Goal: Task Accomplishment & Management: Use online tool/utility

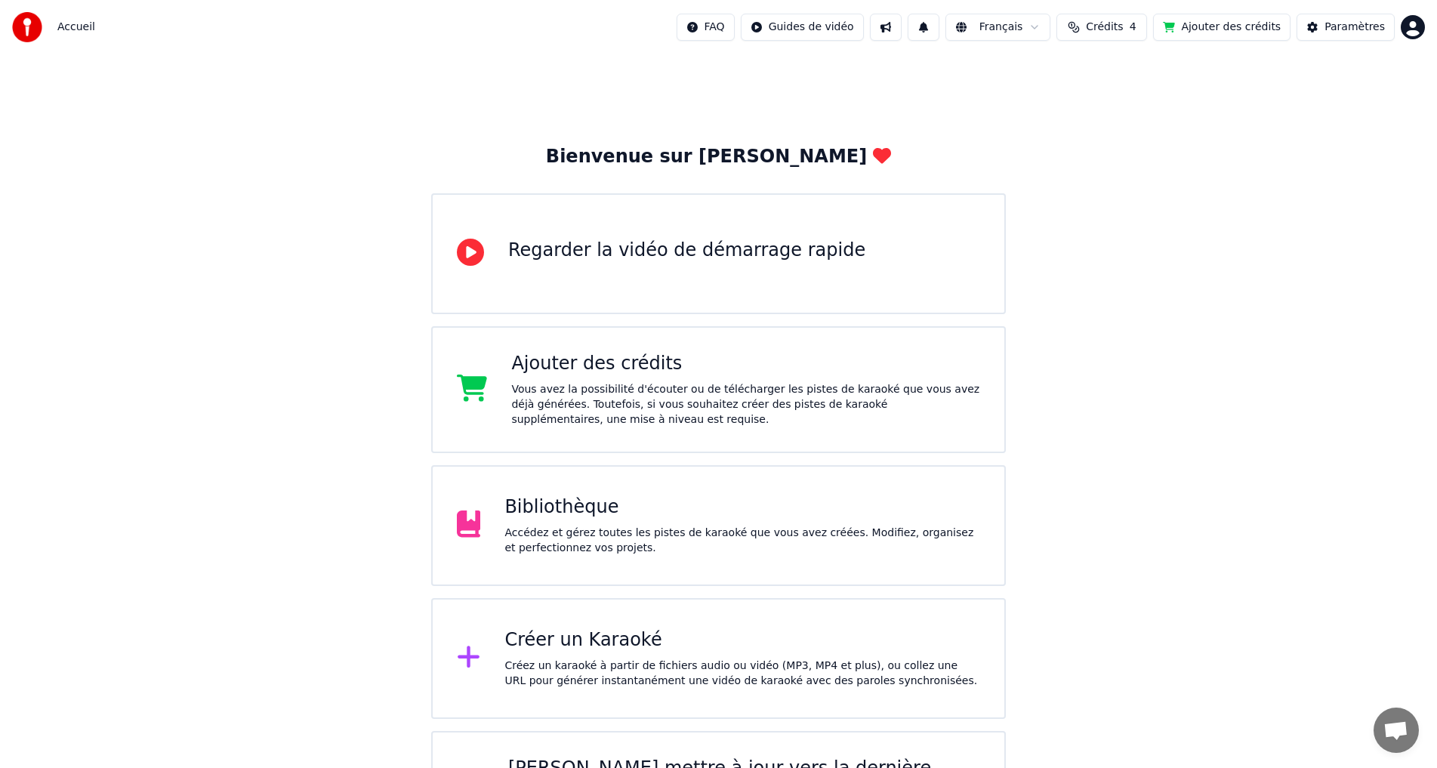
click at [585, 526] on div "Accédez et gérez toutes les pistes de karaoké que vous avez créées. Modifiez, o…" at bounding box center [742, 540] width 476 height 30
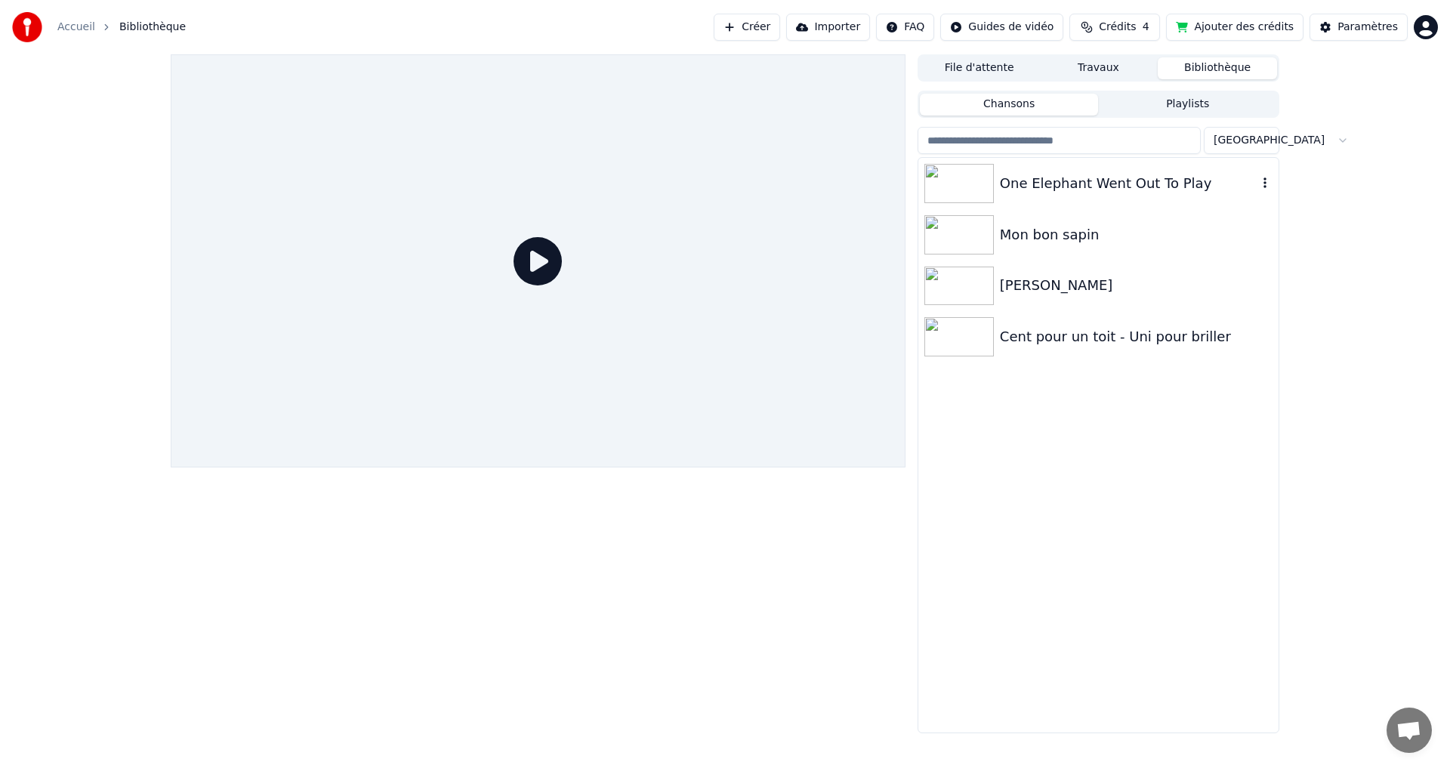
click at [1033, 163] on div "One Elephant Went Out To Play" at bounding box center [1098, 183] width 360 height 51
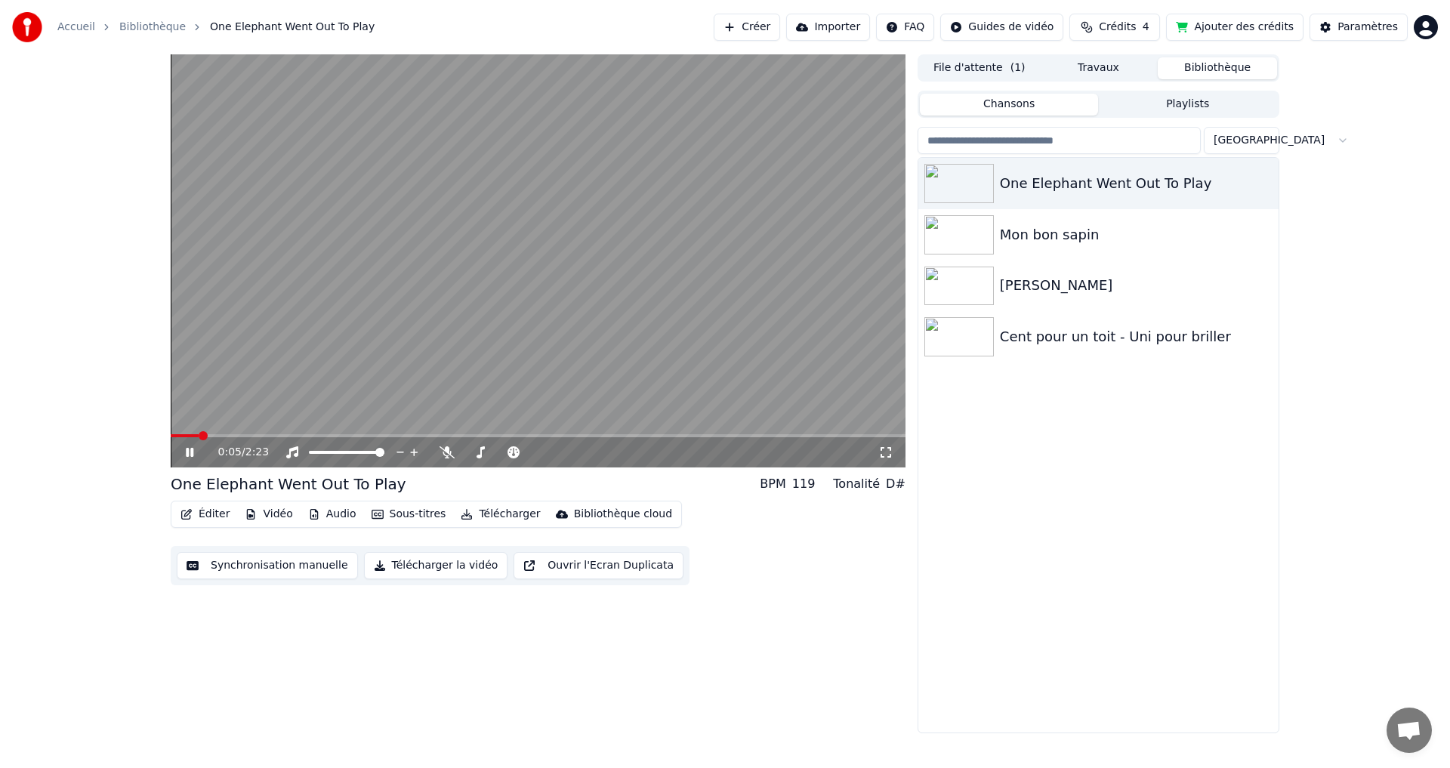
drag, startPoint x: 483, startPoint y: 292, endPoint x: 402, endPoint y: 367, distance: 110.1
click at [482, 293] on video at bounding box center [538, 260] width 735 height 413
click at [200, 513] on button "Éditer" at bounding box center [204, 514] width 61 height 21
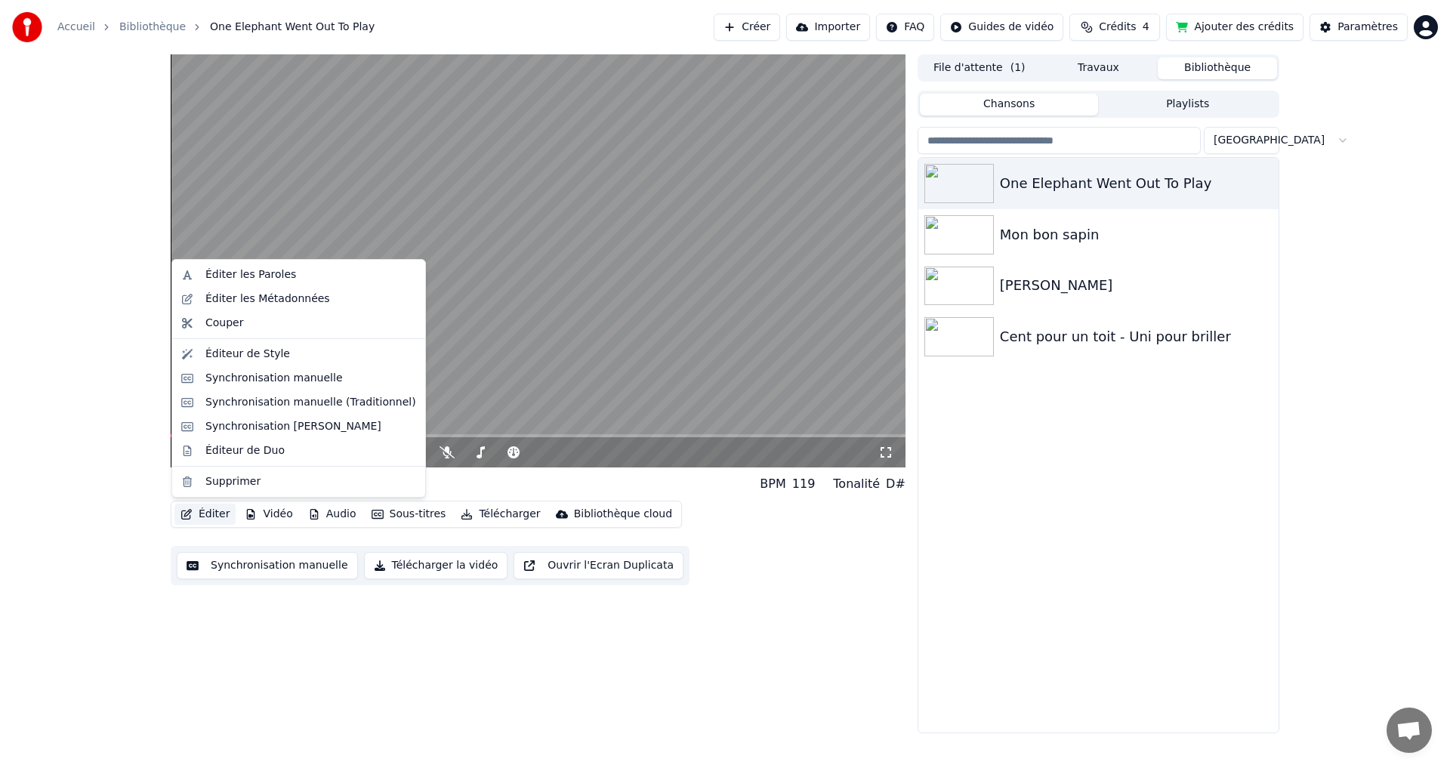
click at [192, 647] on div "0:05 / 2:23 One Elephant Went Out To Play BPM 119 Tonalité D# Éditer Vidéo Audi…" at bounding box center [538, 393] width 735 height 679
click at [208, 511] on button "Éditer" at bounding box center [204, 514] width 61 height 21
click at [226, 355] on div "Éditeur de Style" at bounding box center [247, 354] width 85 height 15
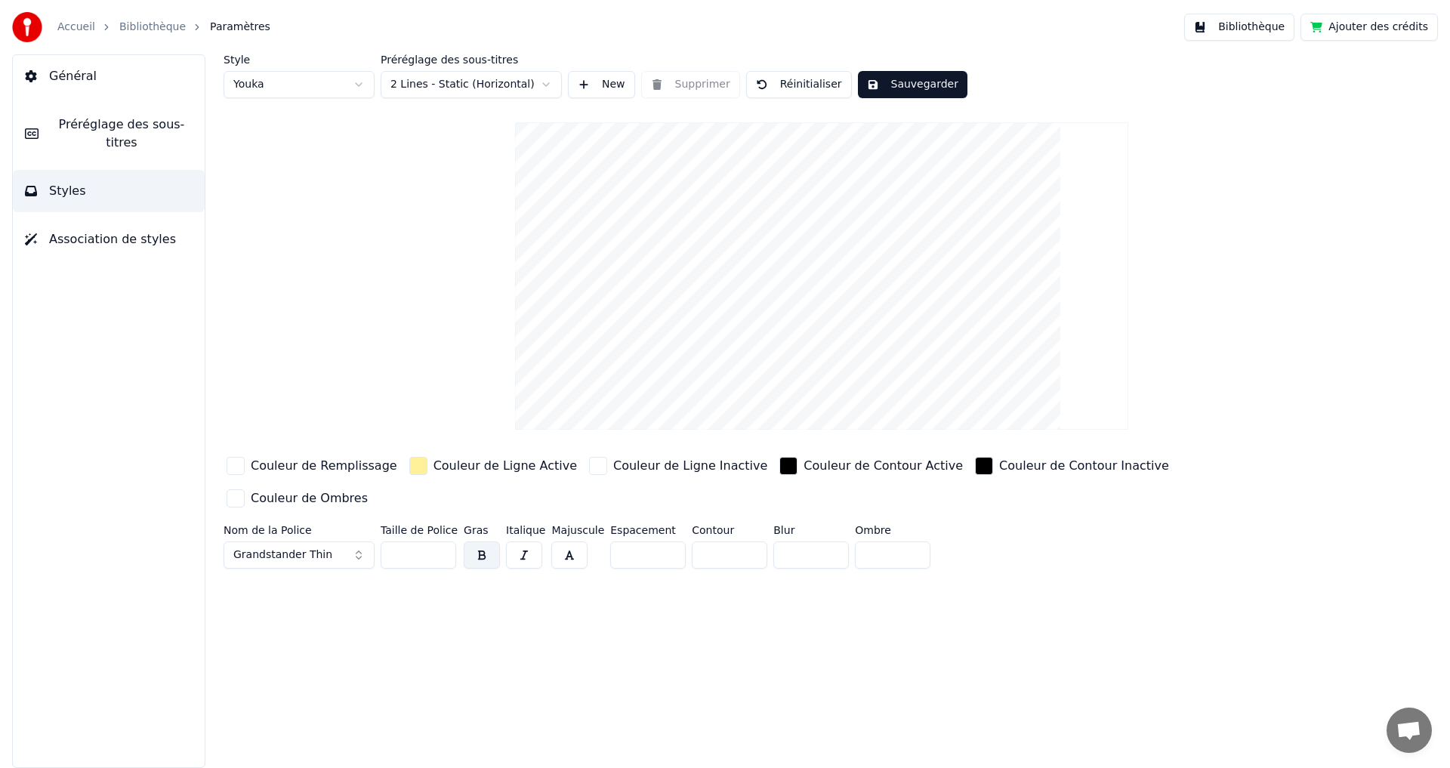
click at [335, 541] on button "Grandstander Thin" at bounding box center [298, 554] width 151 height 27
click at [353, 541] on button "Grandstander Thin" at bounding box center [298, 554] width 151 height 27
click at [291, 547] on span "Grandstander Thin" at bounding box center [282, 554] width 99 height 15
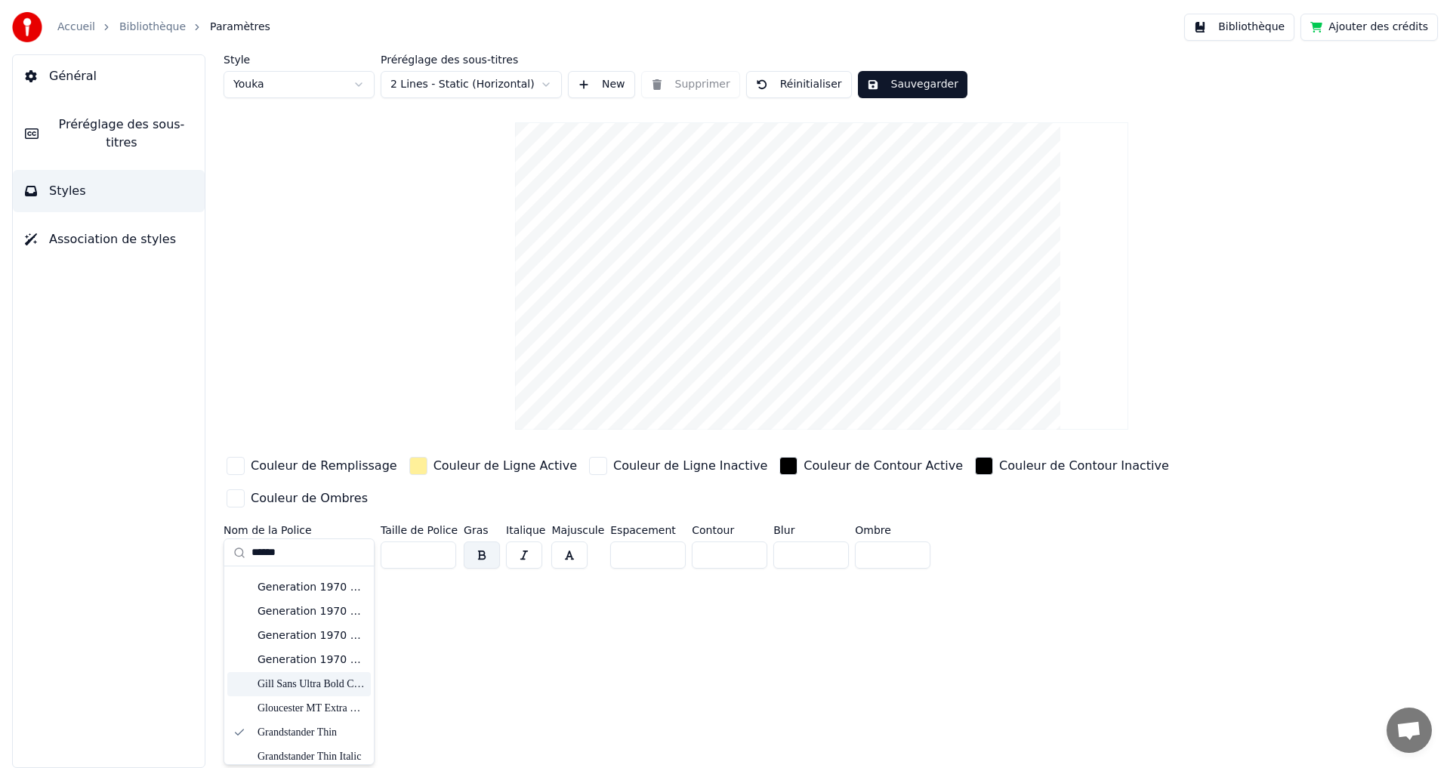
scroll to position [26, 0]
type input "******"
click at [322, 750] on div "Grandstander Thin Italic" at bounding box center [310, 748] width 107 height 15
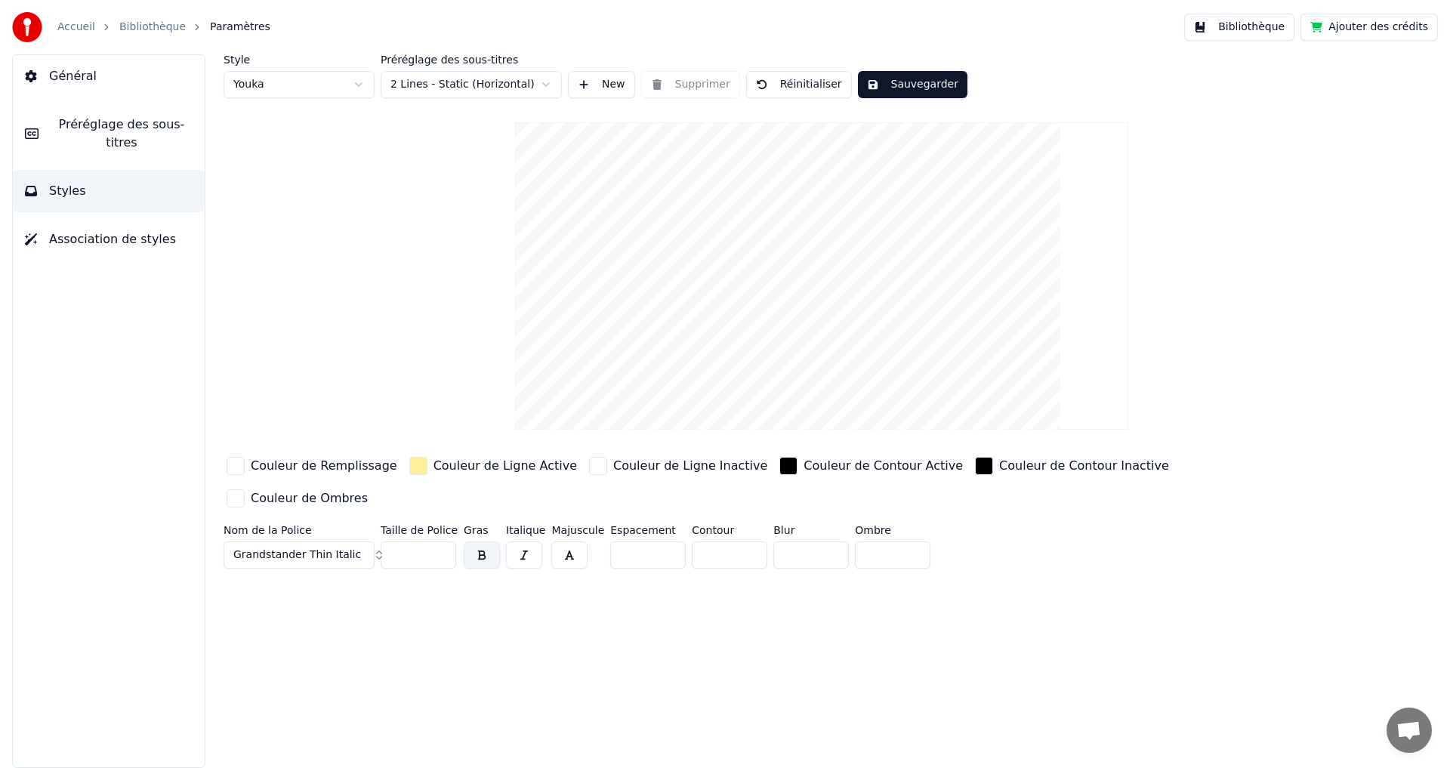
click at [359, 541] on button "Grandstander Thin Italic" at bounding box center [298, 554] width 151 height 27
type input "*"
type input "*******"
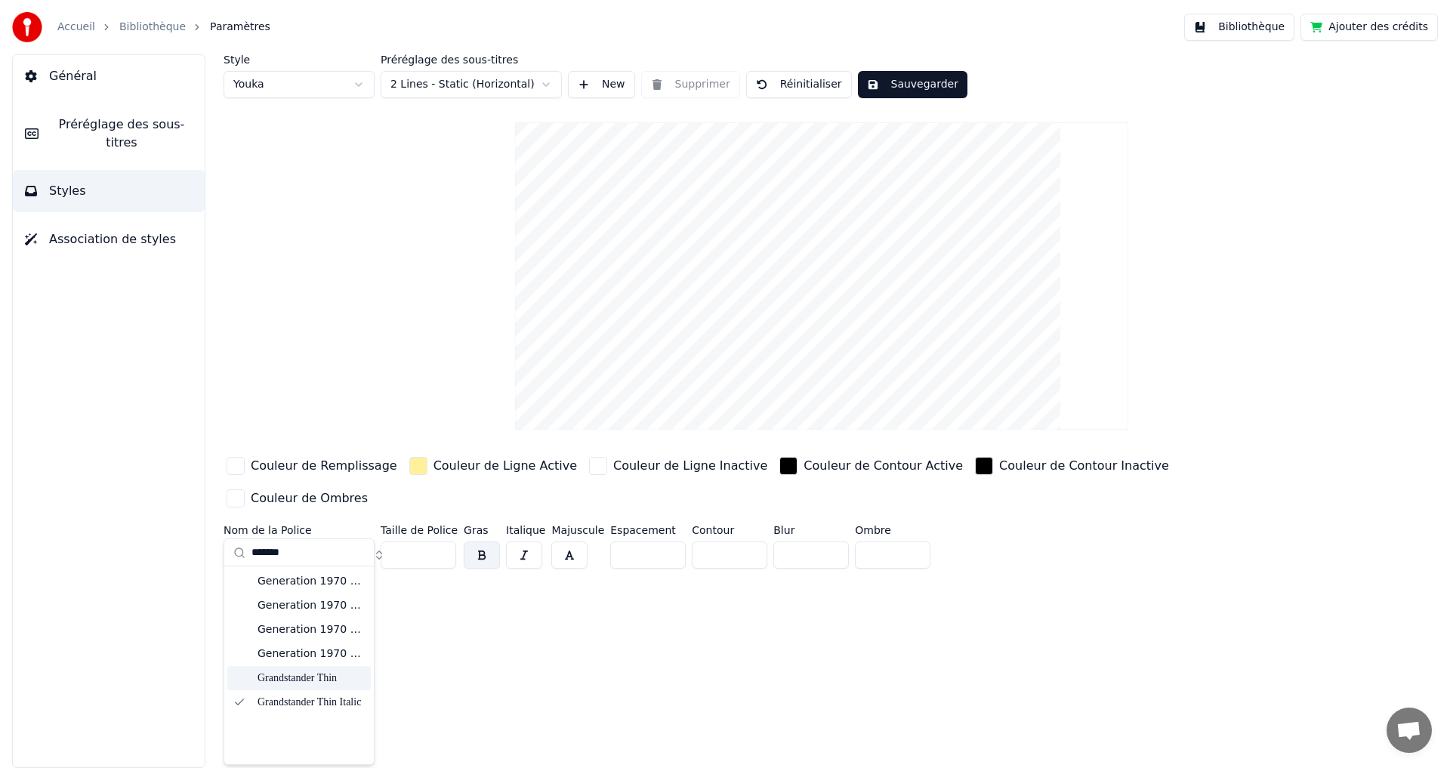
click at [326, 673] on div "Grandstander Thin" at bounding box center [310, 677] width 107 height 15
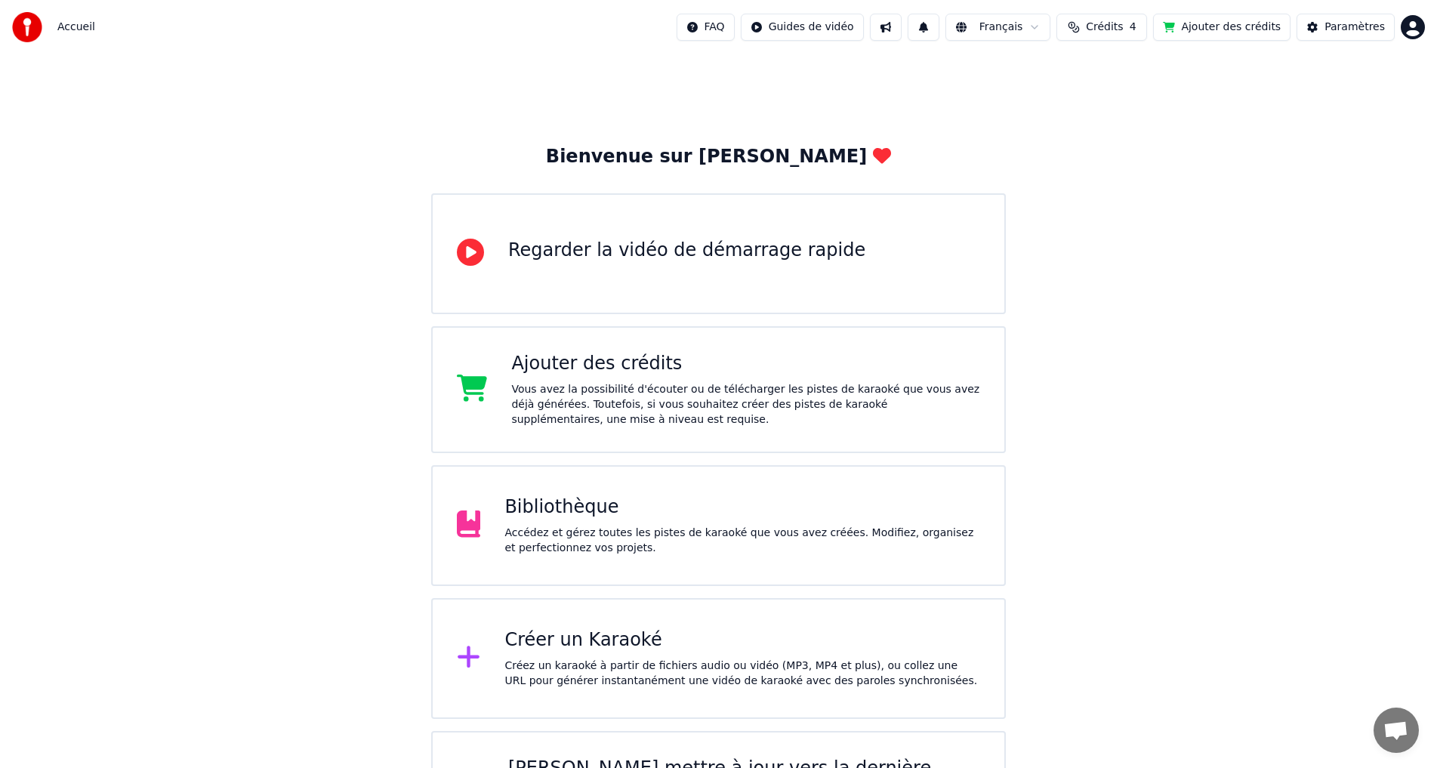
click at [741, 560] on div "Bibliothèque Accédez et gérez toutes les pistes de karaoké que vous avez créées…" at bounding box center [718, 525] width 575 height 121
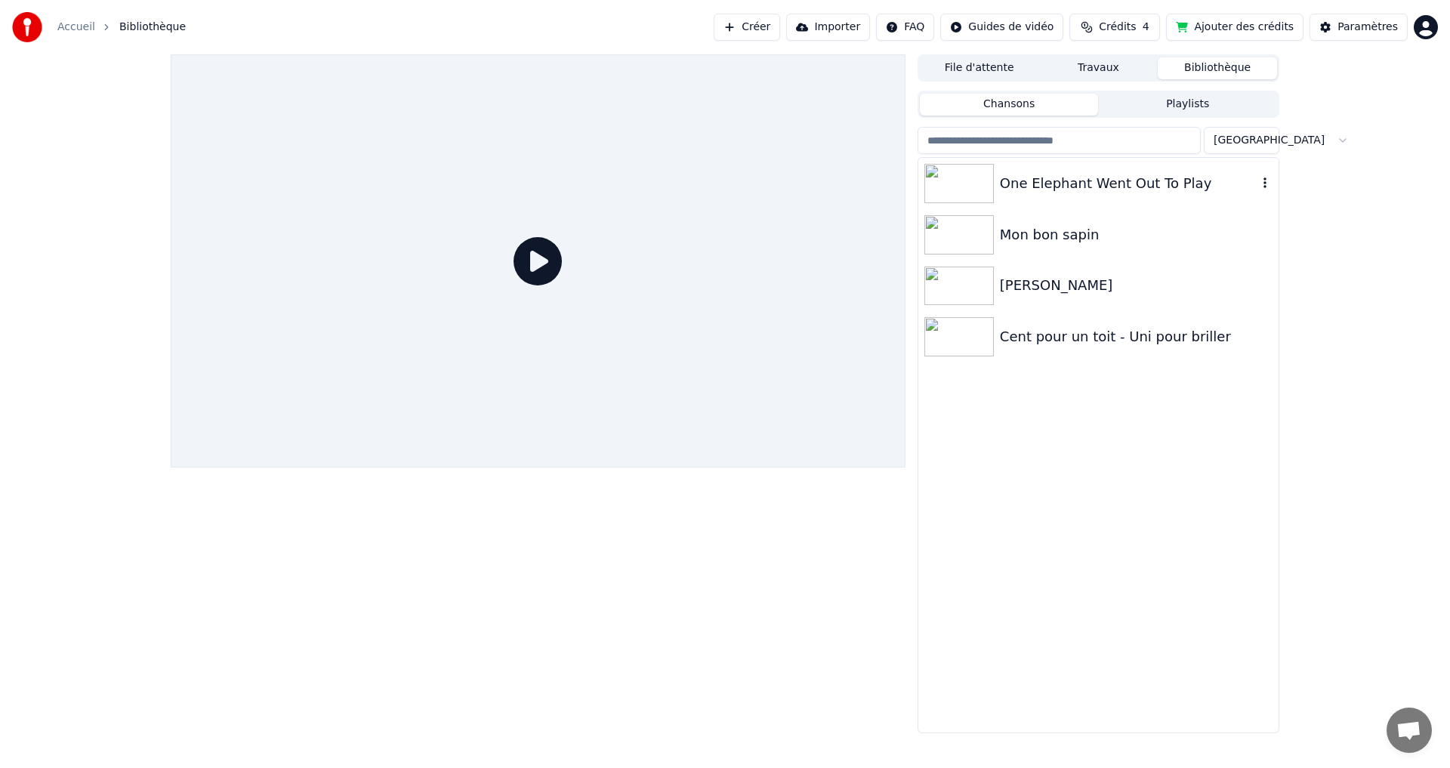
click at [1110, 181] on div "One Elephant Went Out To Play" at bounding box center [1128, 183] width 257 height 21
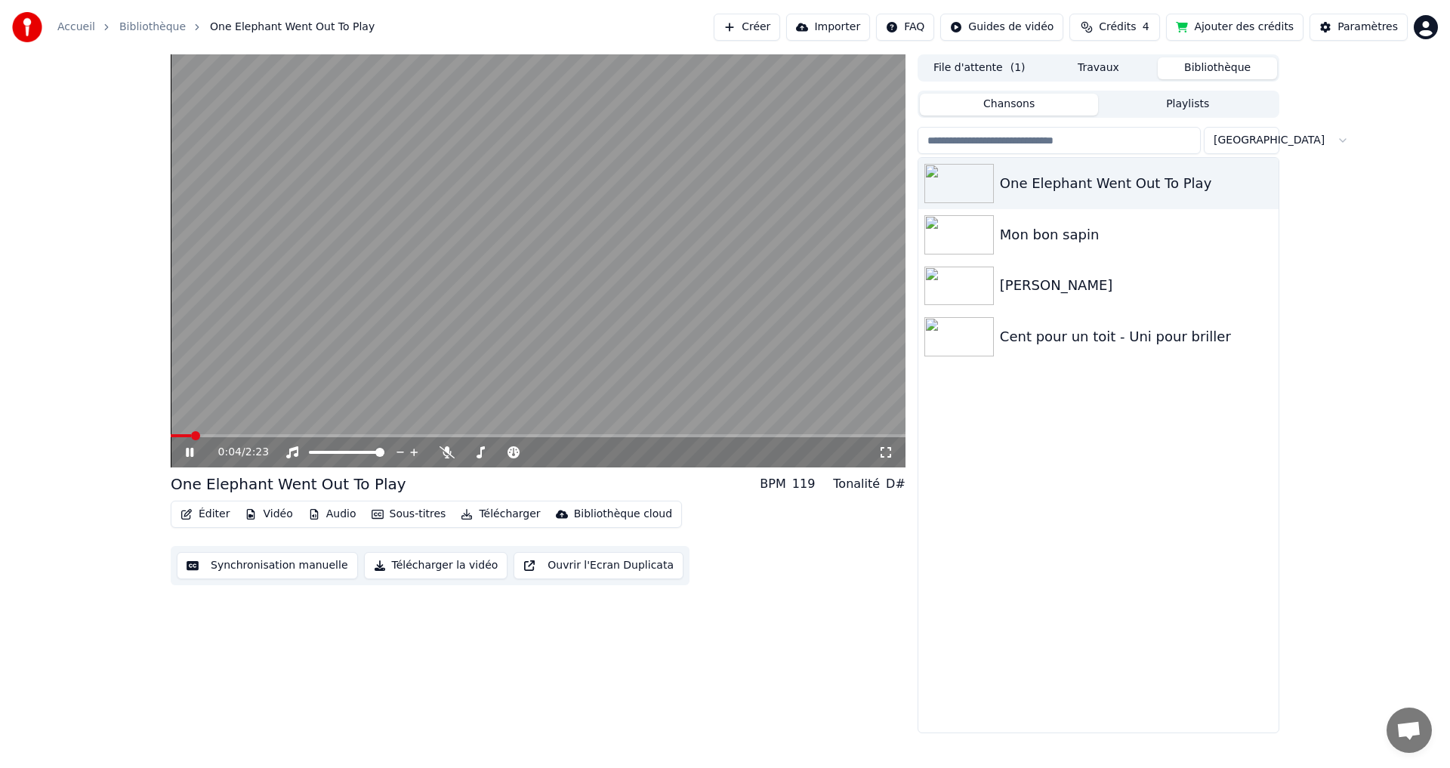
click at [211, 519] on button "Éditer" at bounding box center [204, 514] width 61 height 21
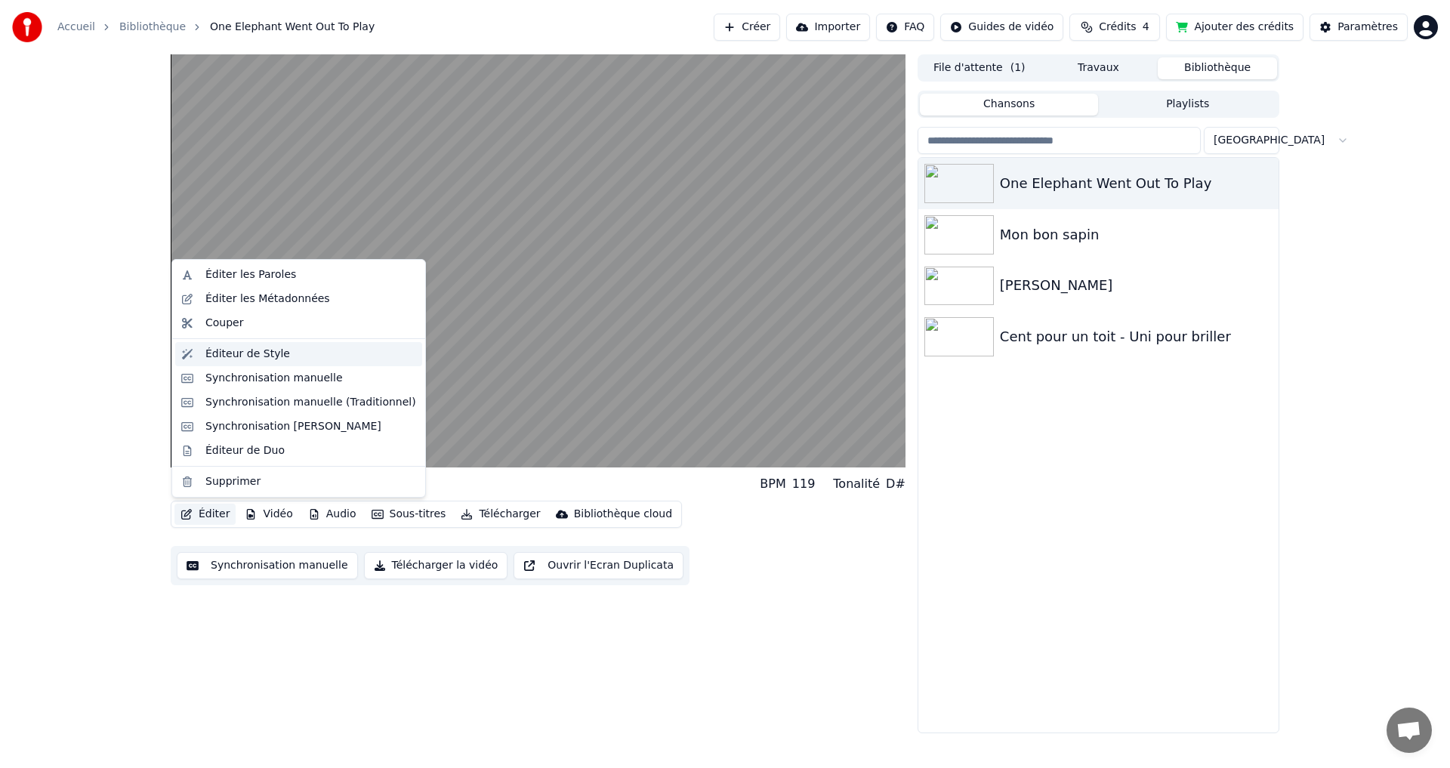
click at [257, 347] on div "Éditeur de Style" at bounding box center [247, 354] width 85 height 15
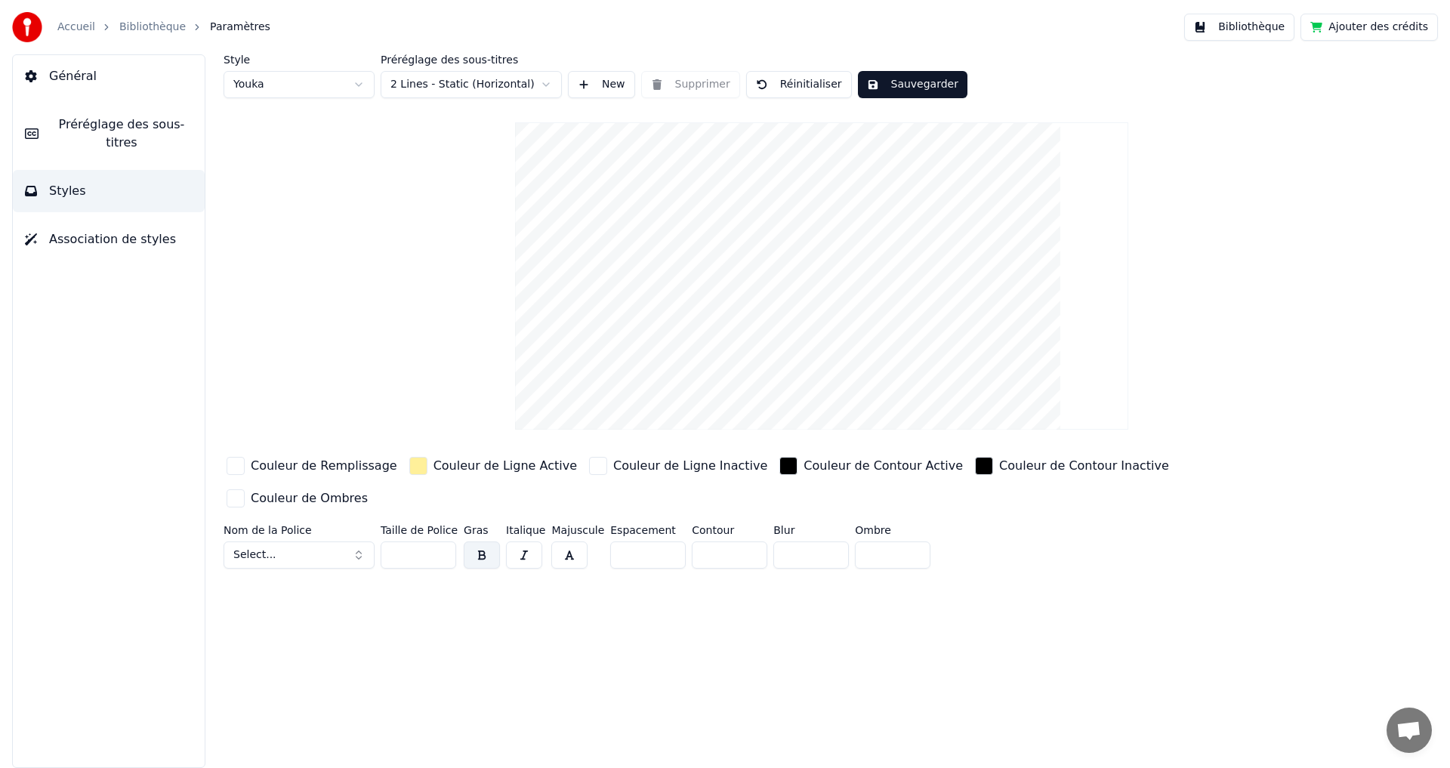
click at [318, 541] on button "Select..." at bounding box center [298, 554] width 151 height 27
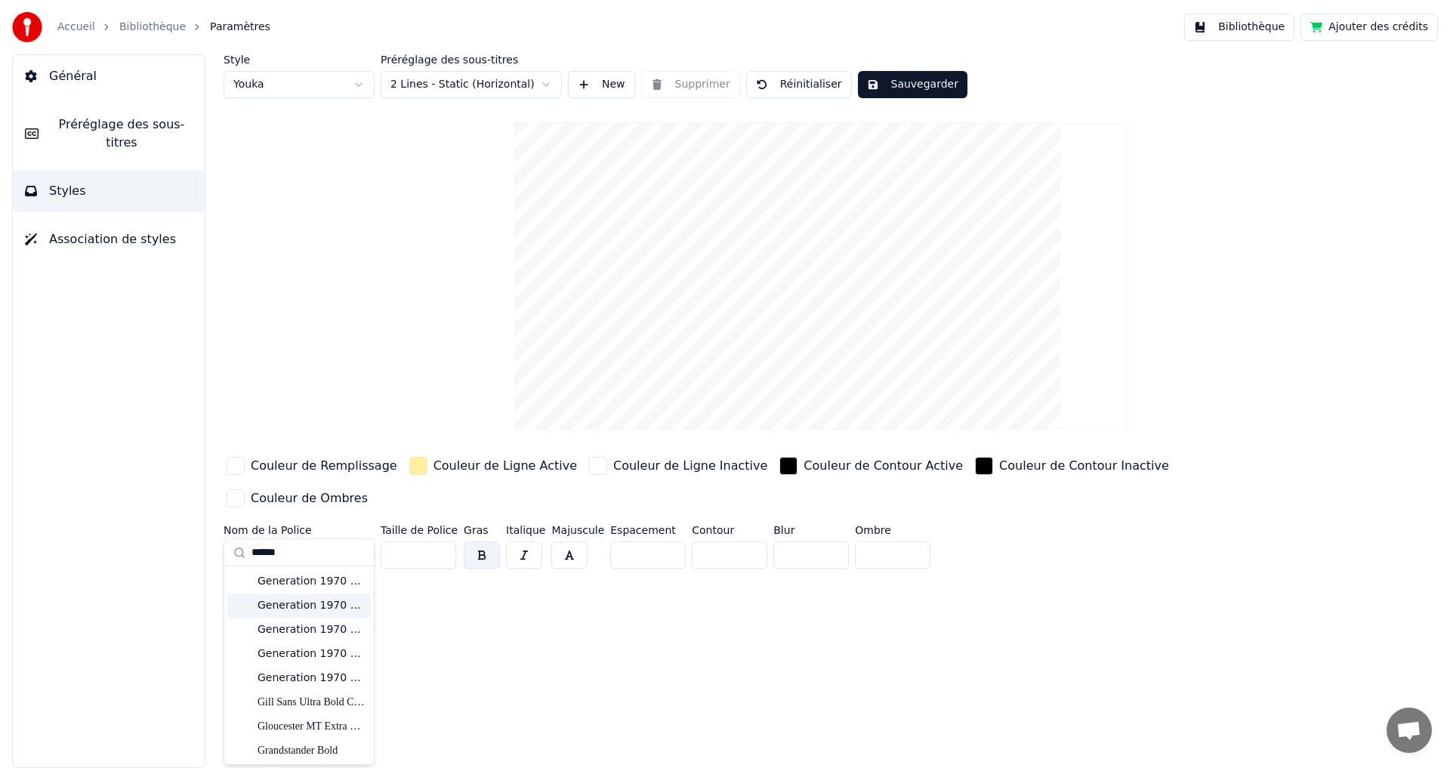
scroll to position [2, 0]
type input "******"
click at [306, 745] on div "Grandstander Bold" at bounding box center [310, 748] width 107 height 15
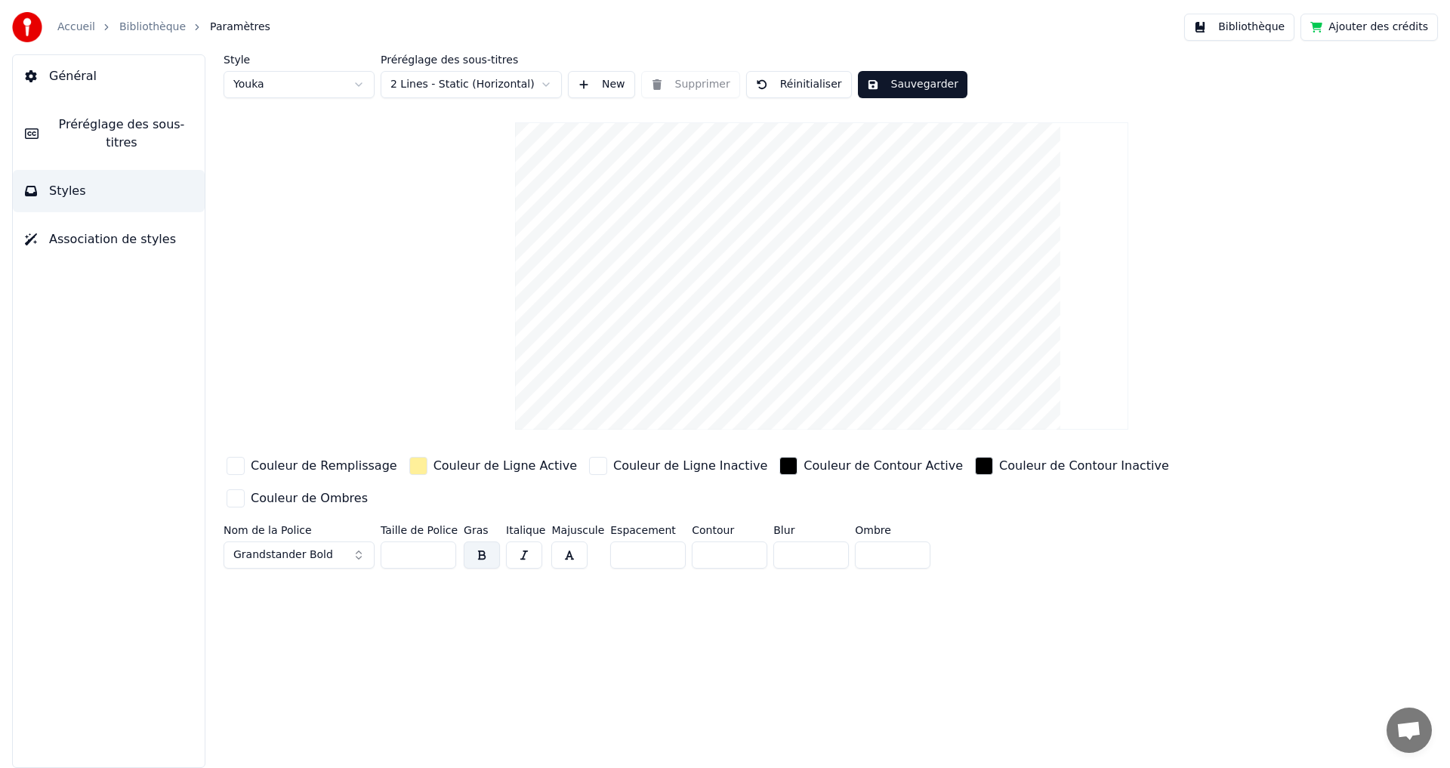
click at [328, 84] on html "Accueil Bibliothèque Paramètres Bibliothèque Ajouter des crédits Général Prérég…" at bounding box center [725, 384] width 1450 height 768
click at [282, 541] on button "Select..." at bounding box center [298, 554] width 151 height 27
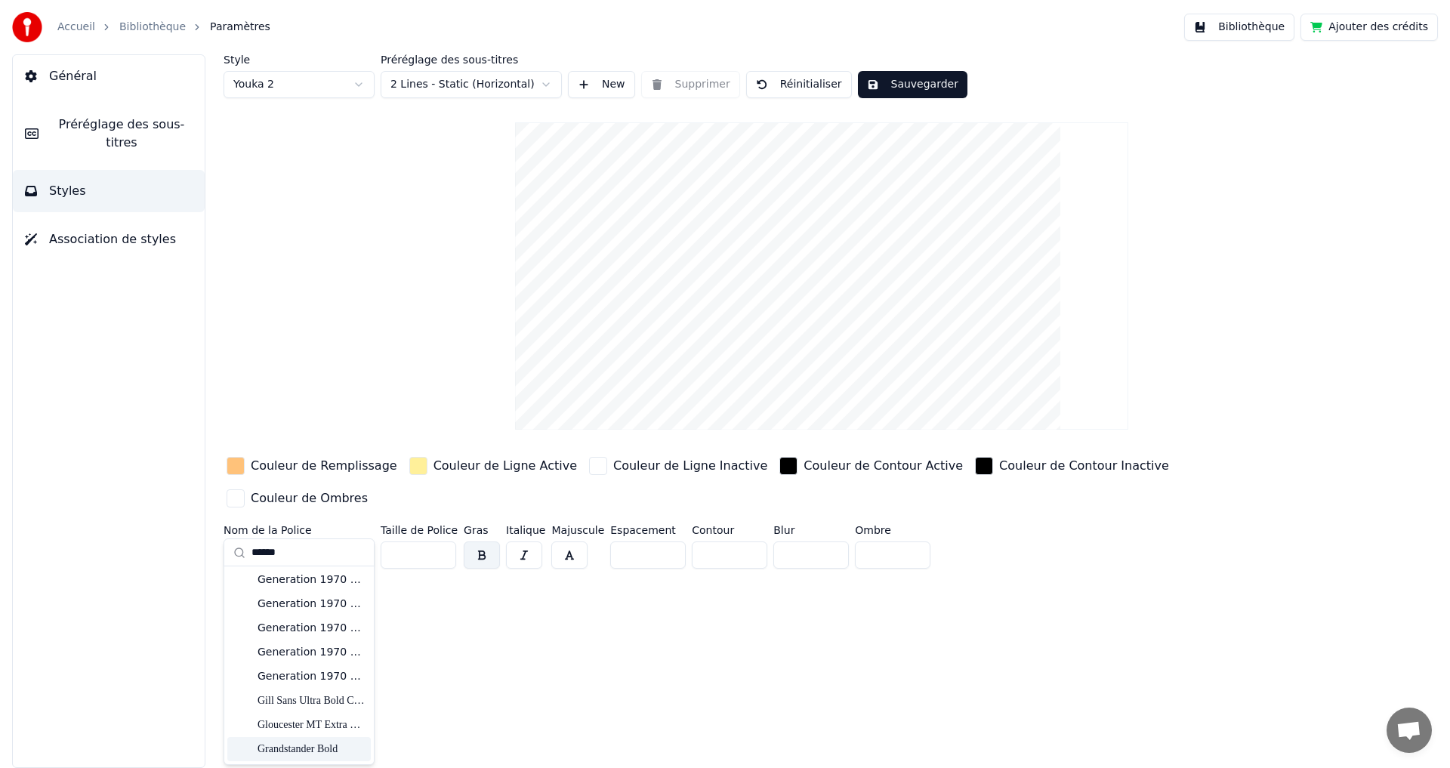
type input "******"
click at [315, 745] on div "Grandstander Bold" at bounding box center [310, 748] width 107 height 15
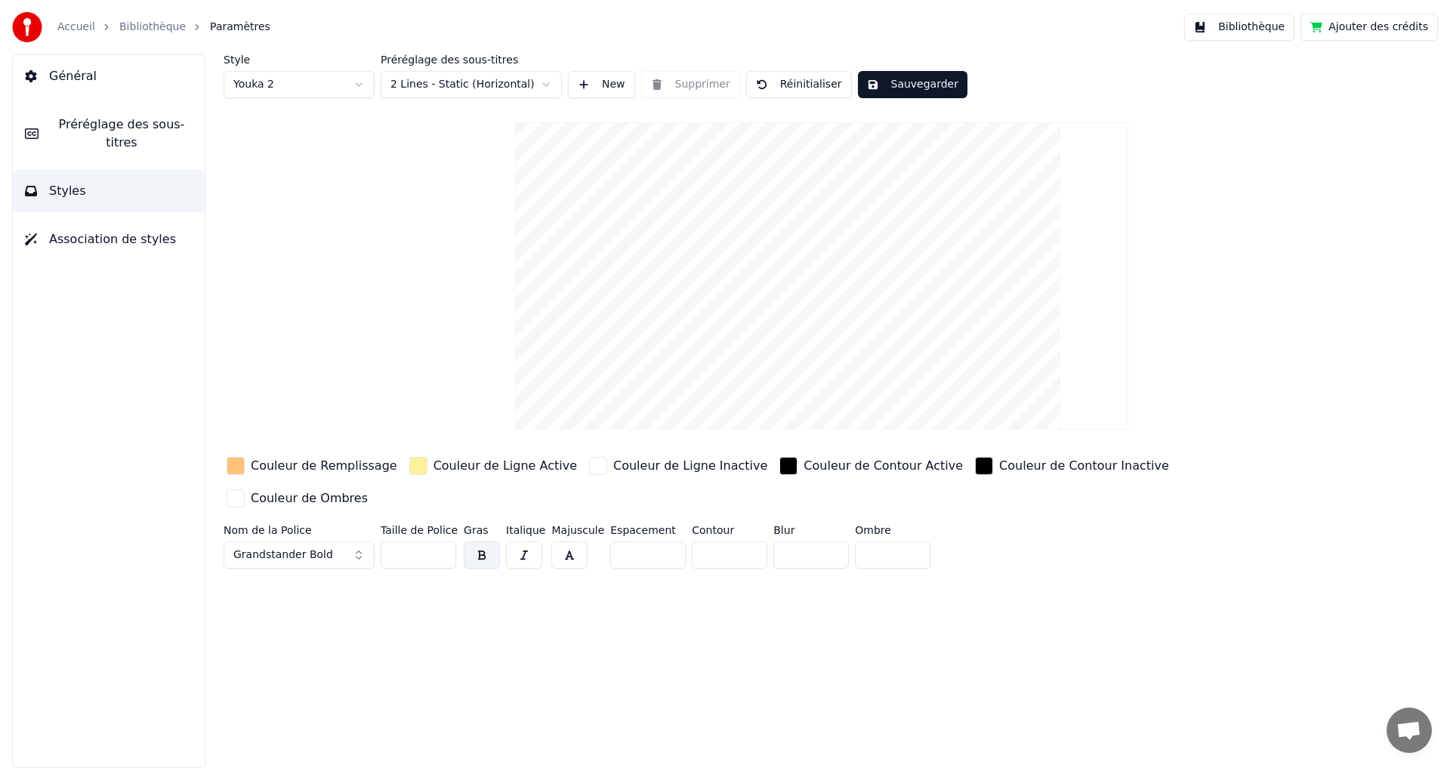
click at [927, 88] on button "Sauvegarder" at bounding box center [912, 84] width 109 height 27
click at [73, 72] on span "Général" at bounding box center [73, 76] width 48 height 18
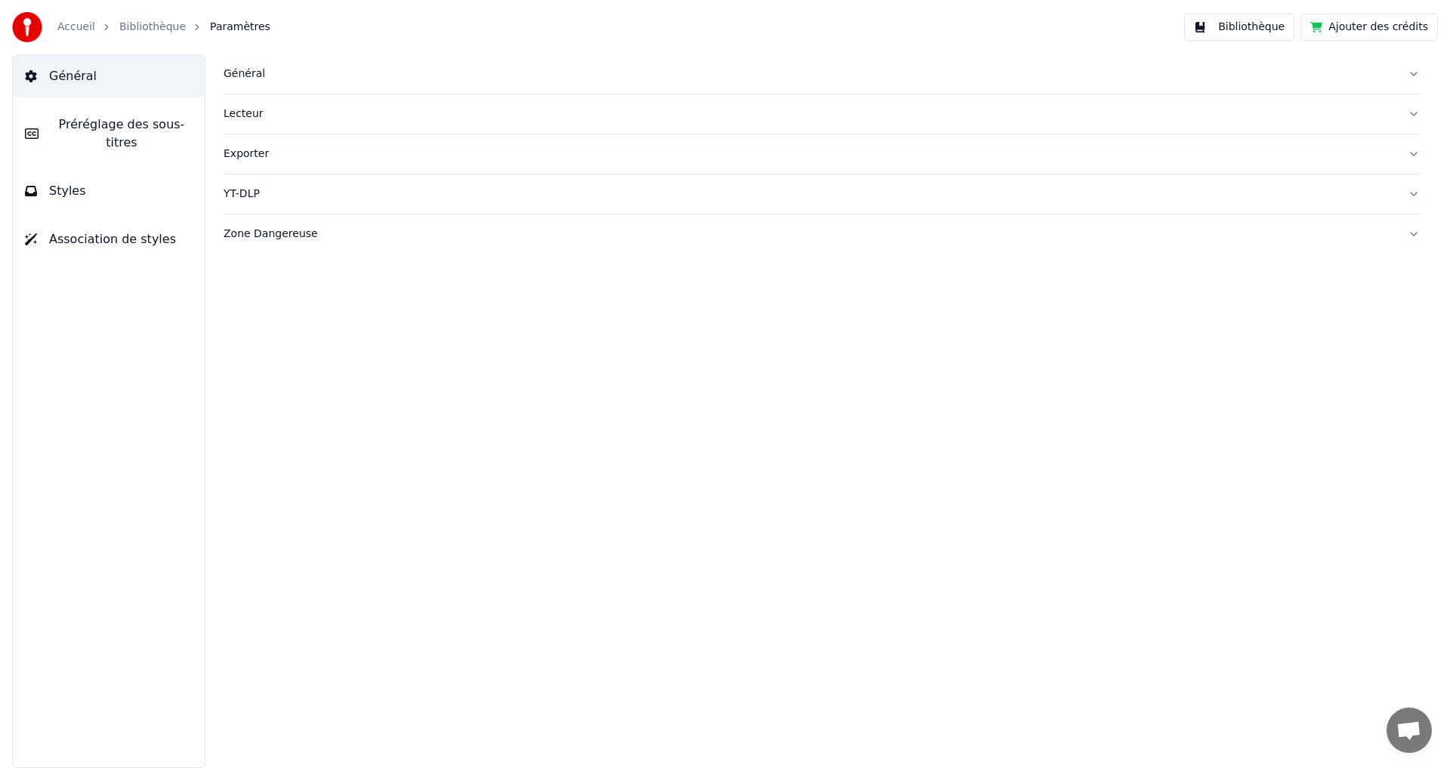
click at [142, 23] on link "Bibliothèque" at bounding box center [152, 27] width 66 height 15
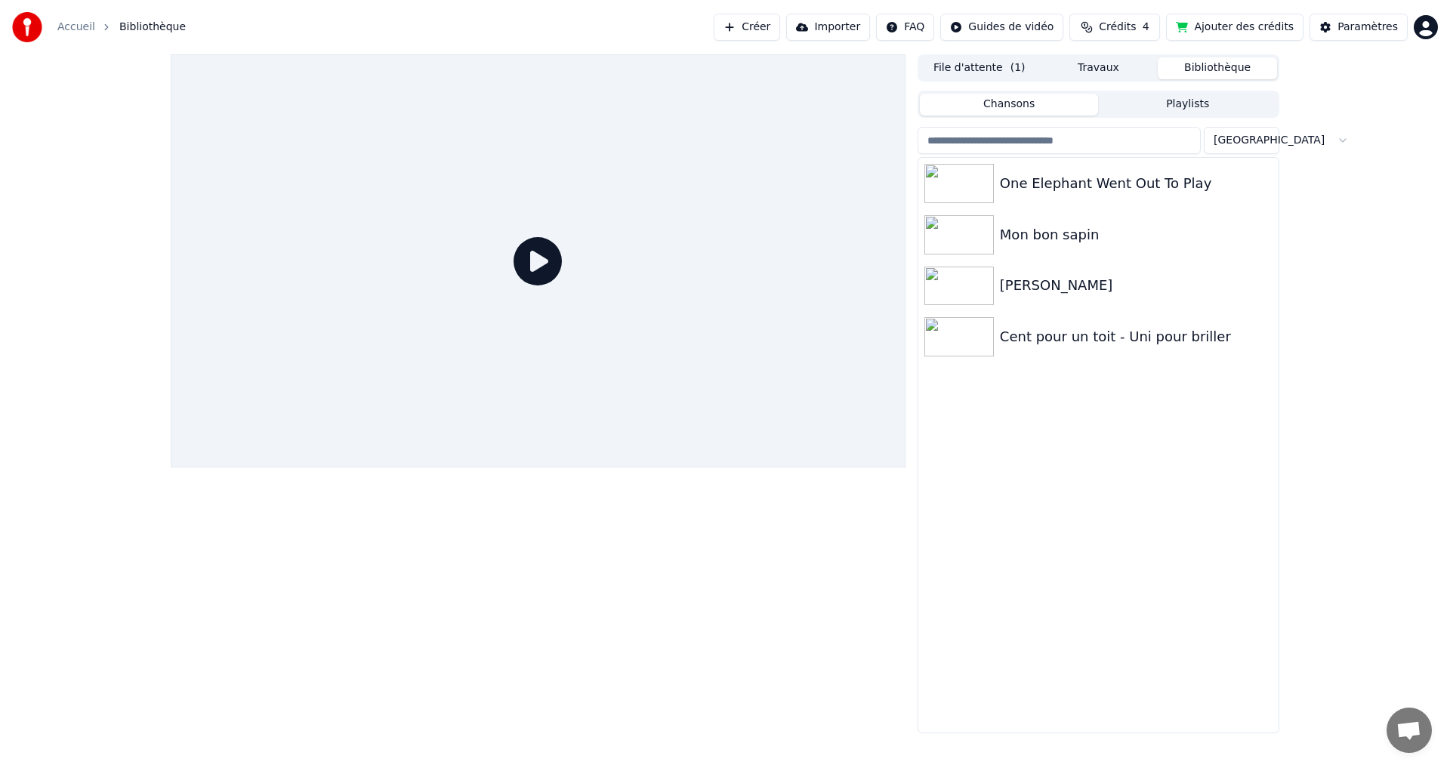
click at [529, 263] on icon at bounding box center [537, 261] width 48 height 48
click at [1149, 168] on div "One Elephant Went Out To Play" at bounding box center [1098, 183] width 360 height 51
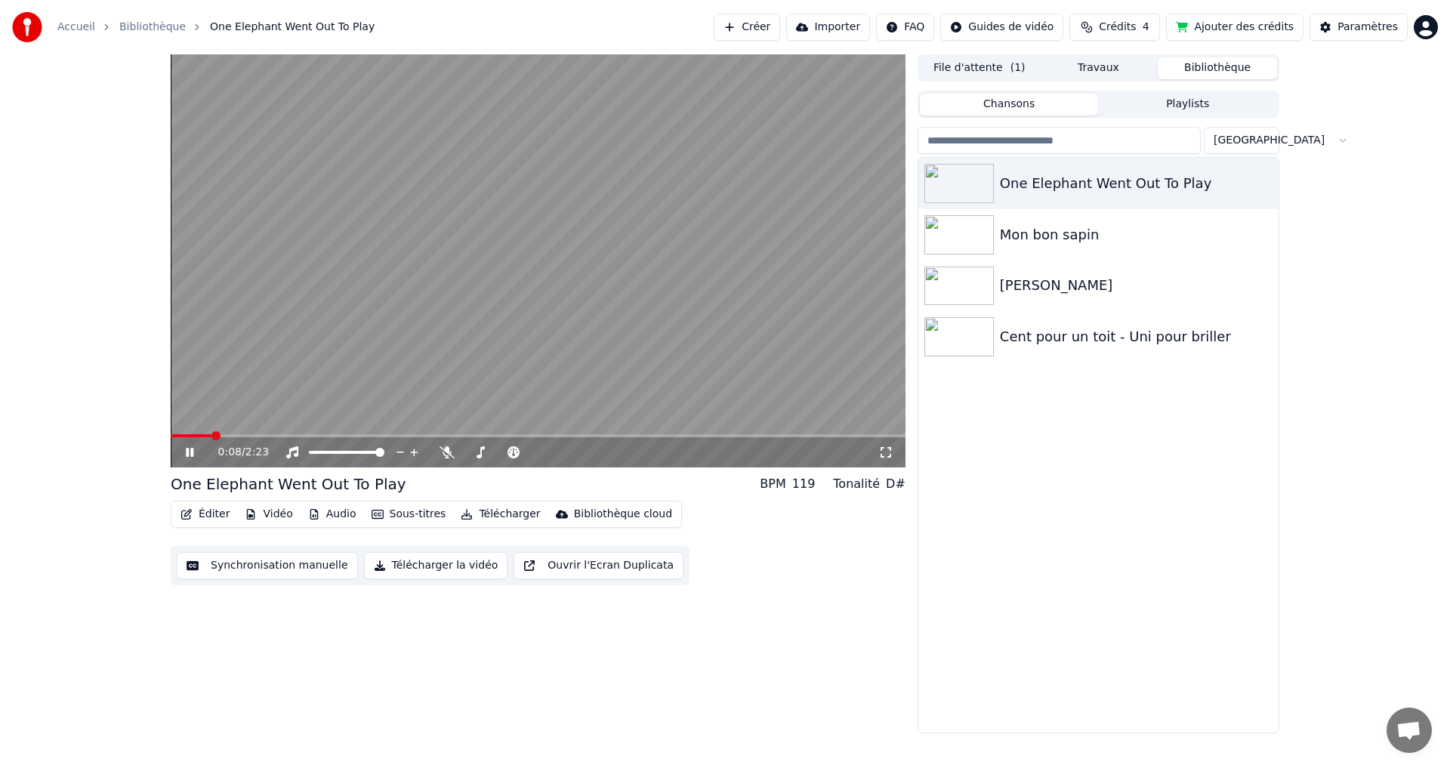
click at [211, 431] on span at bounding box center [215, 435] width 9 height 9
click at [442, 452] on icon at bounding box center [446, 452] width 15 height 12
click at [465, 356] on video at bounding box center [538, 260] width 735 height 413
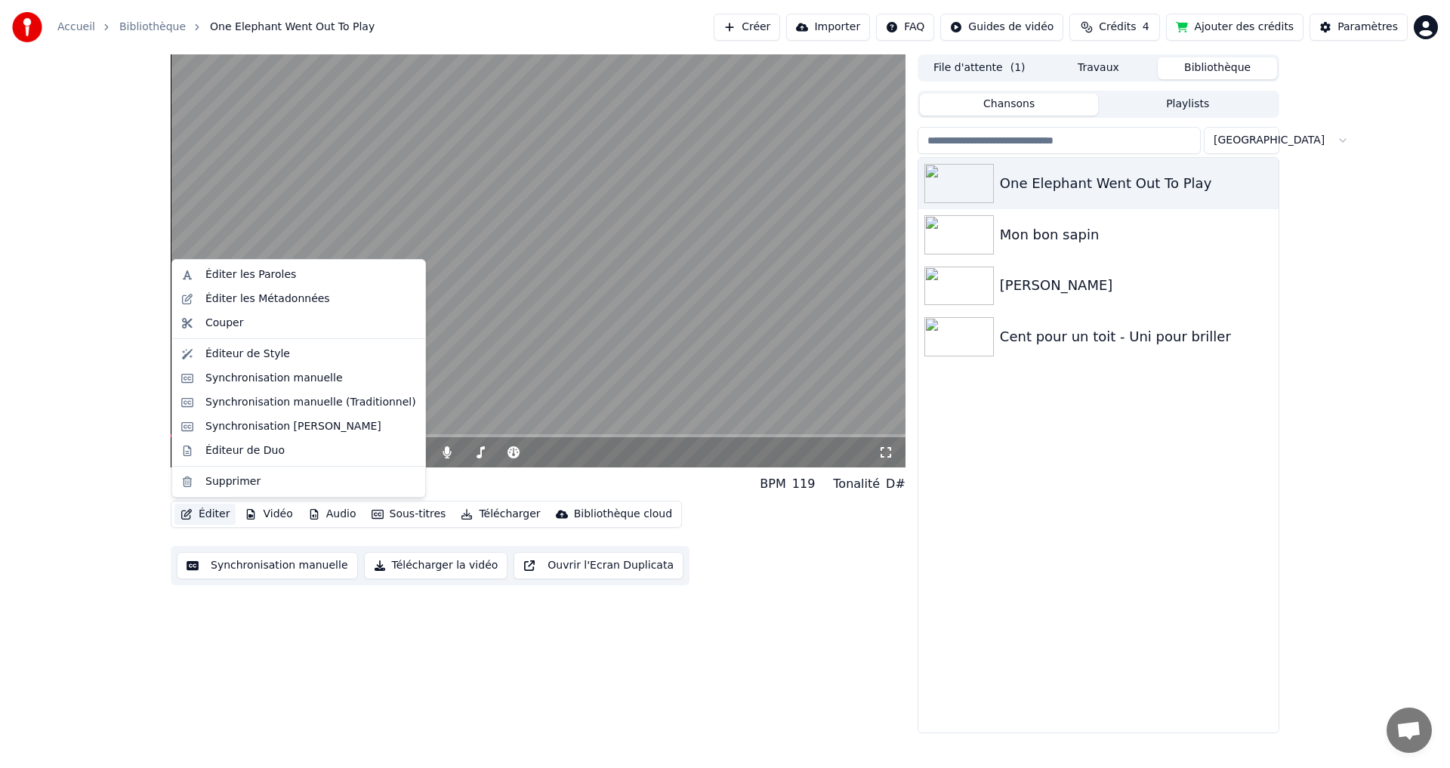
click at [204, 514] on button "Éditer" at bounding box center [204, 514] width 61 height 21
click at [455, 658] on div "0:11 / 2:23 One Elephant Went Out To Play BPM 119 Tonalité D# Éditer Vidéo Audi…" at bounding box center [538, 393] width 735 height 679
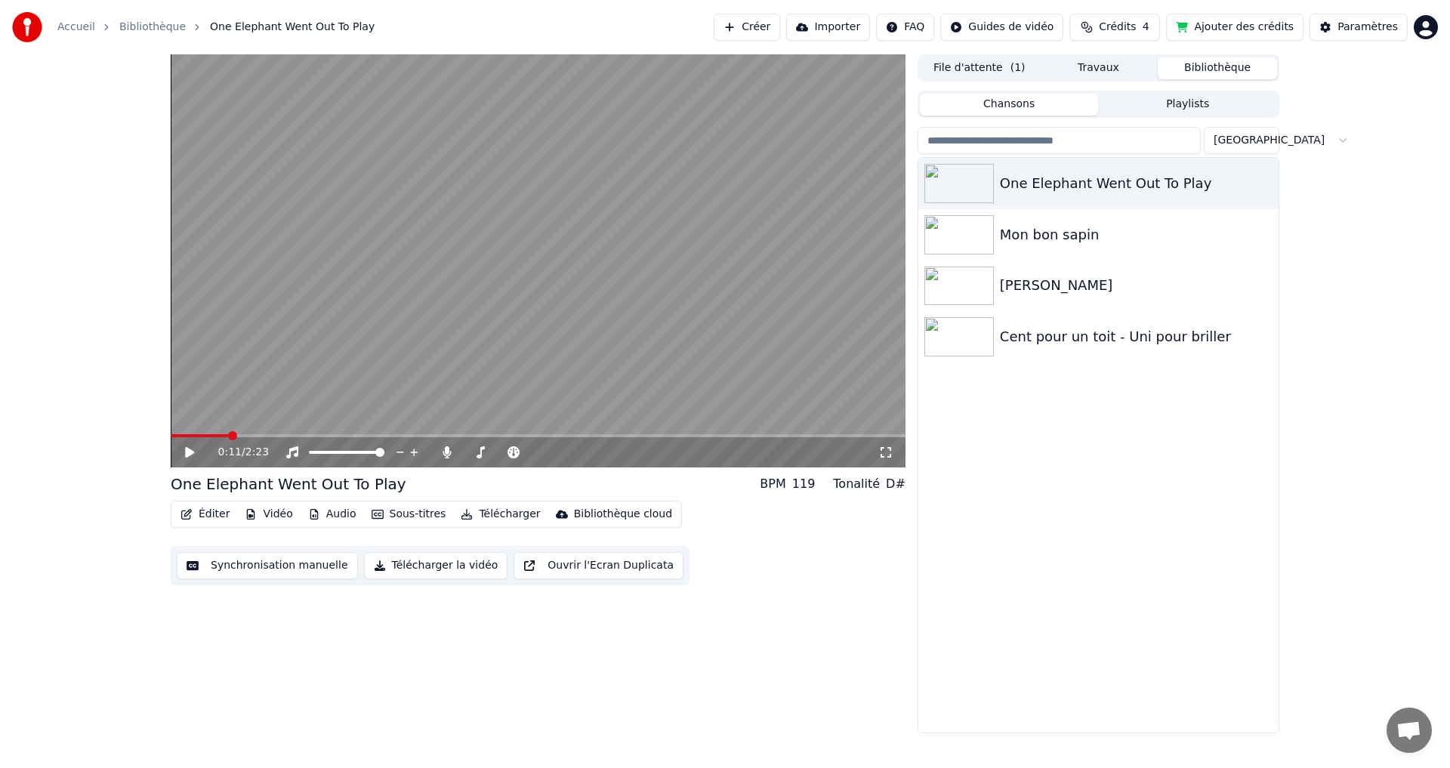
click at [193, 456] on icon at bounding box center [200, 452] width 35 height 12
click at [190, 458] on icon at bounding box center [200, 452] width 35 height 12
click at [210, 513] on button "Éditer" at bounding box center [204, 514] width 61 height 21
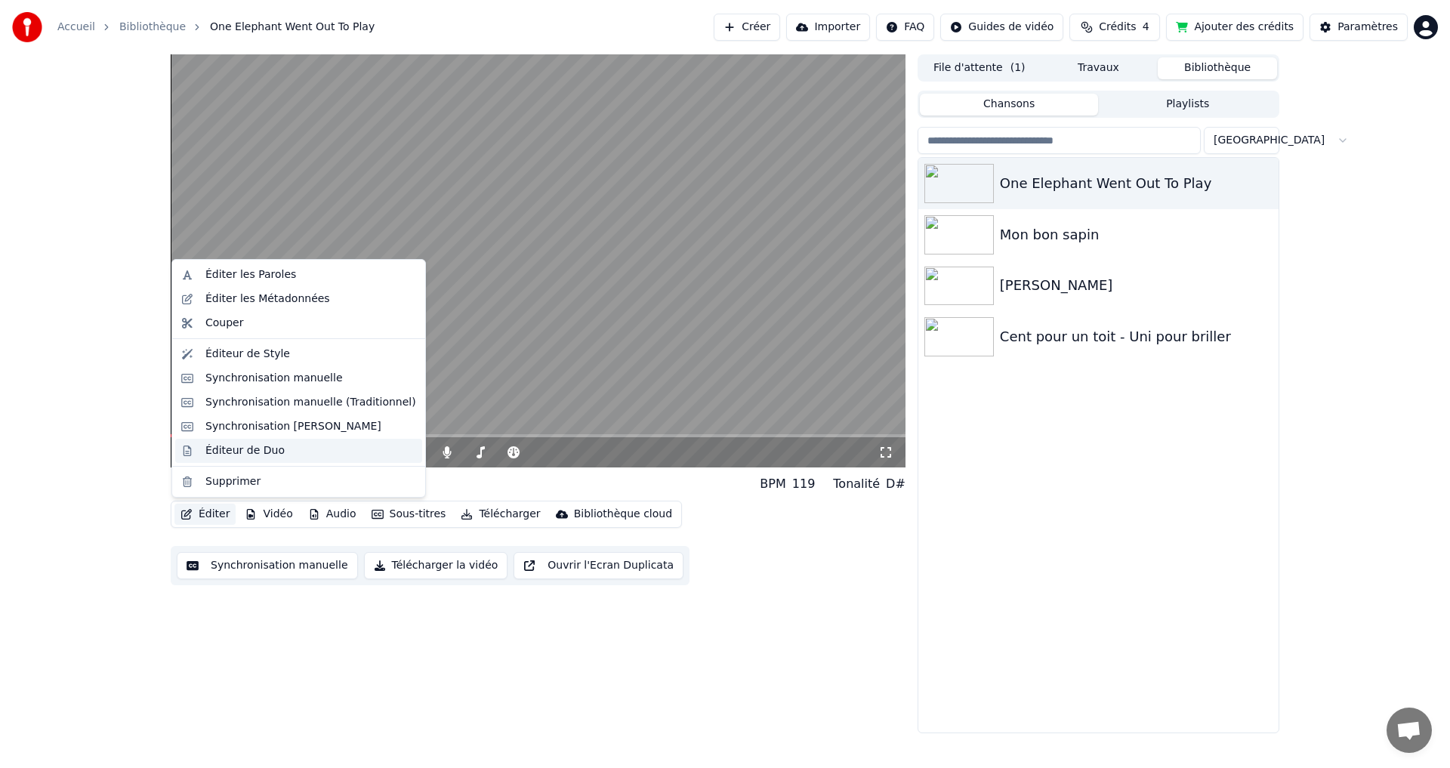
click at [270, 450] on div "Éditeur de Duo" at bounding box center [244, 450] width 79 height 15
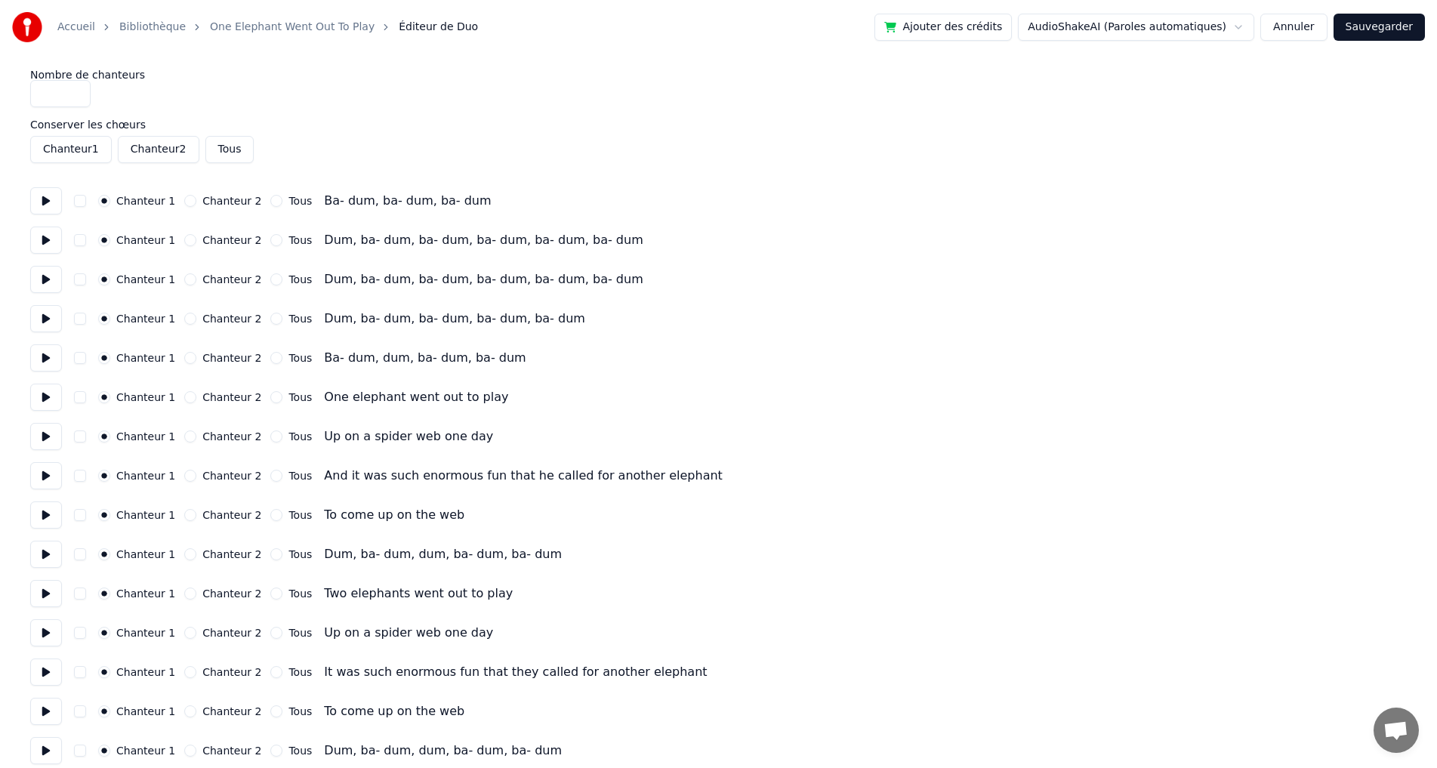
click at [186, 204] on button "Chanteur 2" at bounding box center [190, 201] width 12 height 12
click at [187, 242] on button "Chanteur 2" at bounding box center [190, 240] width 12 height 12
click at [184, 276] on div "Chanteur 2" at bounding box center [222, 279] width 77 height 12
click at [187, 280] on button "Chanteur 2" at bounding box center [190, 279] width 12 height 12
click at [187, 328] on div "Chanteur 1 Chanteur 2 Tous Dum, ba- dum, ba- dum, ba- dum, ba- dum" at bounding box center [718, 318] width 1376 height 27
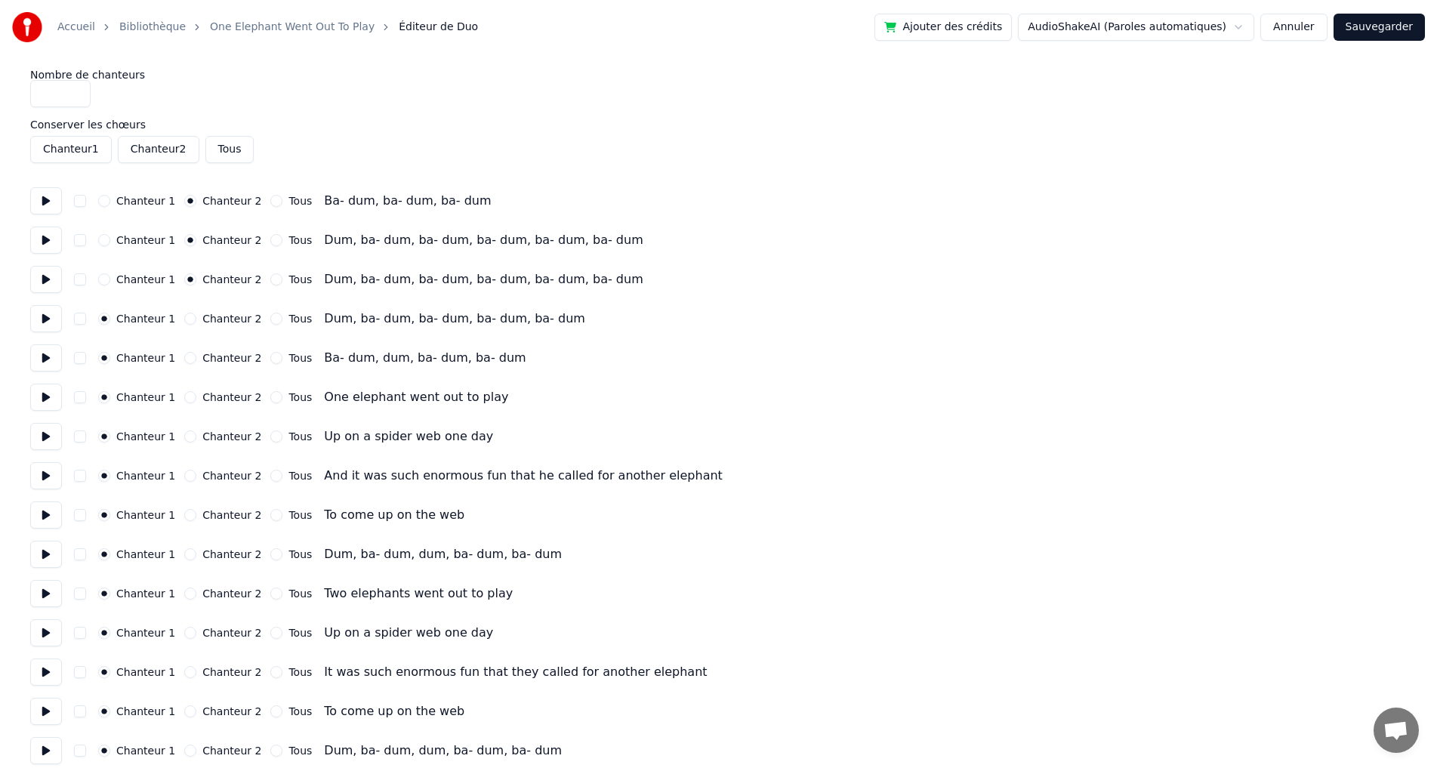
click at [191, 319] on button "Chanteur 2" at bounding box center [190, 319] width 12 height 12
click at [186, 356] on button "Chanteur 2" at bounding box center [190, 358] width 12 height 12
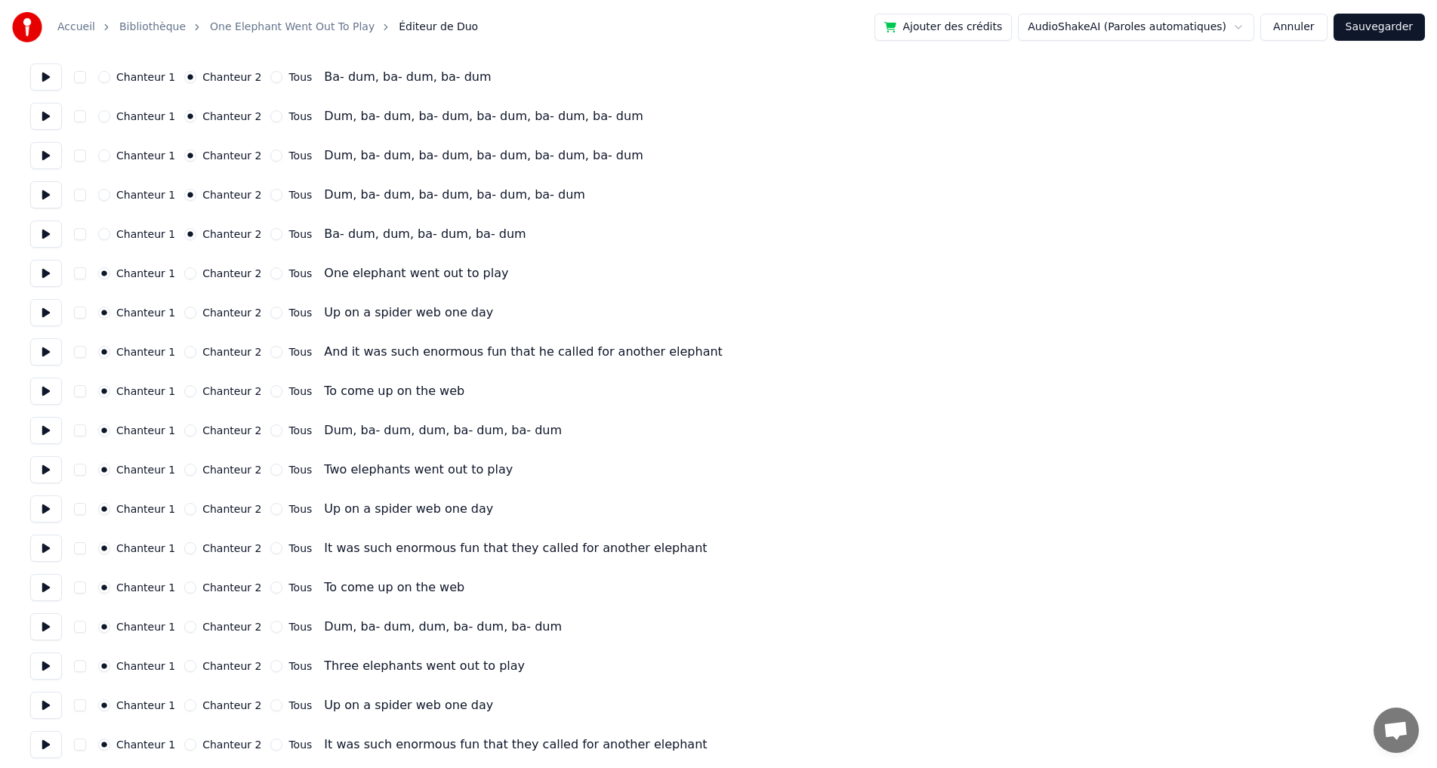
scroll to position [151, 0]
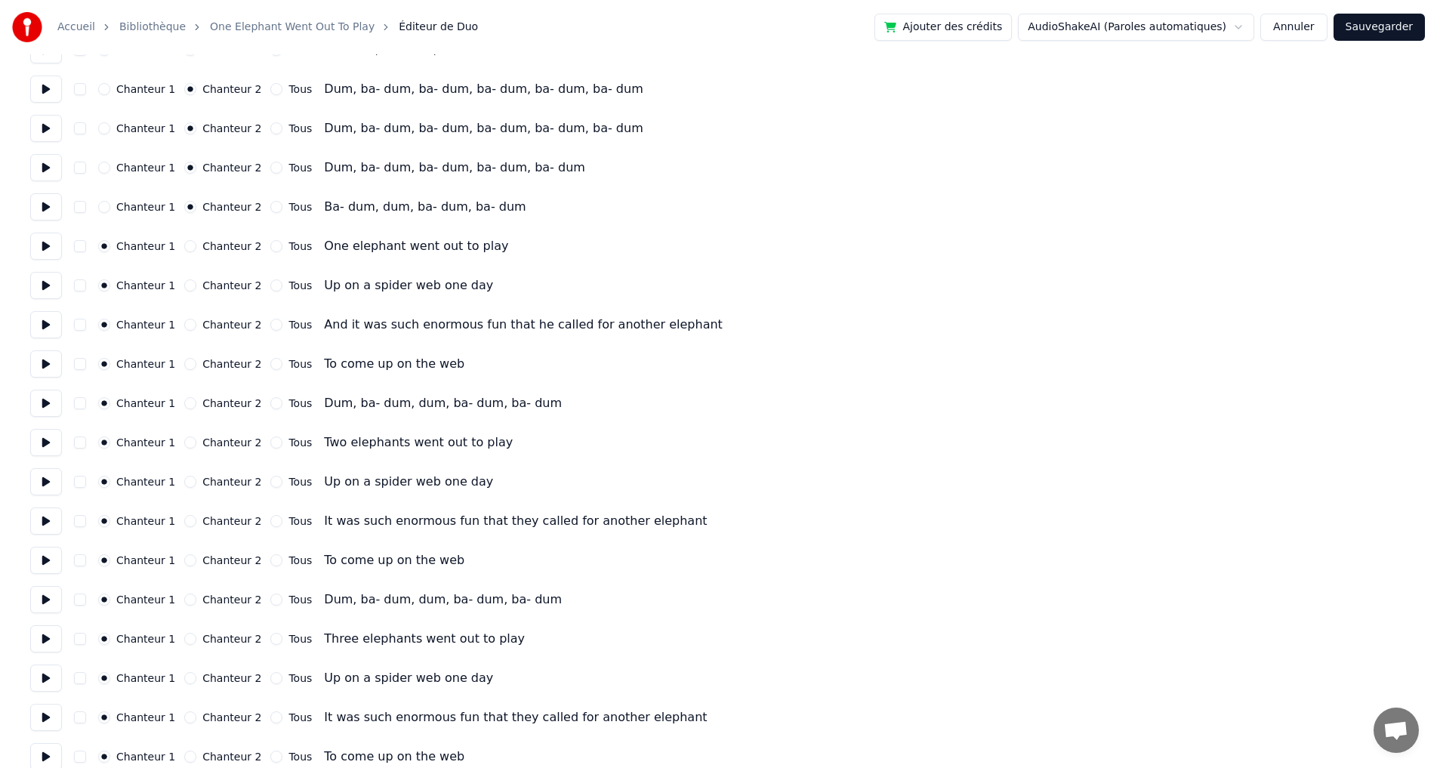
click at [191, 405] on button "Chanteur 2" at bounding box center [190, 403] width 12 height 12
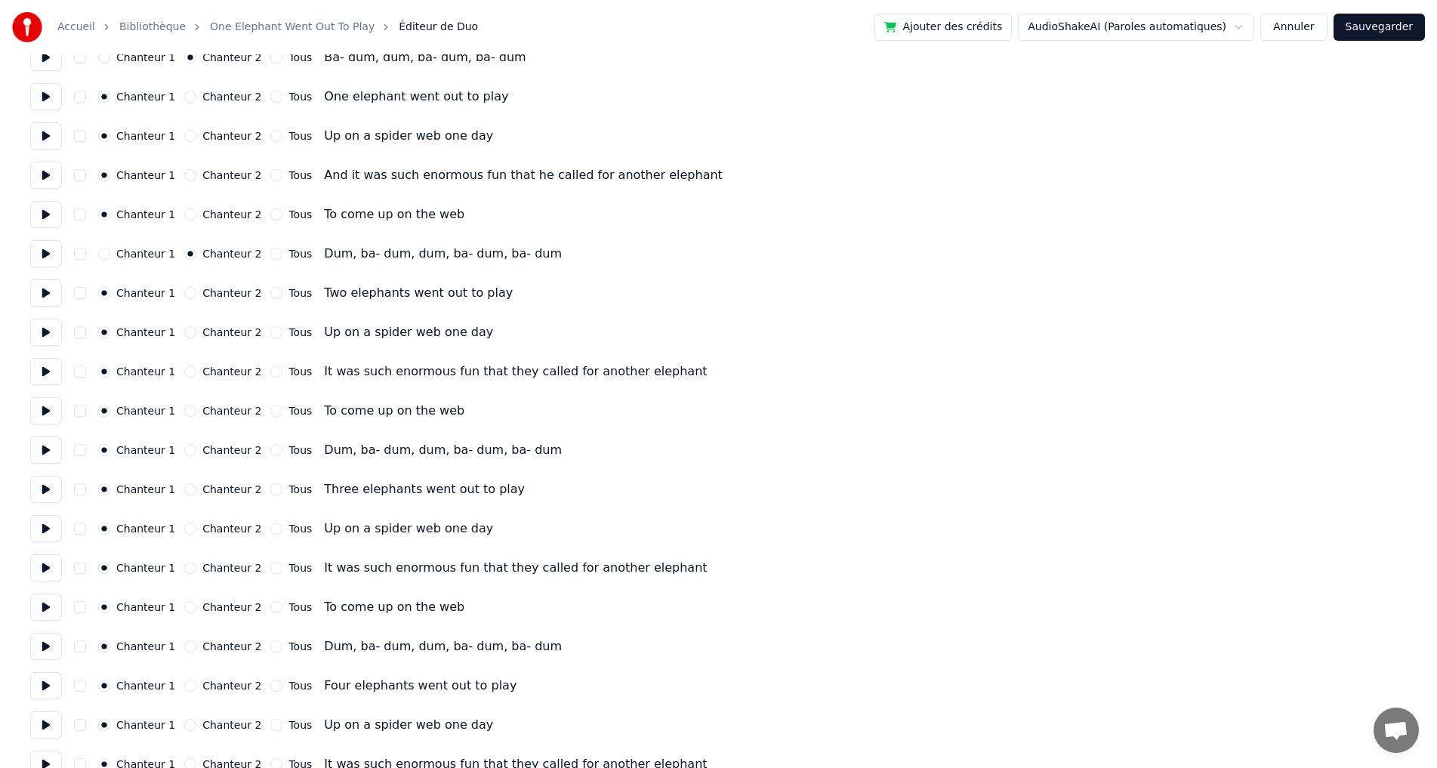
scroll to position [302, 0]
click at [190, 449] on button "Chanteur 2" at bounding box center [190, 448] width 12 height 12
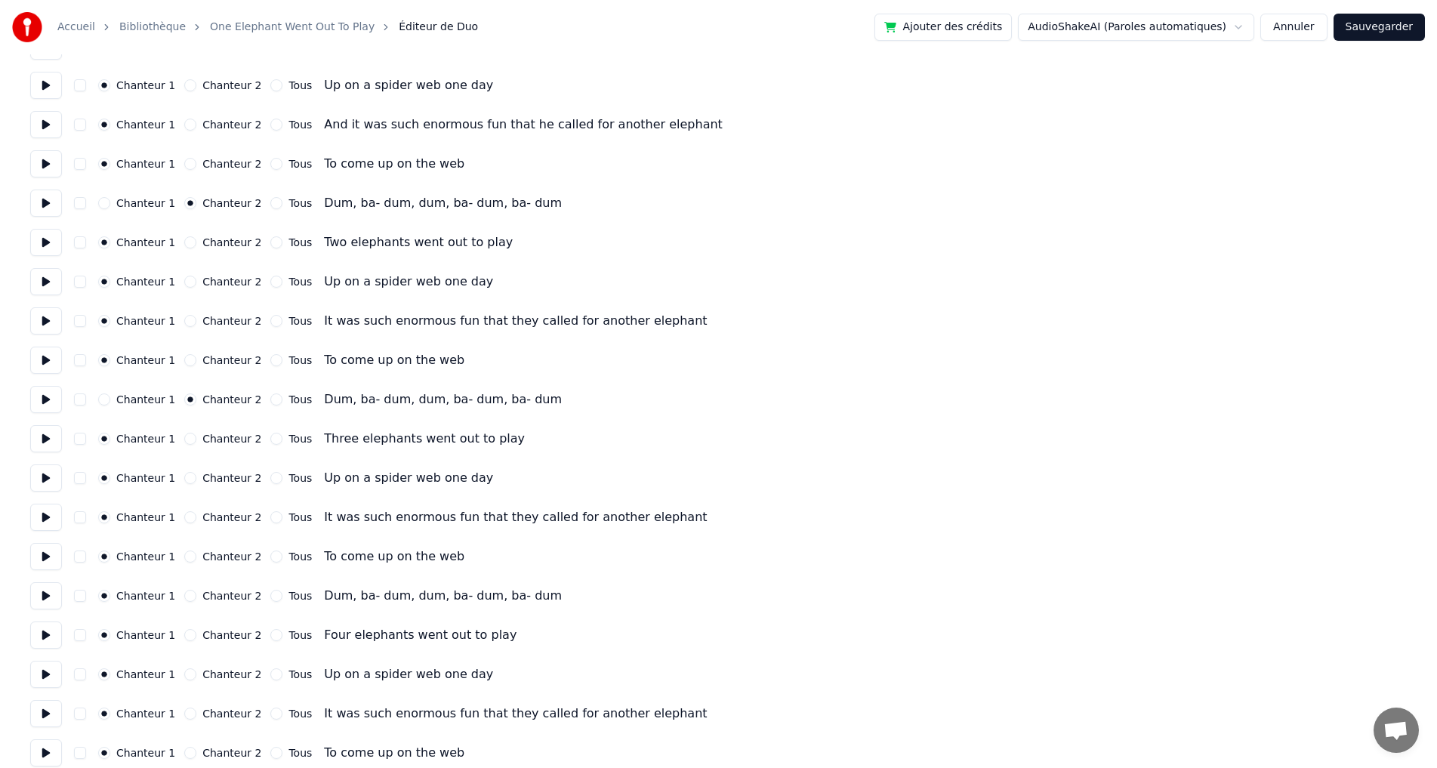
scroll to position [377, 0]
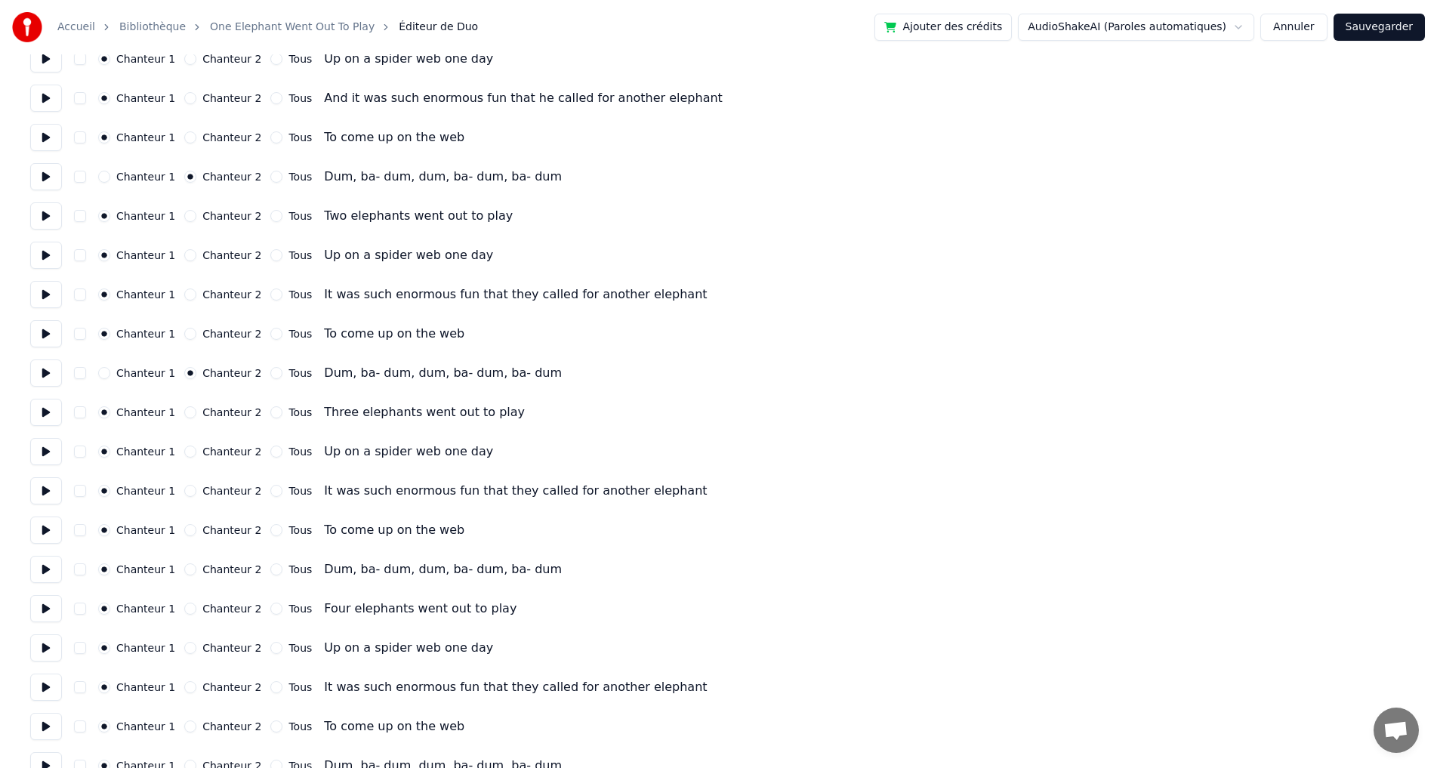
click at [190, 573] on button "Chanteur 2" at bounding box center [190, 569] width 12 height 12
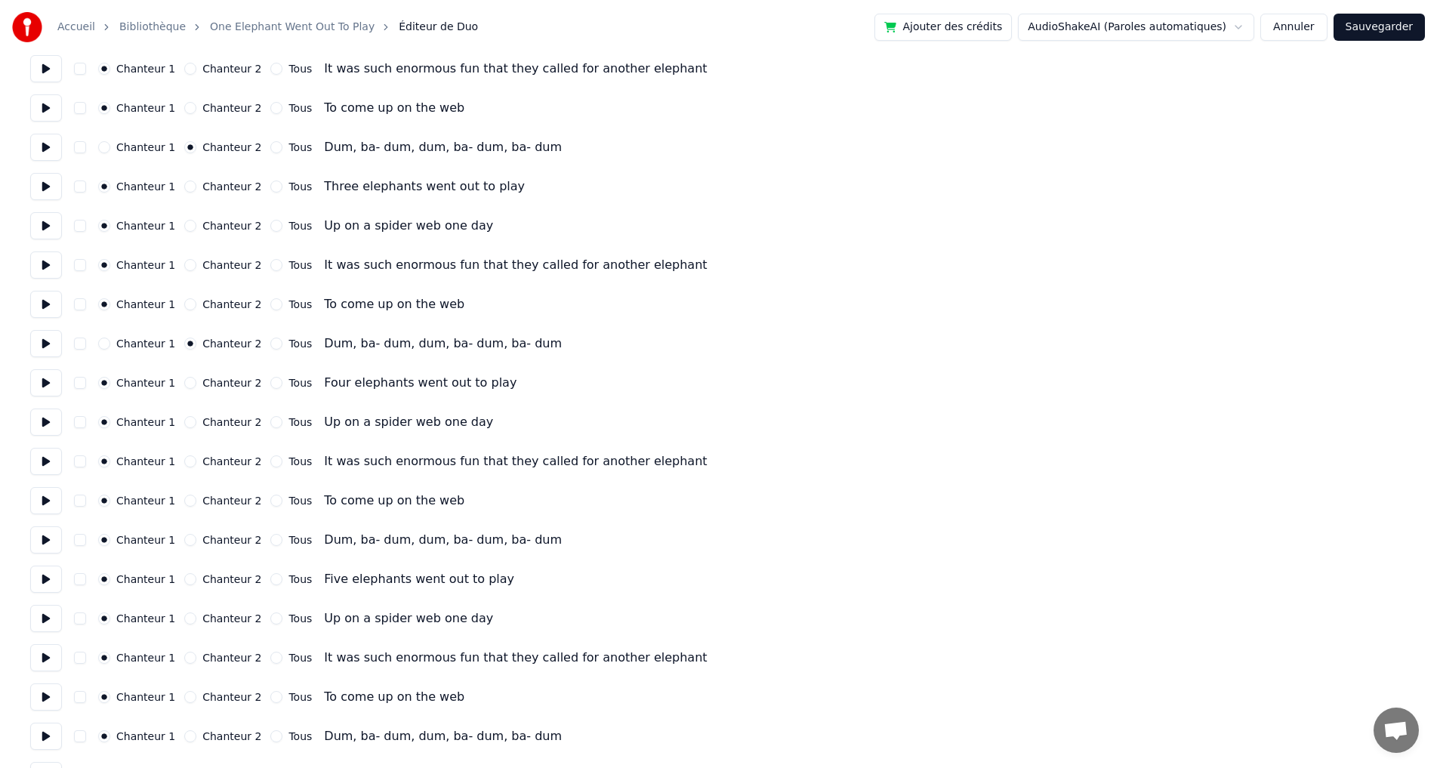
scroll to position [604, 0]
click at [193, 540] on button "Chanteur 2" at bounding box center [190, 539] width 12 height 12
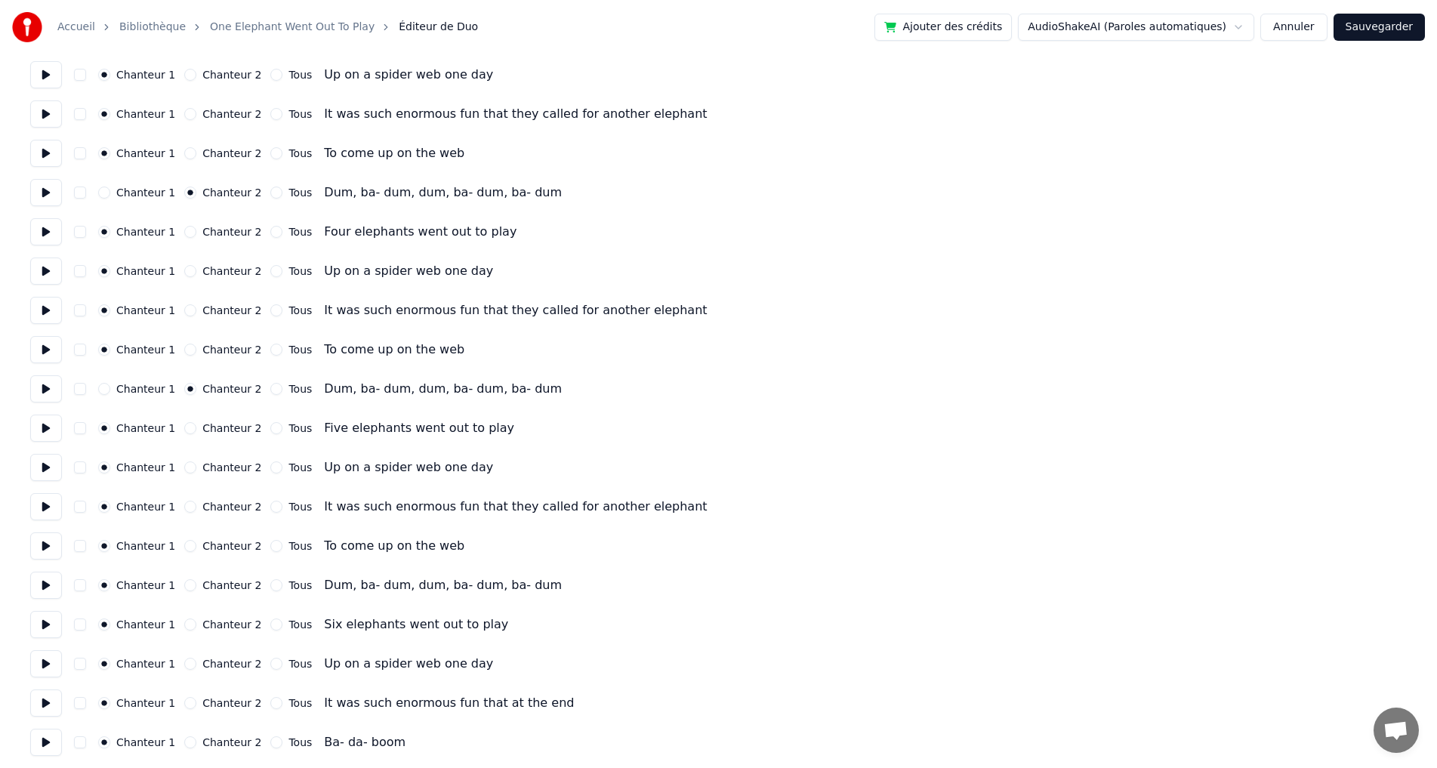
scroll to position [757, 0]
click at [190, 586] on button "Chanteur 2" at bounding box center [190, 582] width 12 height 12
click at [192, 741] on button "Chanteur 2" at bounding box center [190, 739] width 12 height 12
click at [1384, 35] on button "Sauvegarder" at bounding box center [1378, 27] width 91 height 27
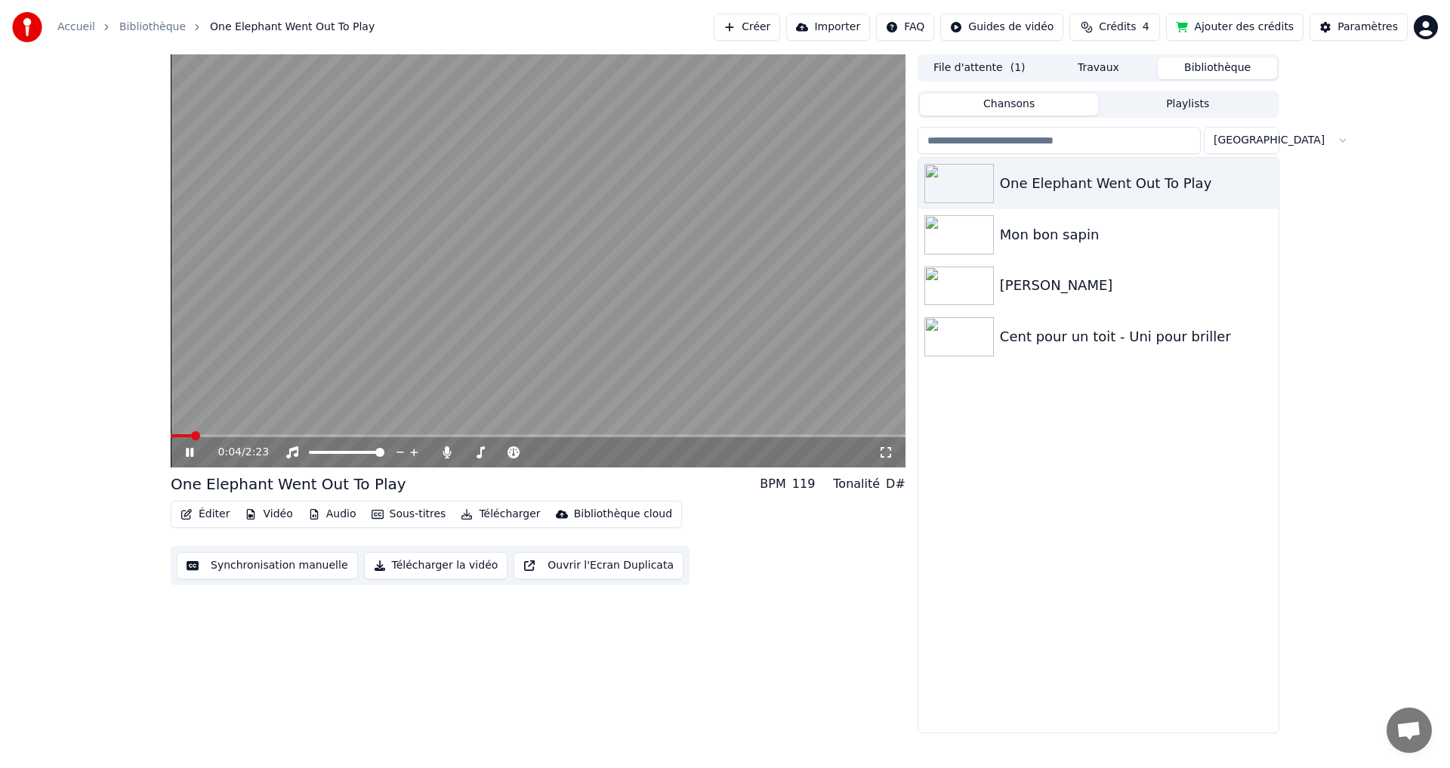
click at [495, 303] on video at bounding box center [538, 260] width 735 height 413
click at [199, 527] on div "Éditer Vidéo Audio Sous-titres Télécharger Bibliothèque cloud" at bounding box center [426, 514] width 511 height 27
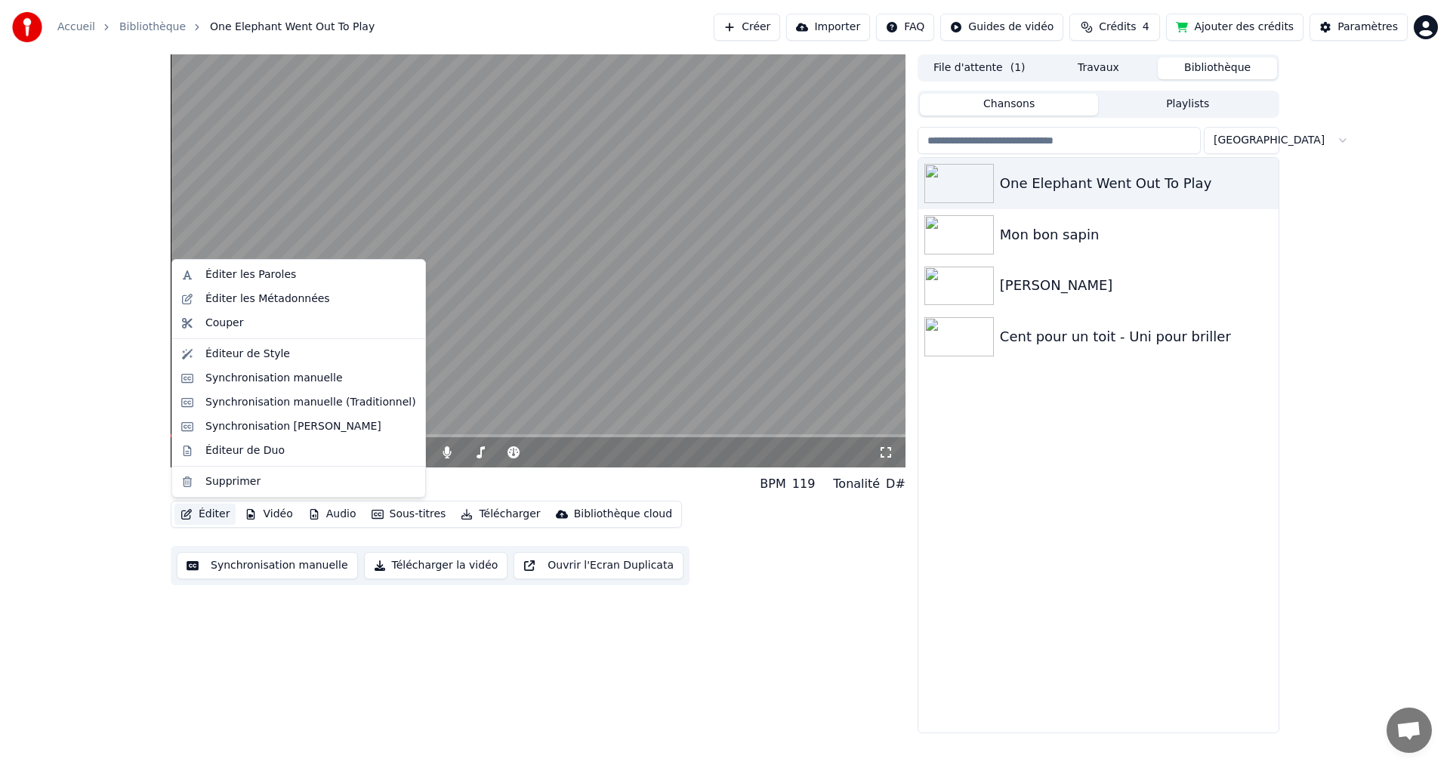
click at [204, 519] on button "Éditer" at bounding box center [204, 514] width 61 height 21
click at [283, 362] on div "Éditeur de Style" at bounding box center [298, 354] width 247 height 24
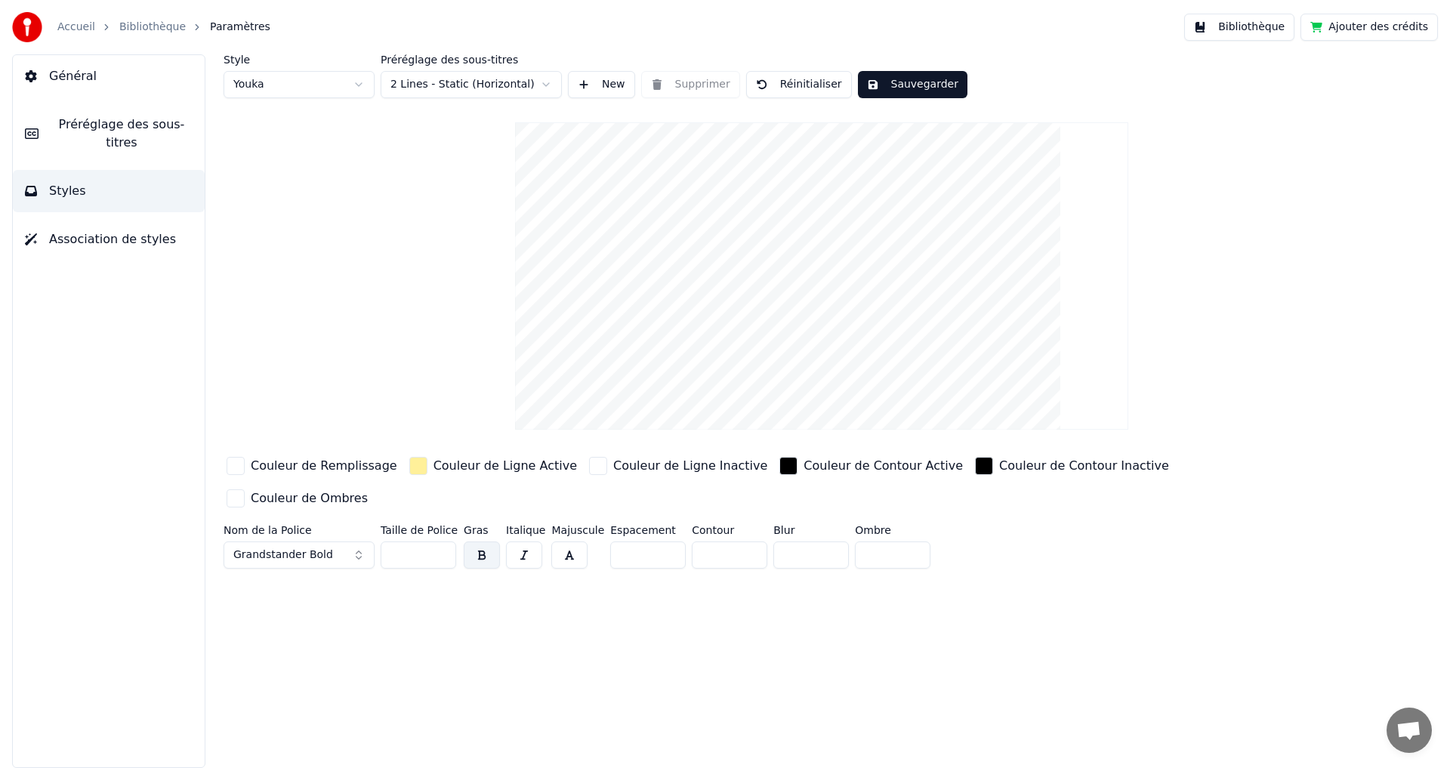
click at [119, 121] on span "Préréglage des sous-titres" at bounding box center [122, 134] width 142 height 36
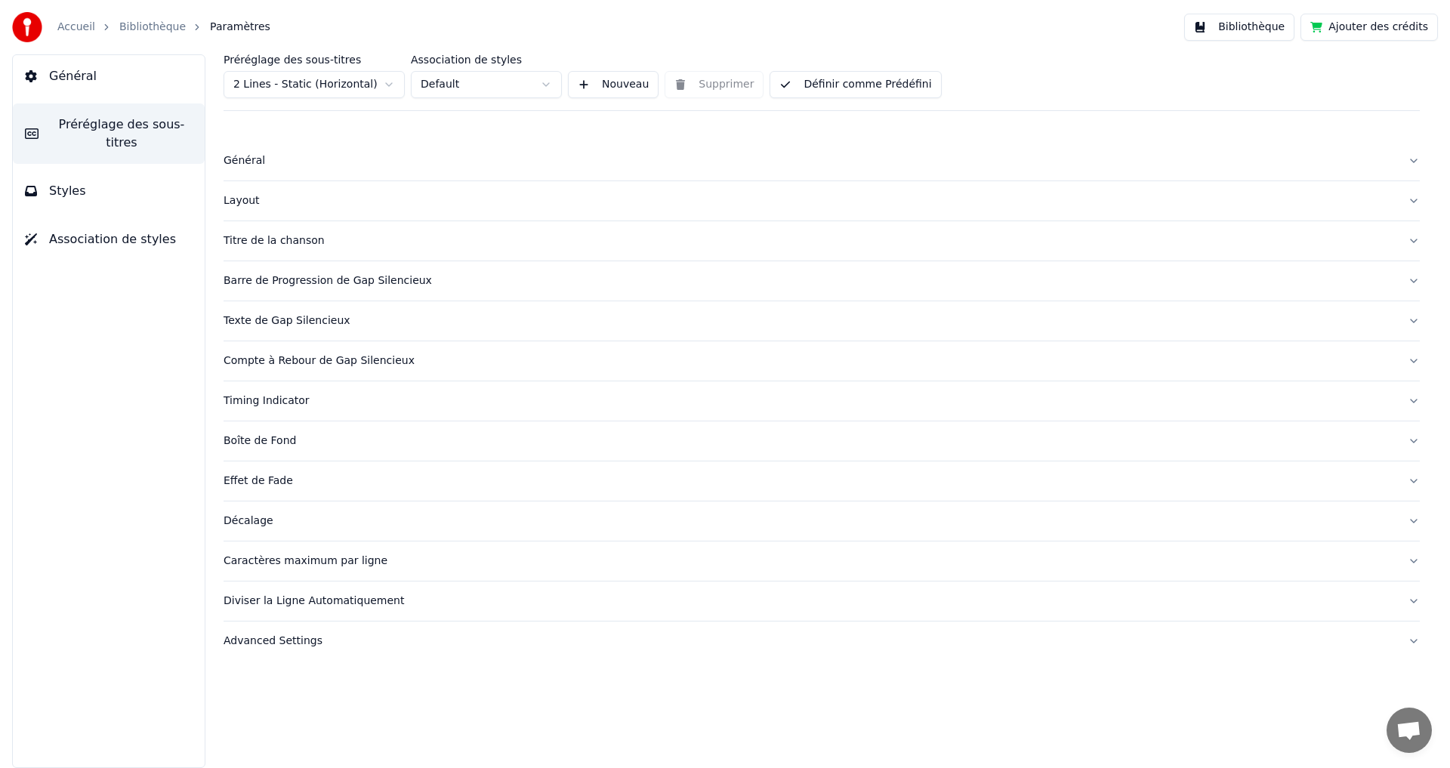
click at [279, 404] on div "Timing Indicator" at bounding box center [809, 400] width 1172 height 15
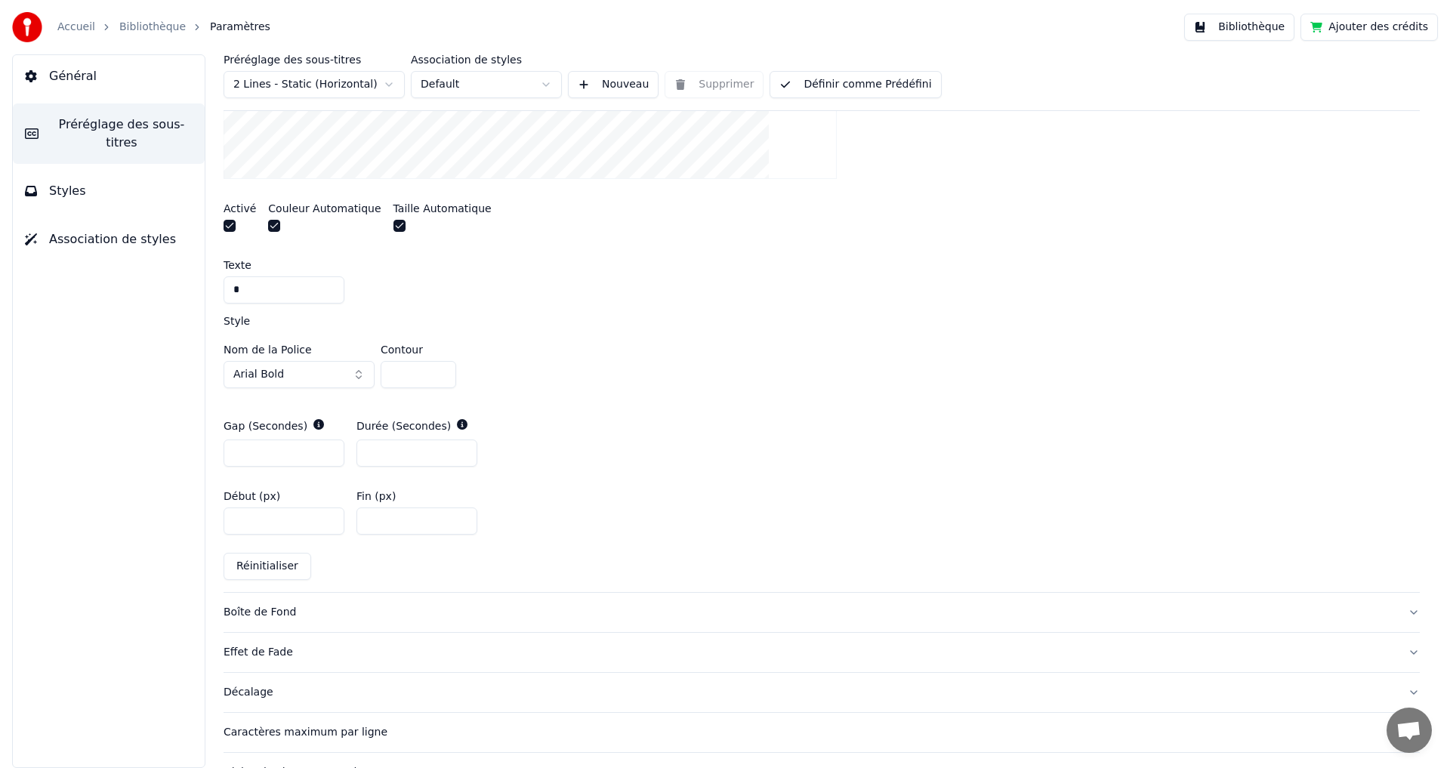
scroll to position [658, 0]
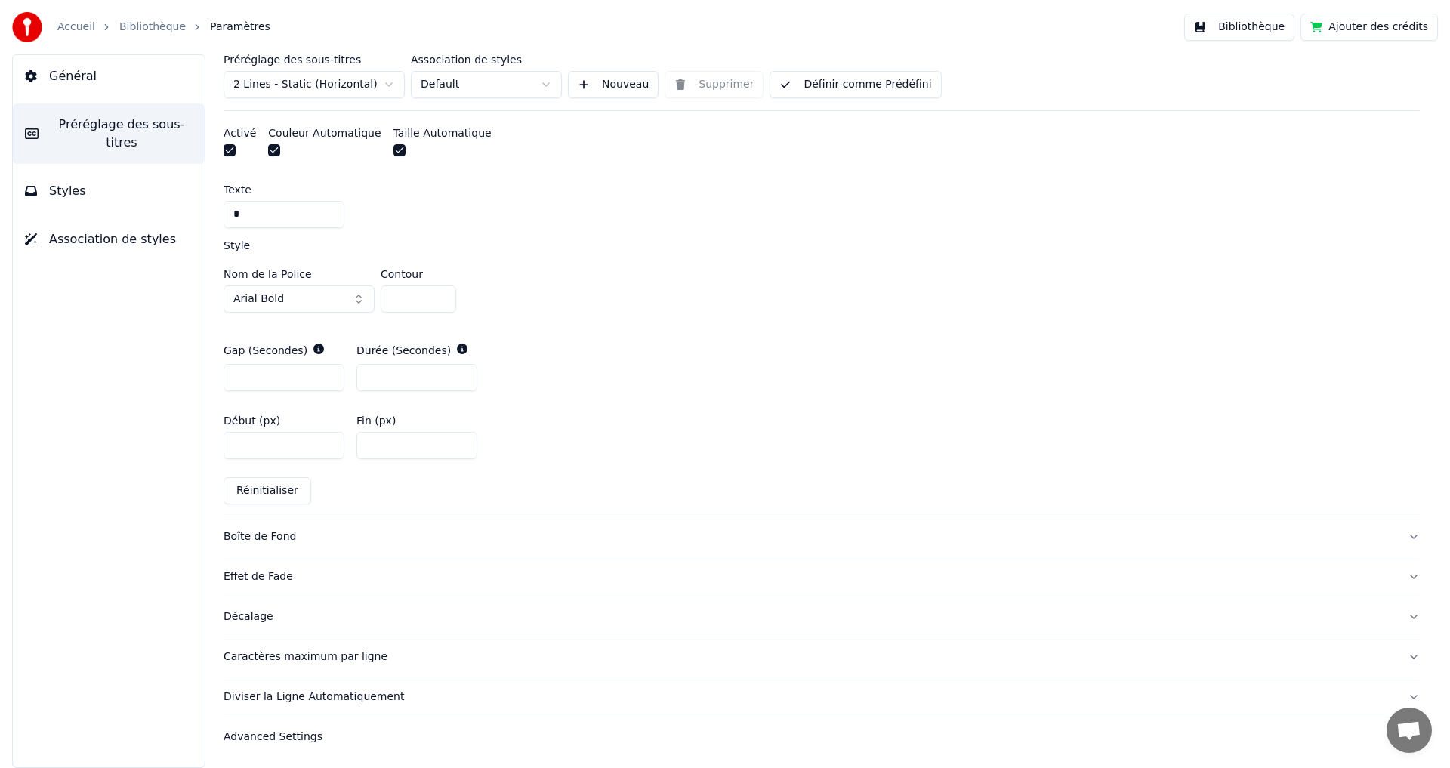
click at [274, 622] on div "Décalage" at bounding box center [809, 616] width 1172 height 15
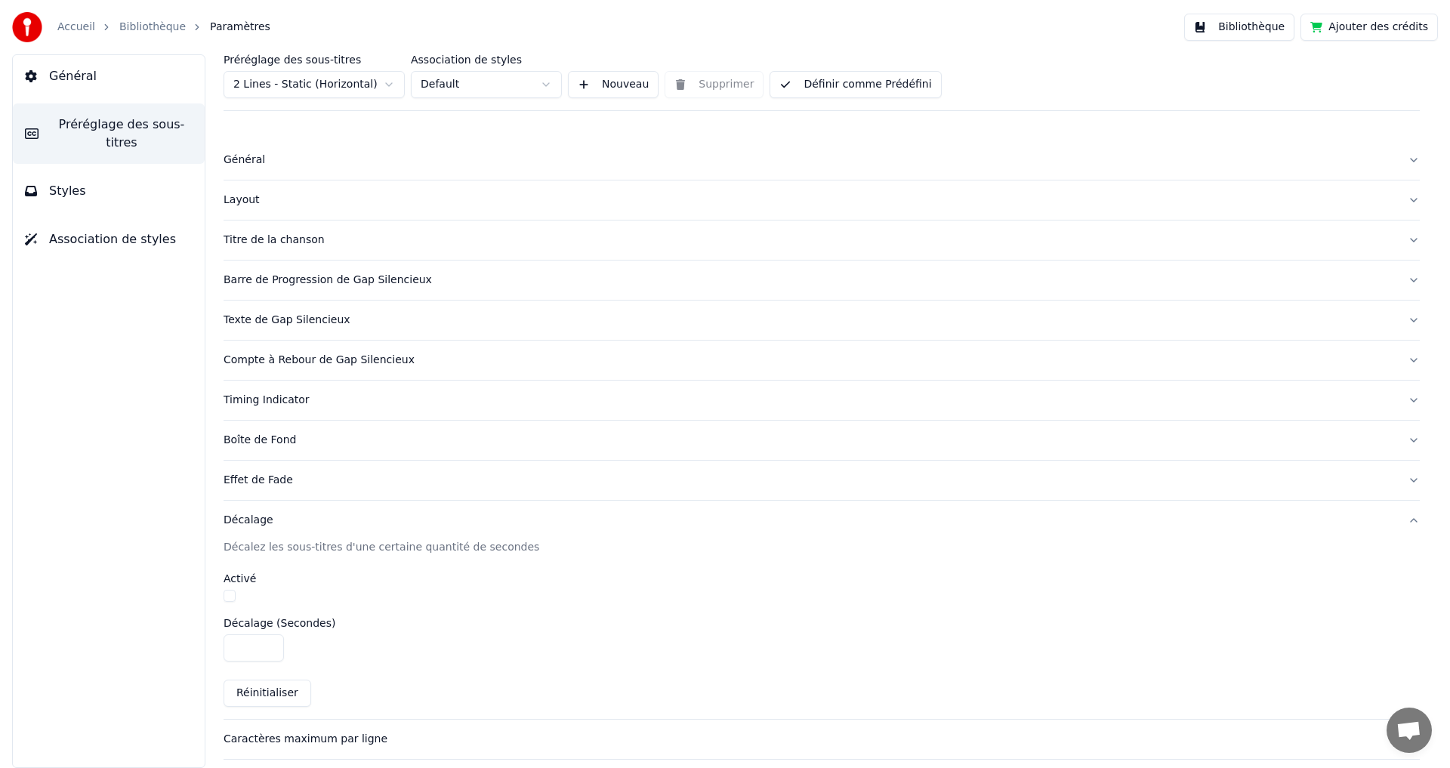
scroll to position [0, 0]
click at [291, 409] on button "Timing Indicator" at bounding box center [821, 400] width 1196 height 39
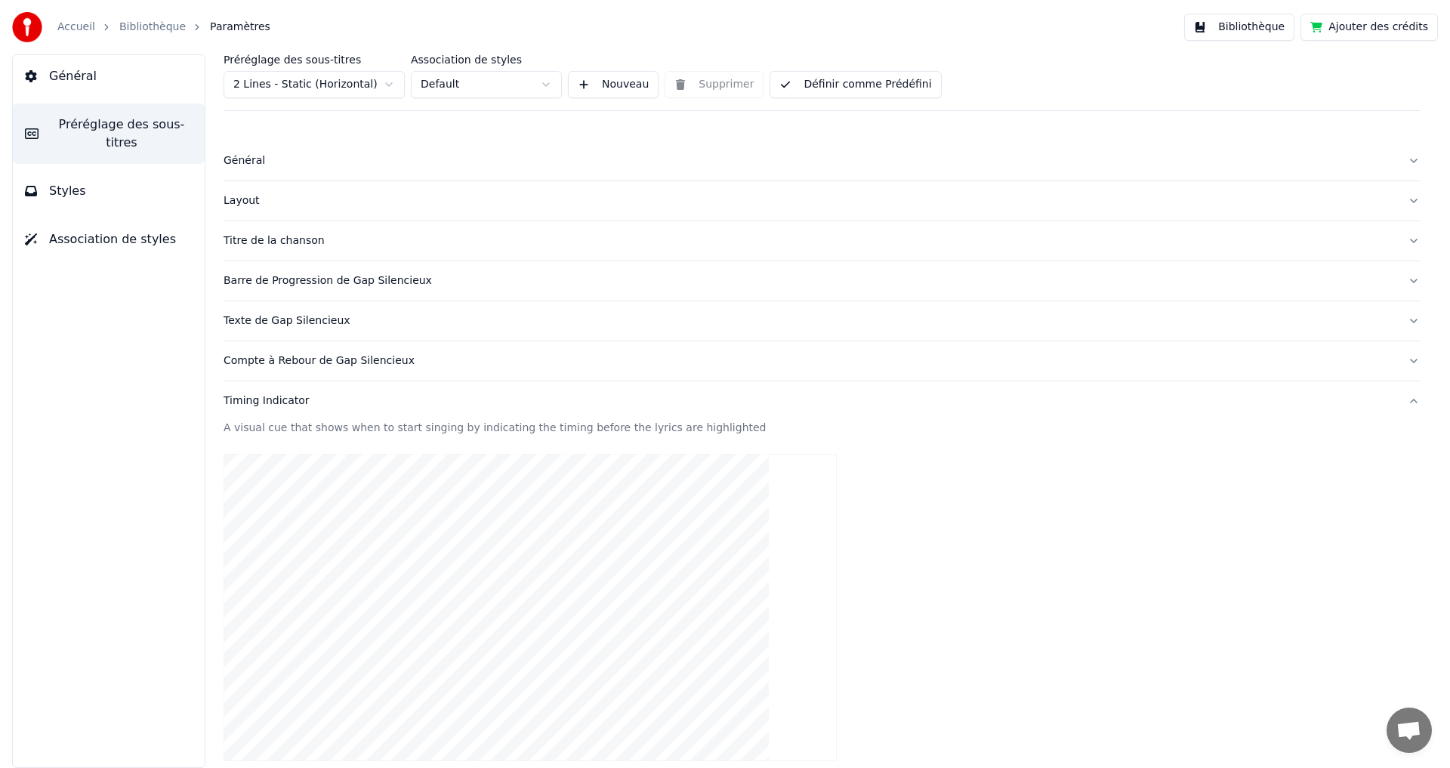
click at [332, 330] on button "Texte de Gap Silencieux" at bounding box center [821, 320] width 1196 height 39
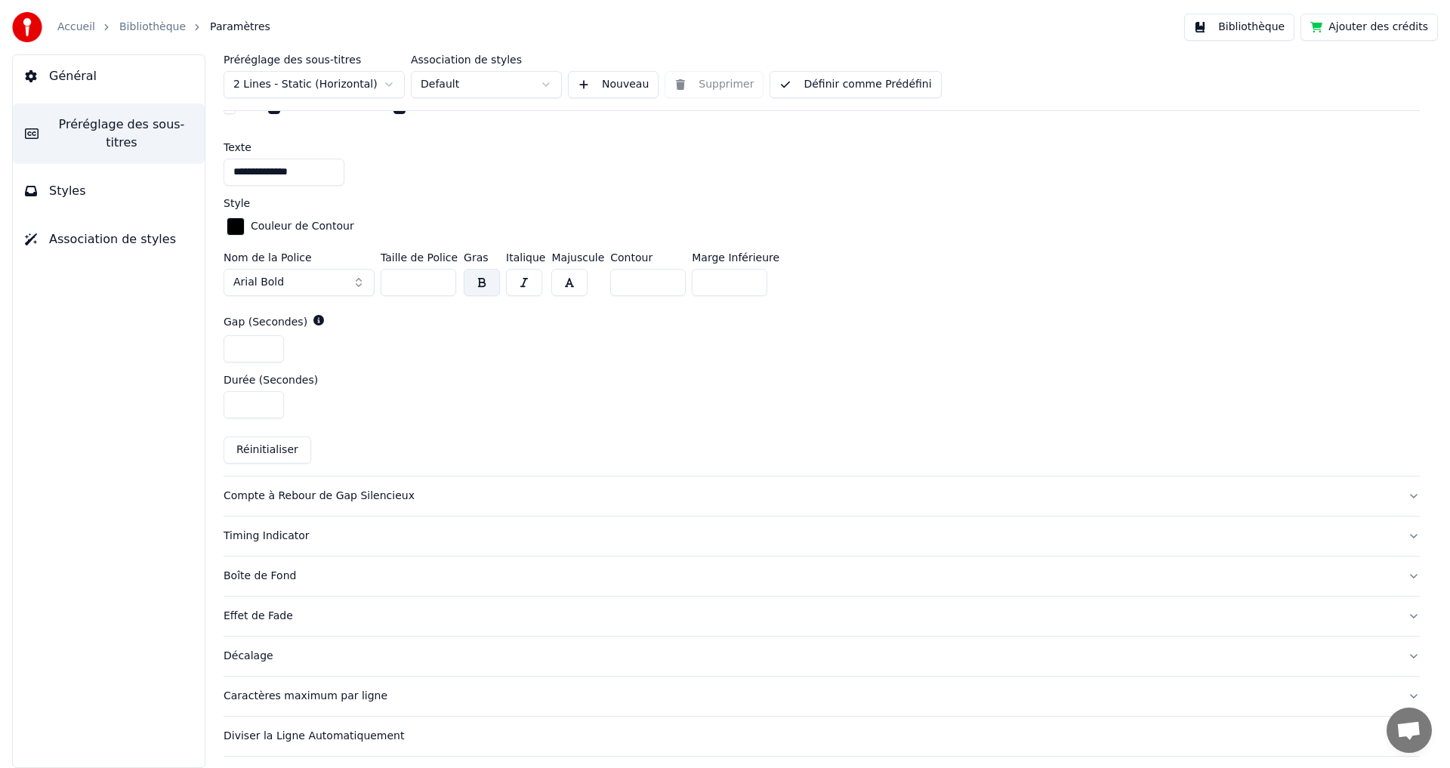
scroll to position [658, 0]
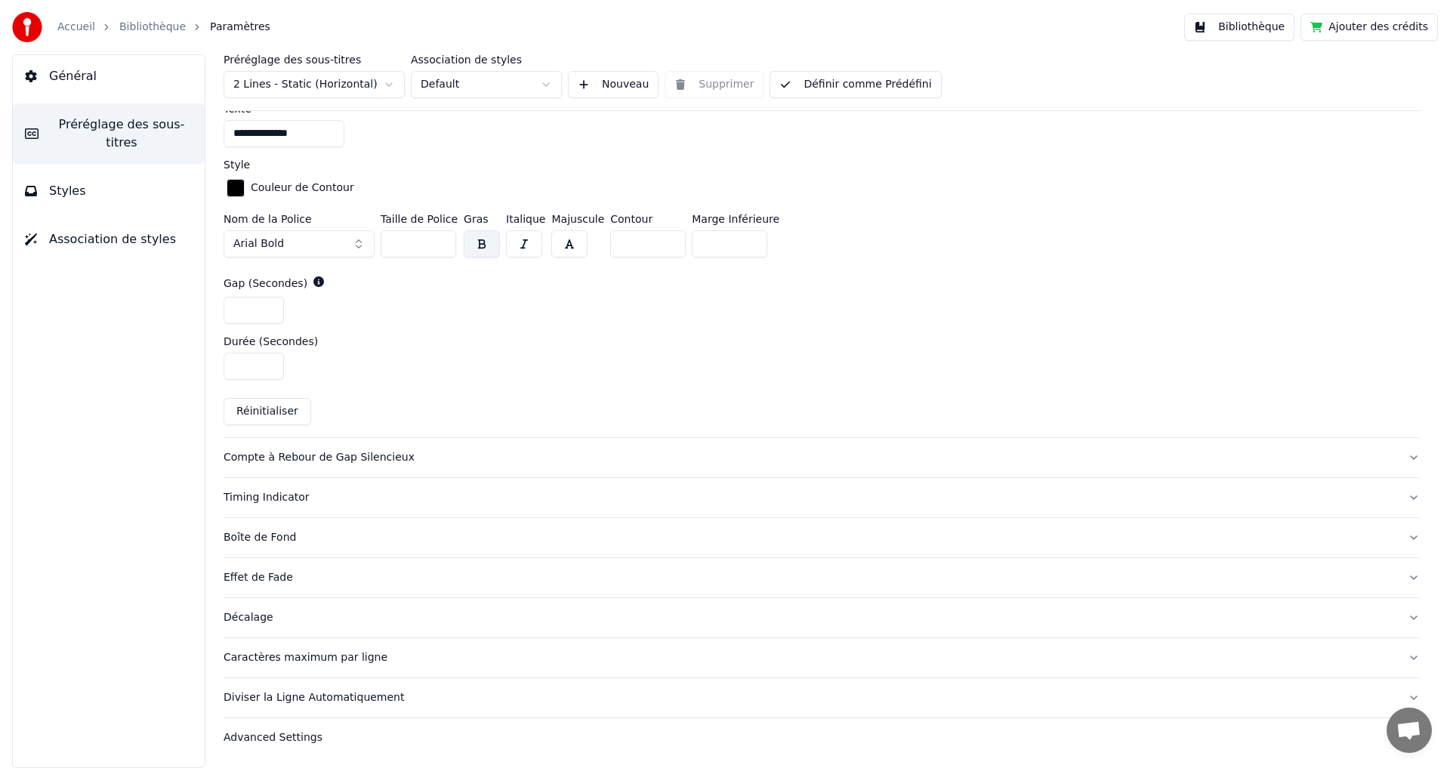
click at [347, 462] on div "Compte à Rebour de Gap Silencieux" at bounding box center [809, 457] width 1172 height 15
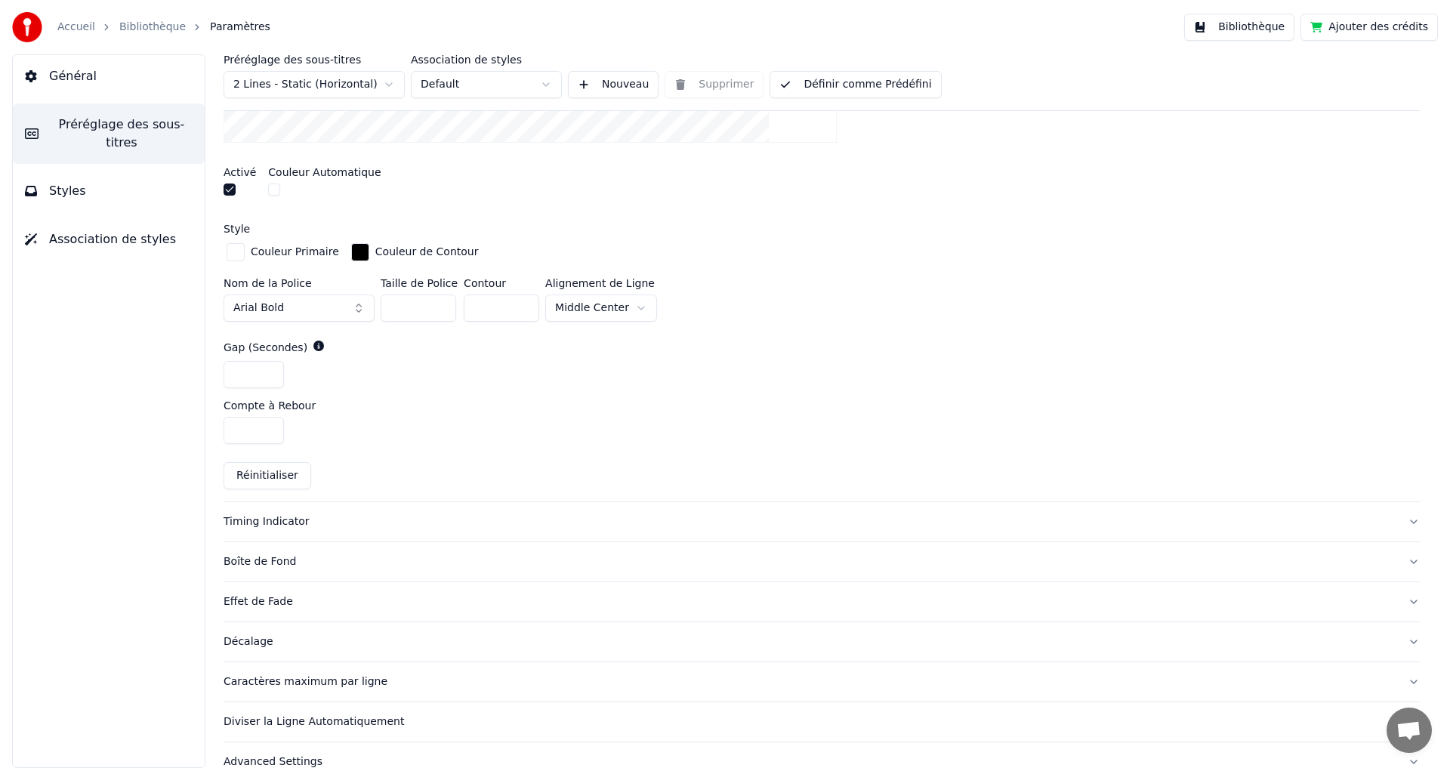
scroll to position [602, 0]
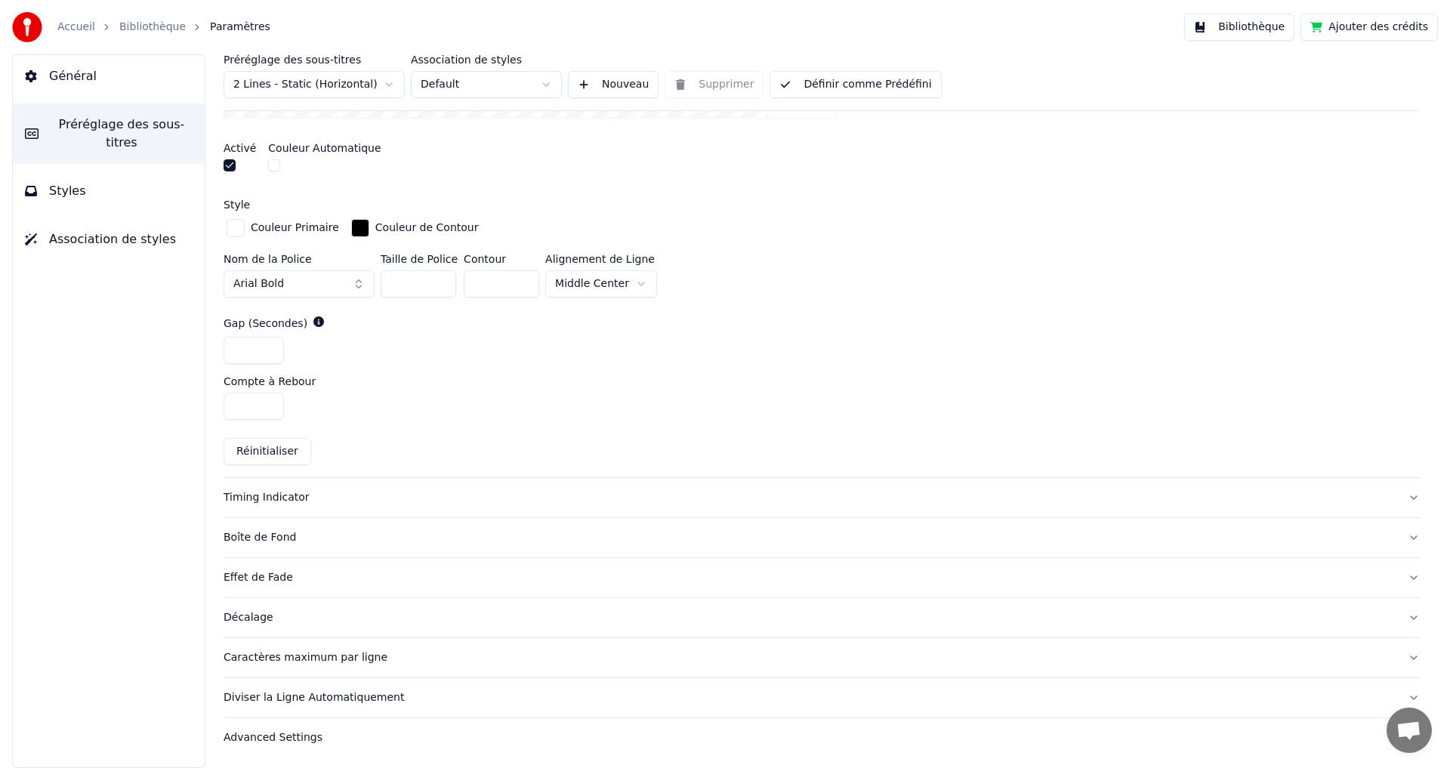
click at [311, 504] on button "Timing Indicator" at bounding box center [821, 497] width 1196 height 39
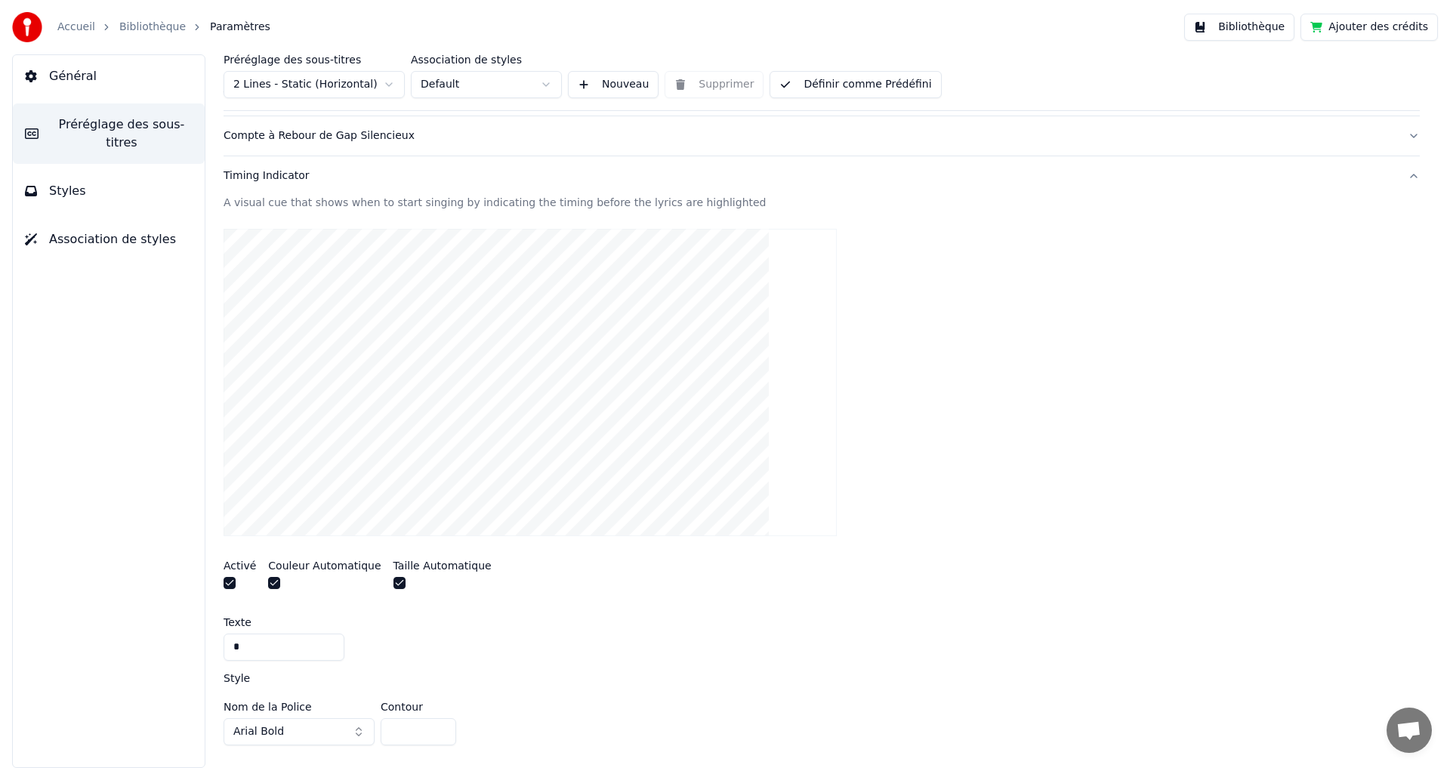
scroll to position [376, 0]
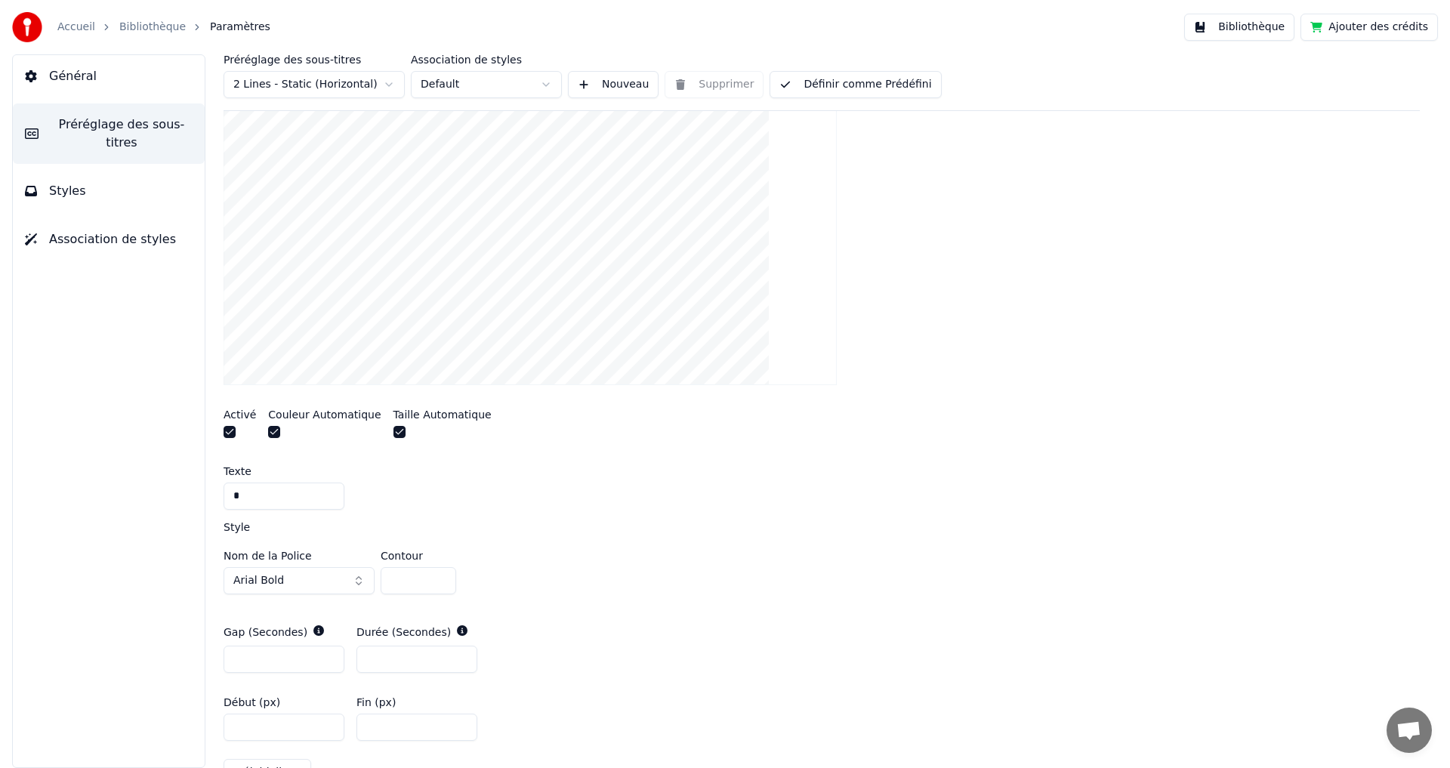
drag, startPoint x: 280, startPoint y: 726, endPoint x: 193, endPoint y: 723, distance: 87.7
click at [193, 723] on div "Général Préréglage des sous-titres Styles Association de styles Préréglage des …" at bounding box center [725, 410] width 1450 height 713
drag, startPoint x: 248, startPoint y: 727, endPoint x: 211, endPoint y: 729, distance: 37.1
click at [211, 729] on div "Préréglage des sous-titres 2 Lines - Static (Horizontal) Association de styles …" at bounding box center [821, 410] width 1256 height 713
click at [329, 732] on input "***" at bounding box center [283, 726] width 121 height 27
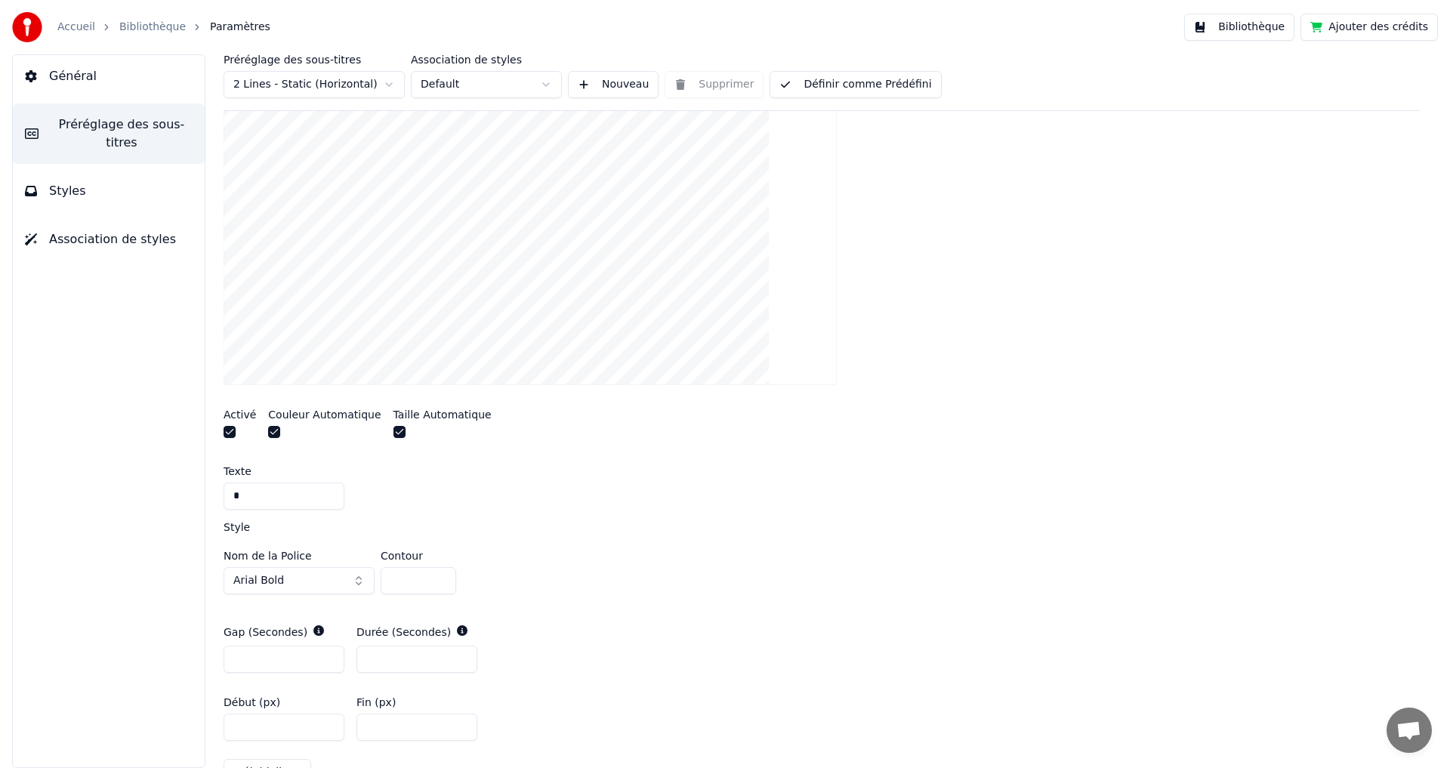
click at [329, 732] on input "***" at bounding box center [283, 726] width 121 height 27
type input "***"
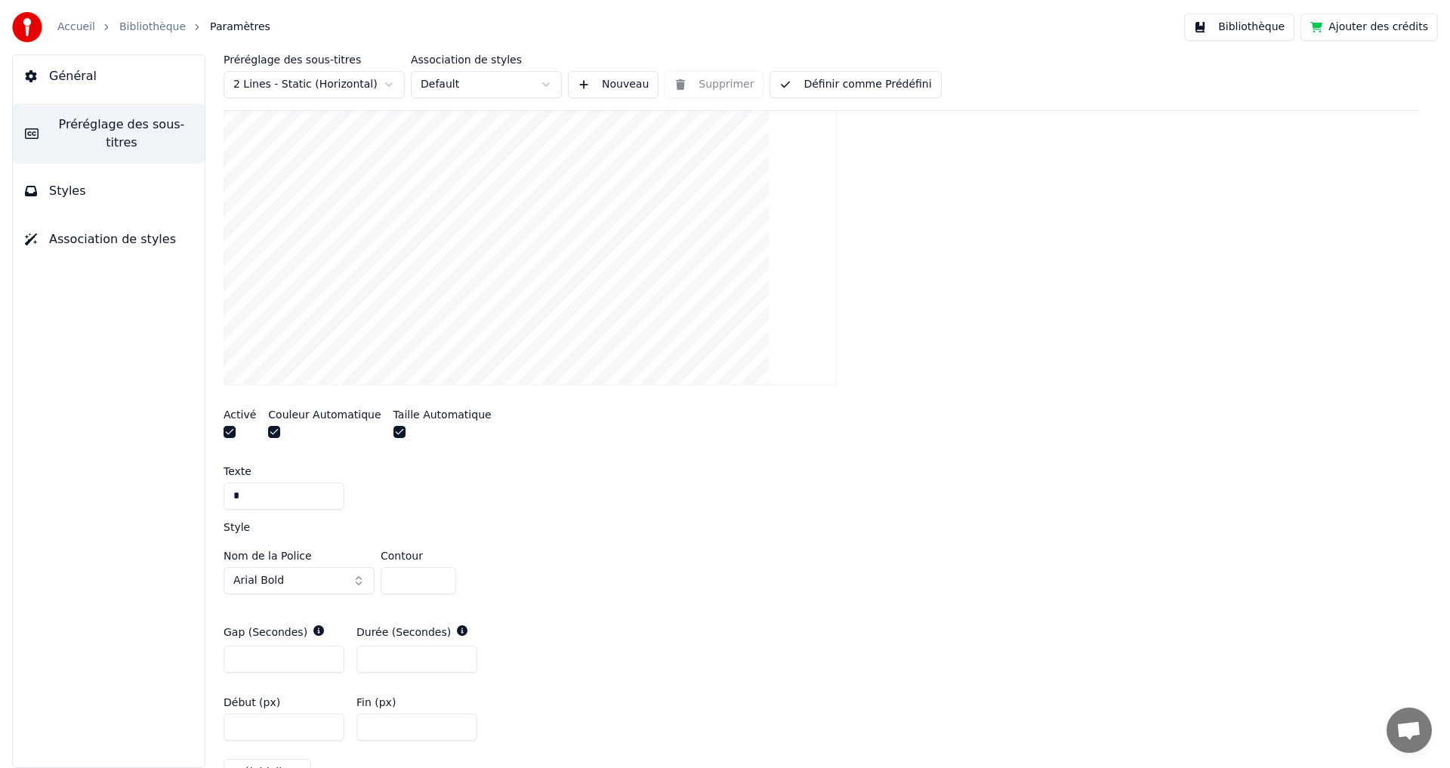
click at [329, 733] on input "***" at bounding box center [283, 726] width 121 height 27
click at [461, 730] on input "***" at bounding box center [416, 726] width 121 height 27
click at [459, 723] on input "**" at bounding box center [416, 726] width 121 height 27
click at [459, 724] on input "**" at bounding box center [416, 726] width 121 height 27
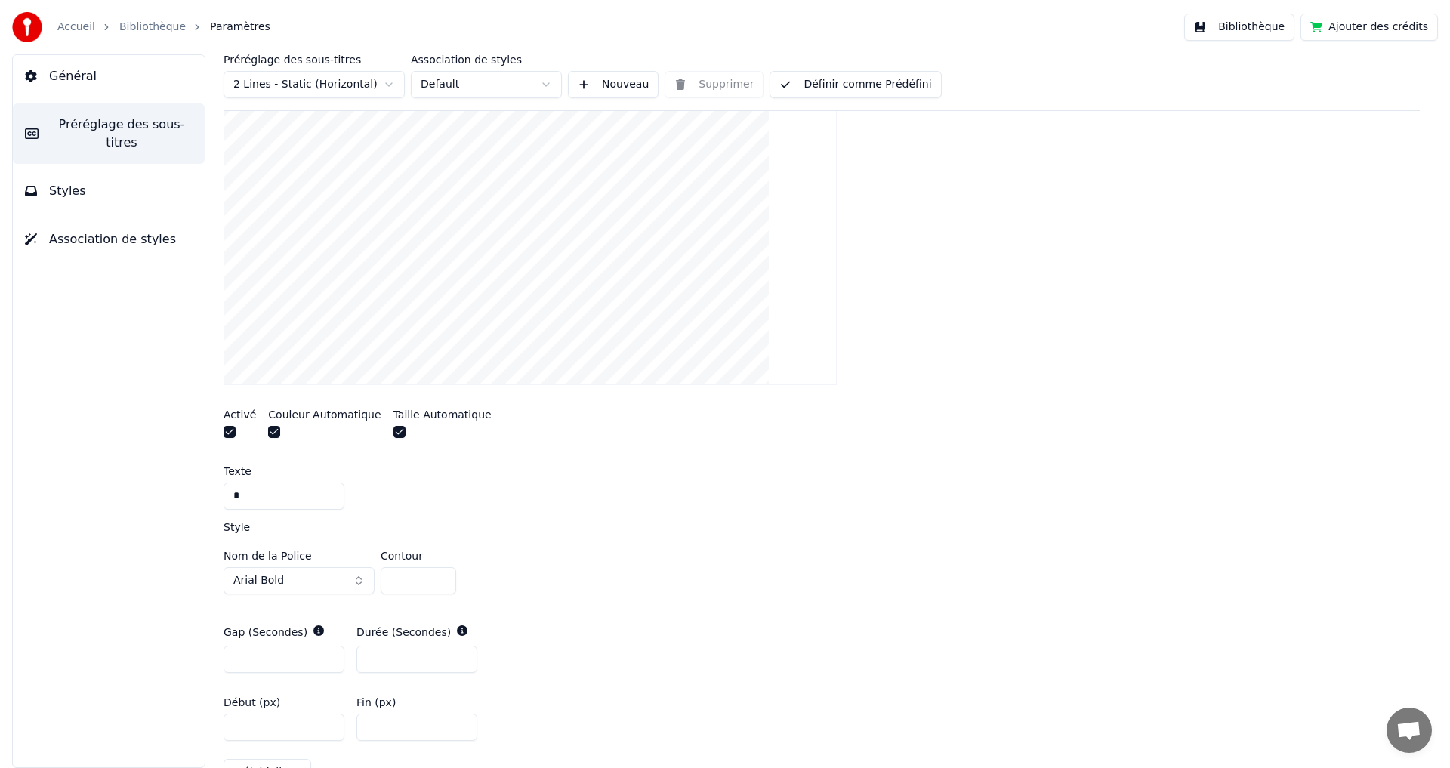
type input "*"
click at [459, 724] on input "*" at bounding box center [416, 726] width 121 height 27
click at [852, 92] on button "Définir comme Prédéfini" at bounding box center [854, 84] width 171 height 27
click at [137, 20] on link "Bibliothèque" at bounding box center [152, 27] width 66 height 15
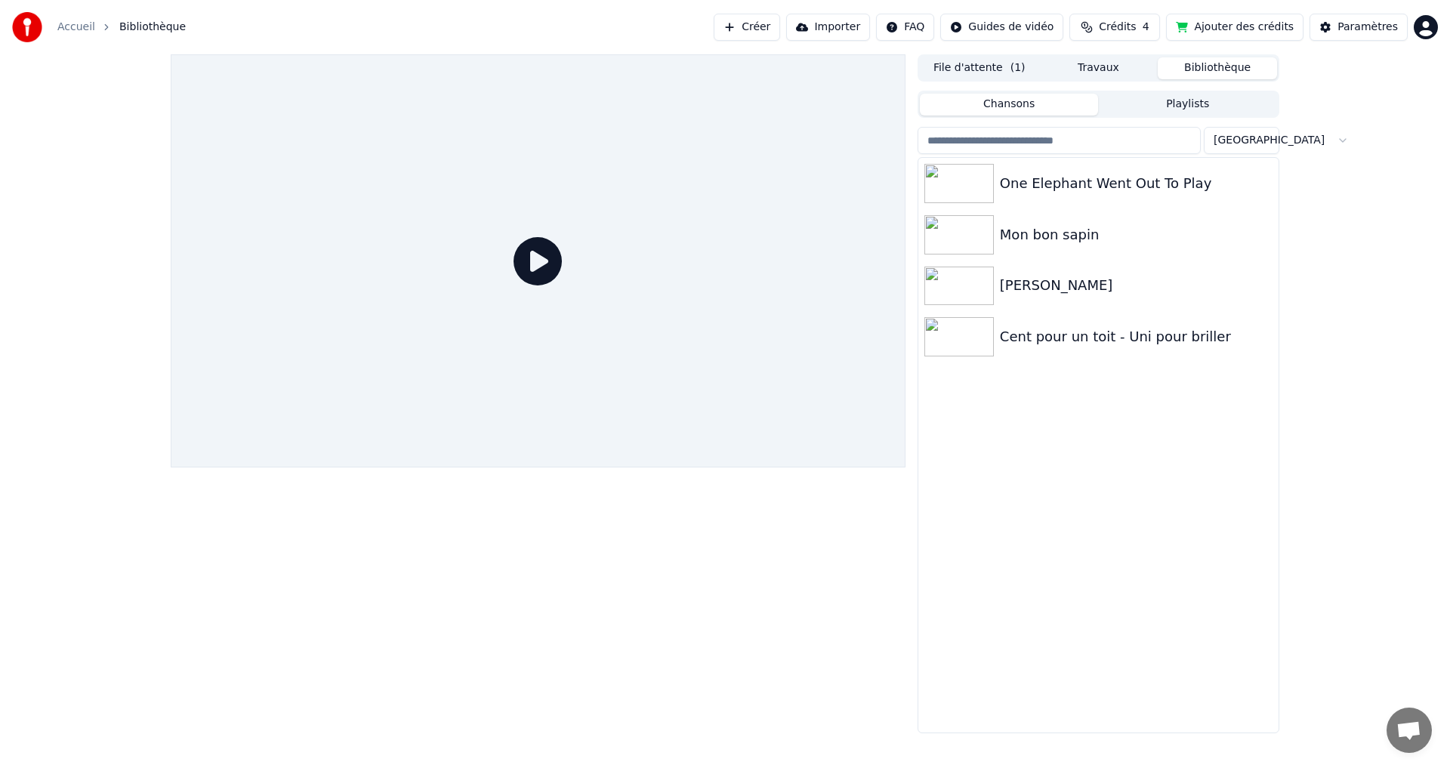
click at [537, 260] on icon at bounding box center [537, 261] width 48 height 48
click at [1104, 175] on div "One Elephant Went Out To Play" at bounding box center [1128, 183] width 257 height 21
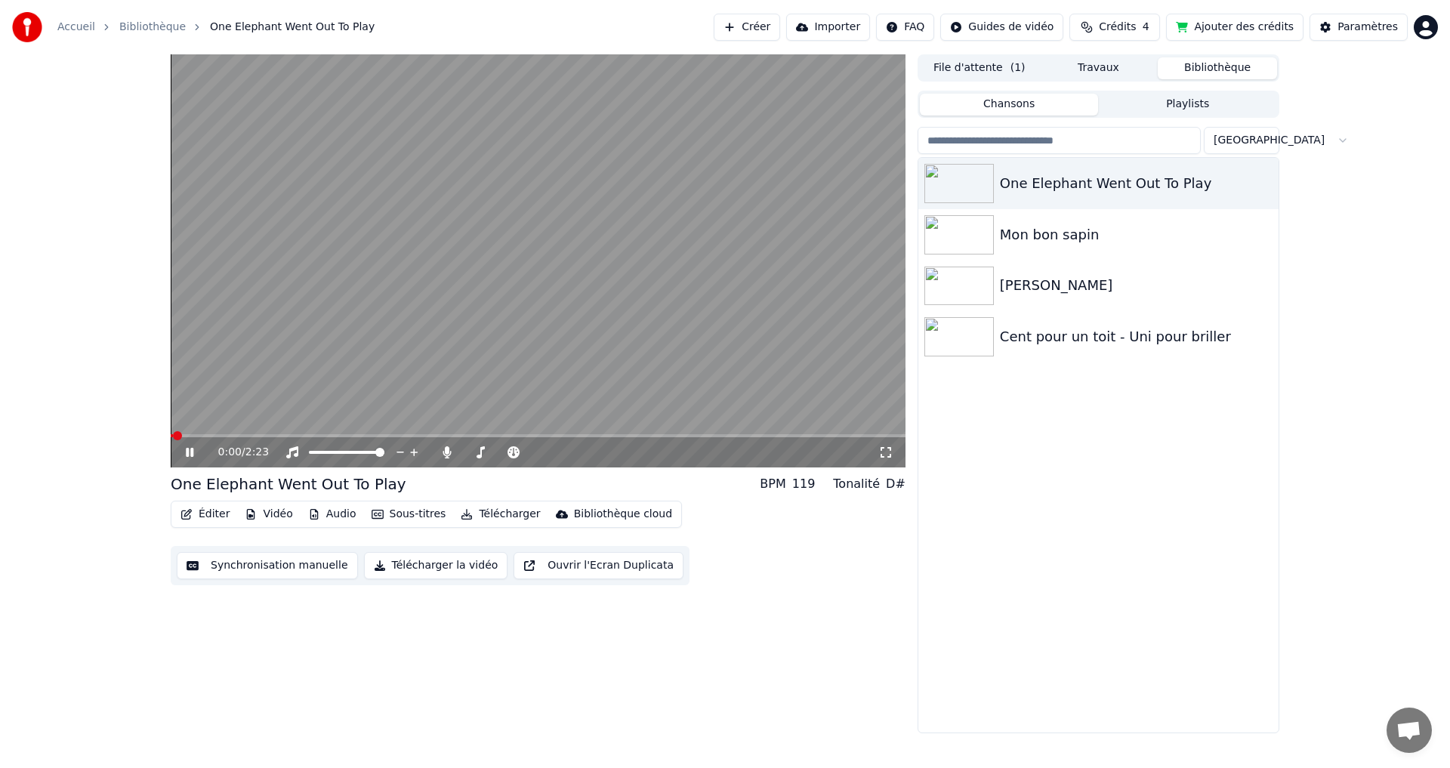
click at [451, 350] on video at bounding box center [538, 260] width 735 height 413
click at [481, 350] on video at bounding box center [538, 260] width 735 height 413
click at [706, 309] on video at bounding box center [538, 260] width 735 height 413
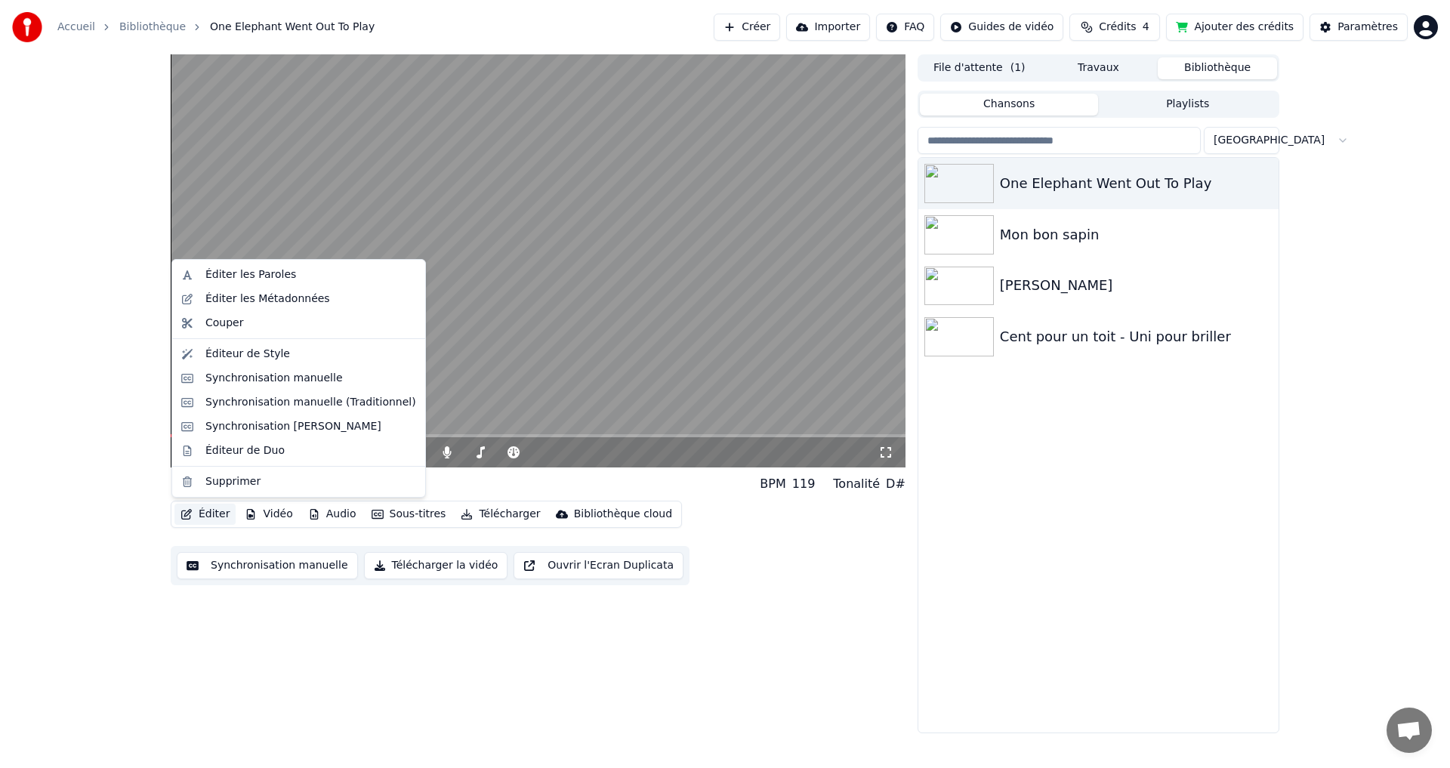
click at [203, 514] on button "Éditer" at bounding box center [204, 514] width 61 height 21
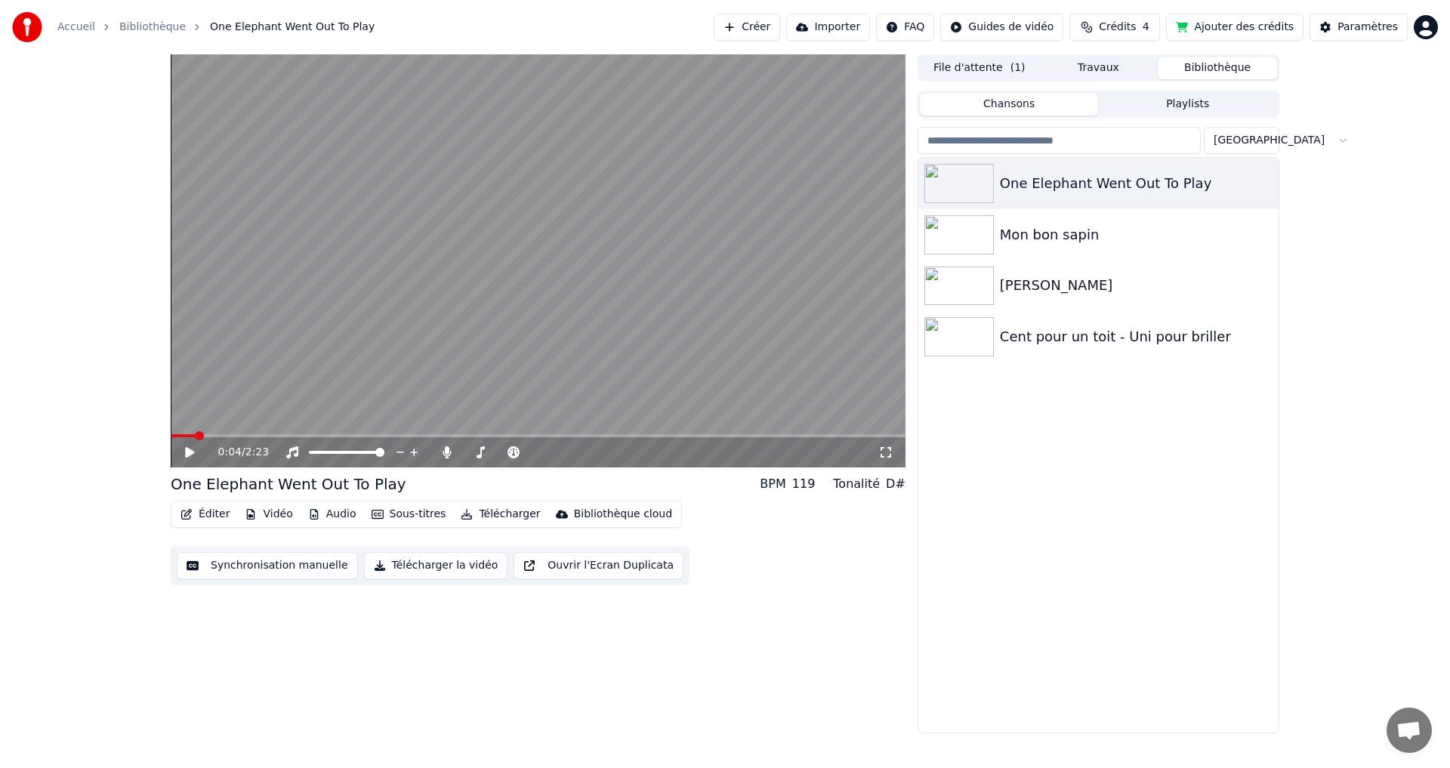
click at [482, 220] on video at bounding box center [538, 260] width 735 height 413
click at [589, 312] on video at bounding box center [538, 260] width 735 height 413
click at [491, 514] on button "Télécharger" at bounding box center [500, 514] width 91 height 21
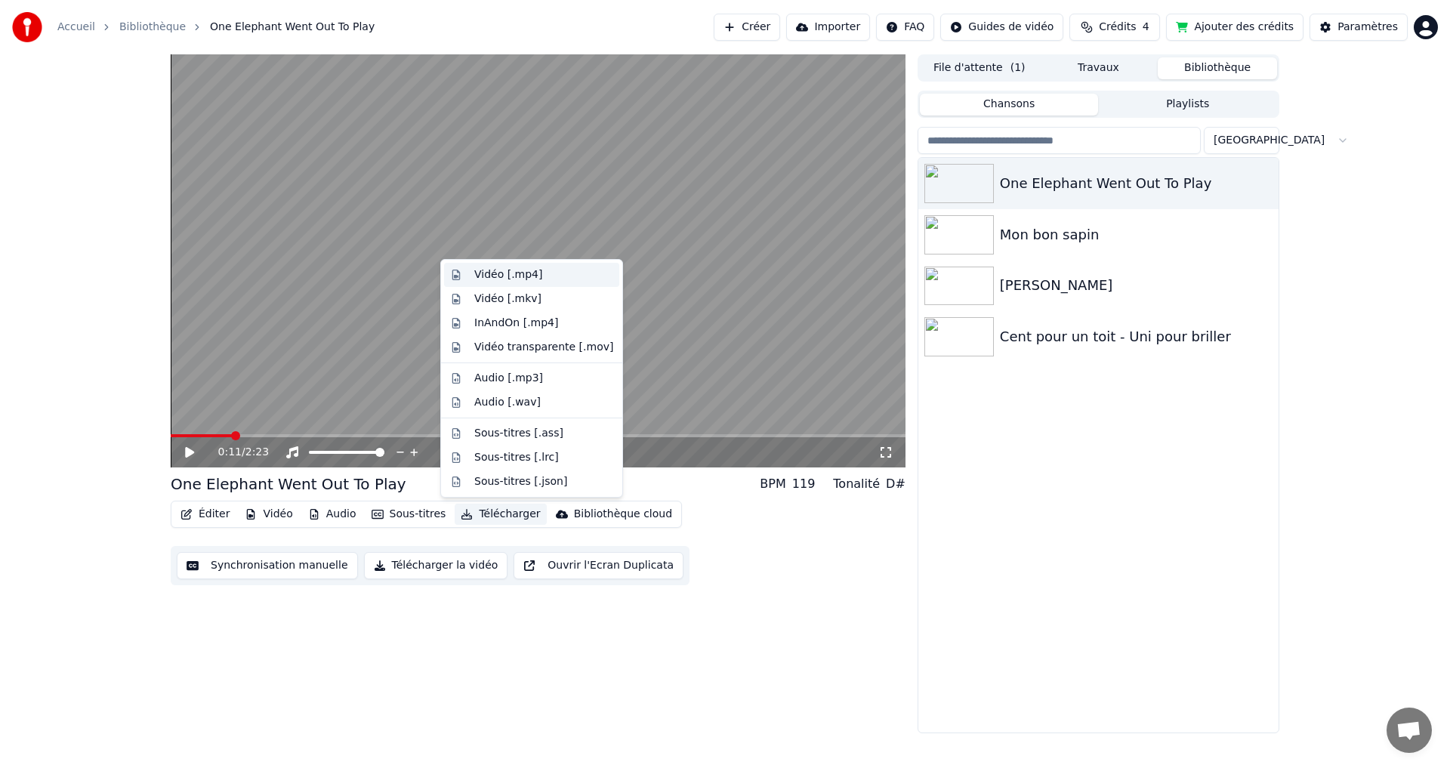
click at [524, 273] on div "Vidéo [.mp4]" at bounding box center [508, 274] width 68 height 15
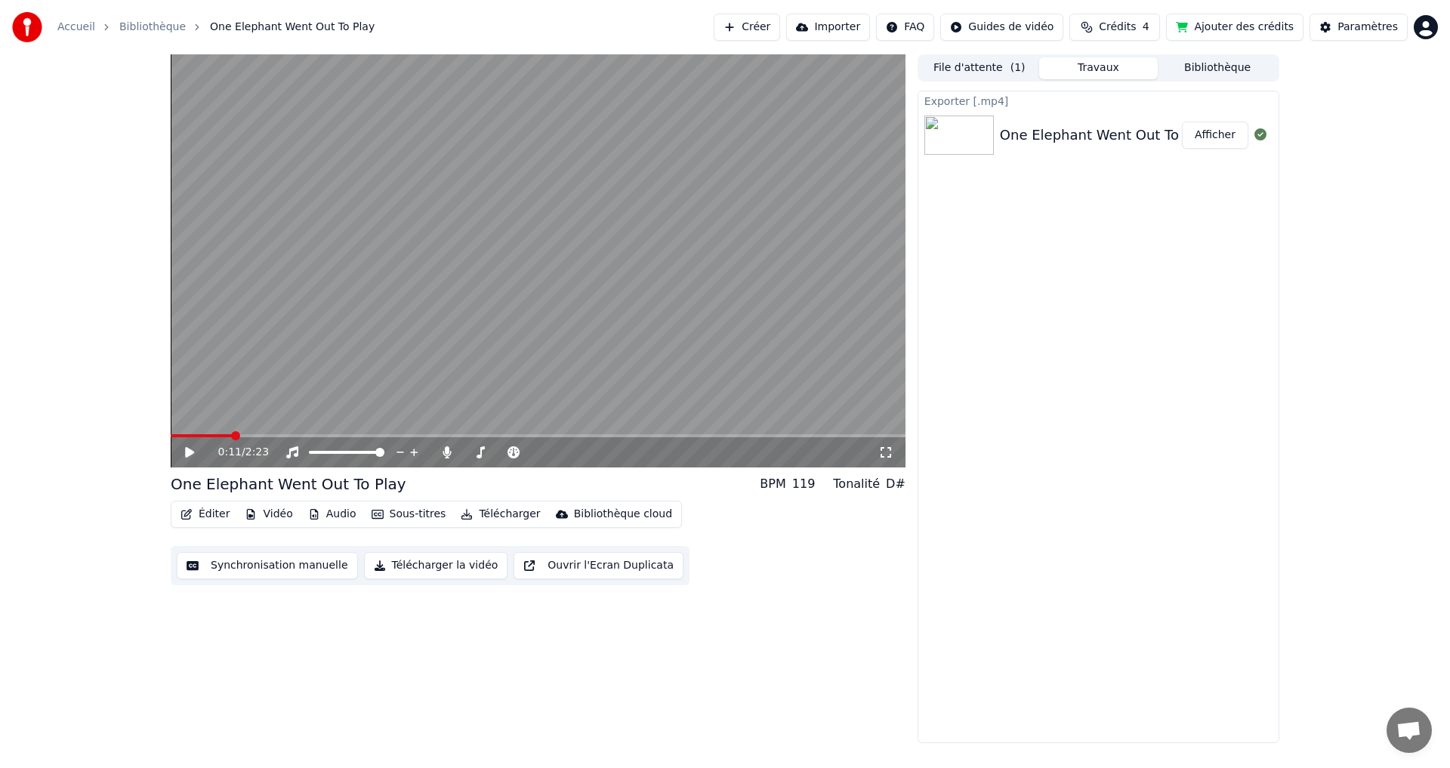
click at [1202, 134] on button "Afficher" at bounding box center [1215, 135] width 66 height 27
click at [538, 686] on div "0:11 / 2:23 One Elephant Went Out To Play BPM 119 Tonalité D# Éditer Vidéo Audi…" at bounding box center [538, 398] width 735 height 689
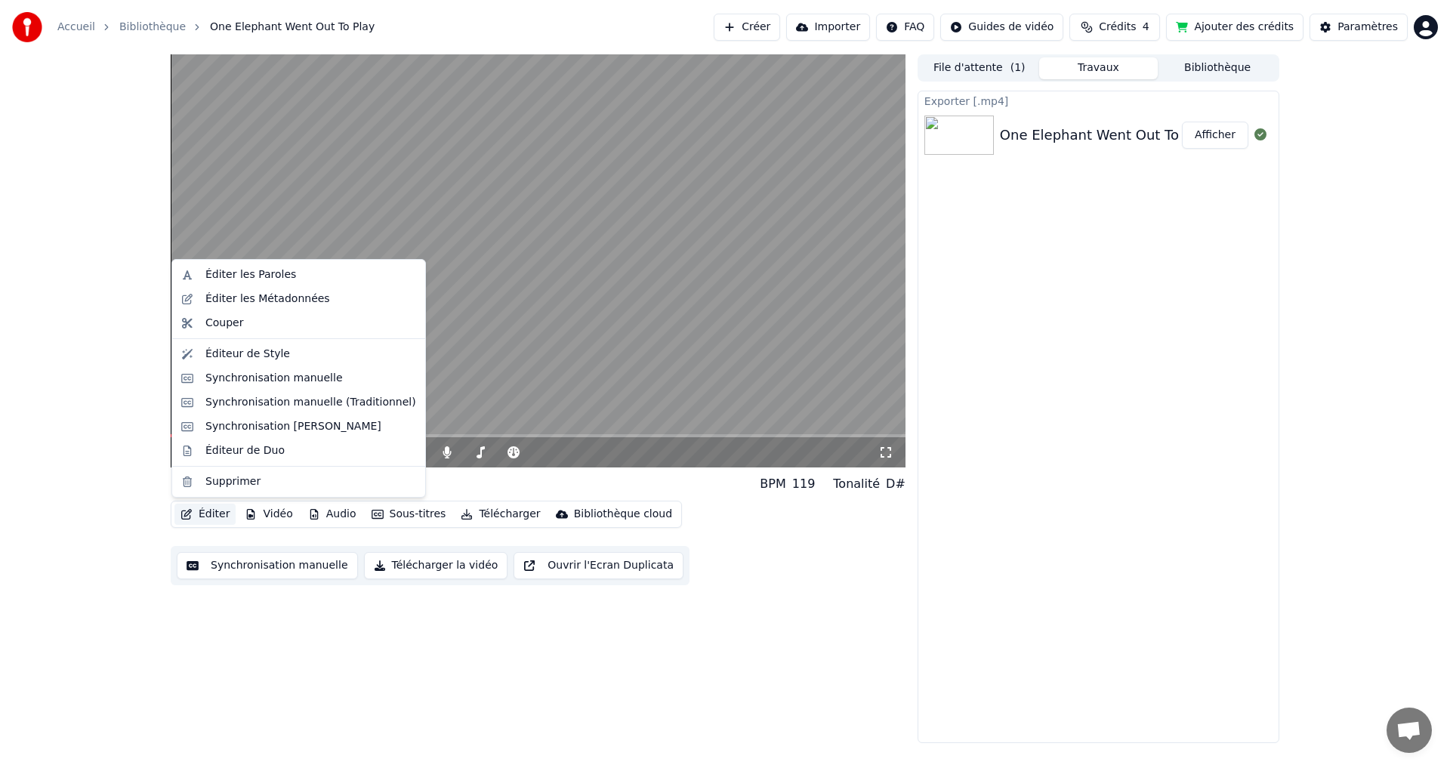
click at [218, 509] on button "Éditer" at bounding box center [204, 514] width 61 height 21
click at [260, 350] on div "Éditeur de Style" at bounding box center [247, 354] width 85 height 15
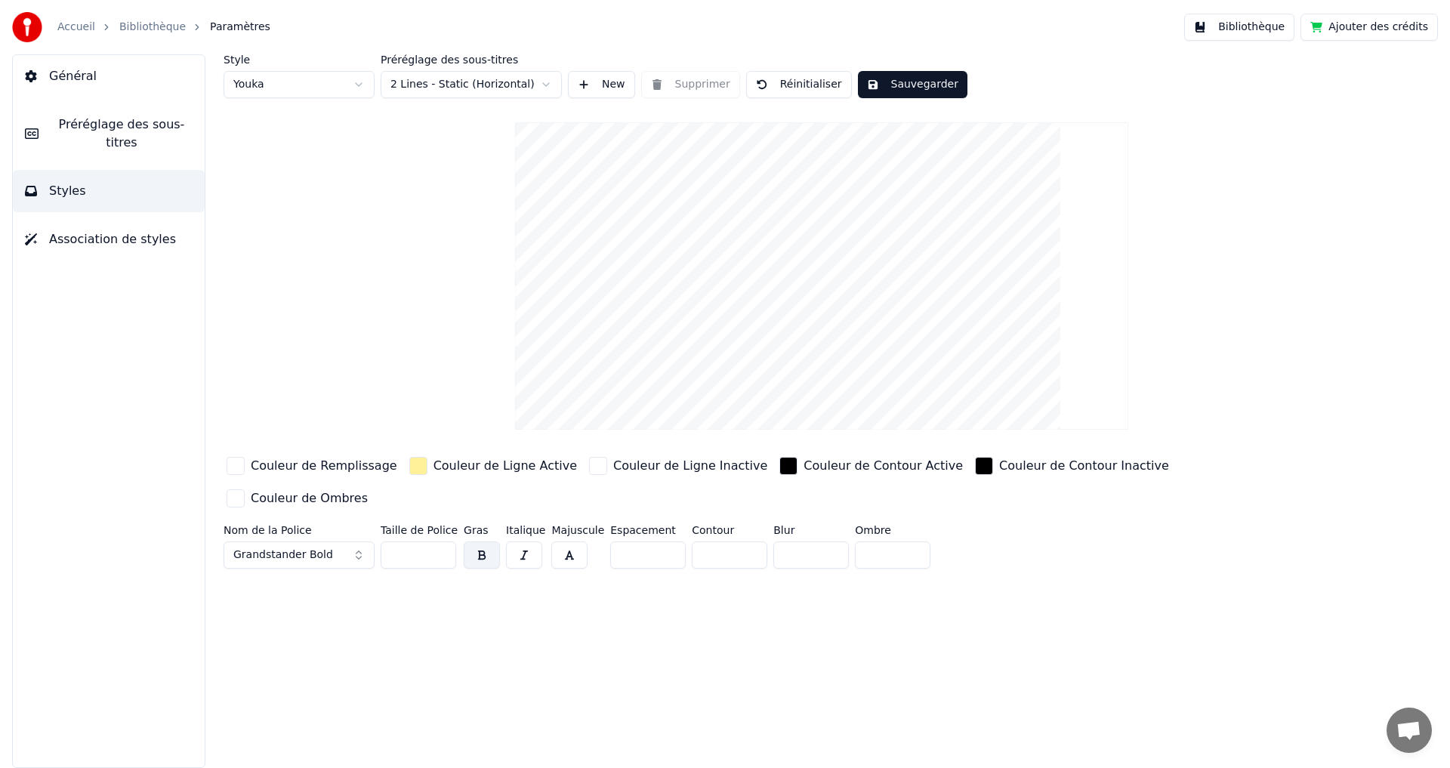
click at [119, 123] on span "Préréglage des sous-titres" at bounding box center [122, 134] width 142 height 36
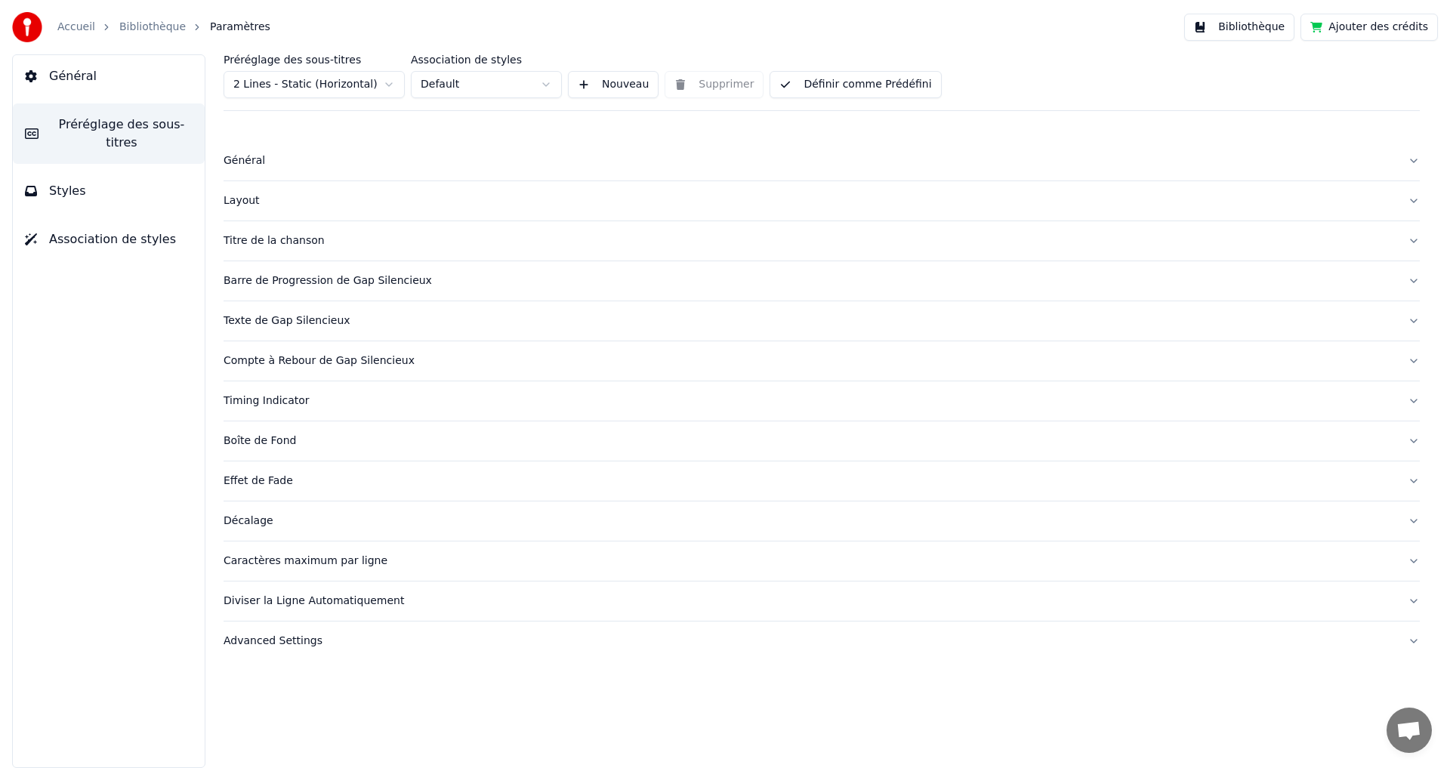
click at [300, 397] on div "Timing Indicator" at bounding box center [809, 400] width 1172 height 15
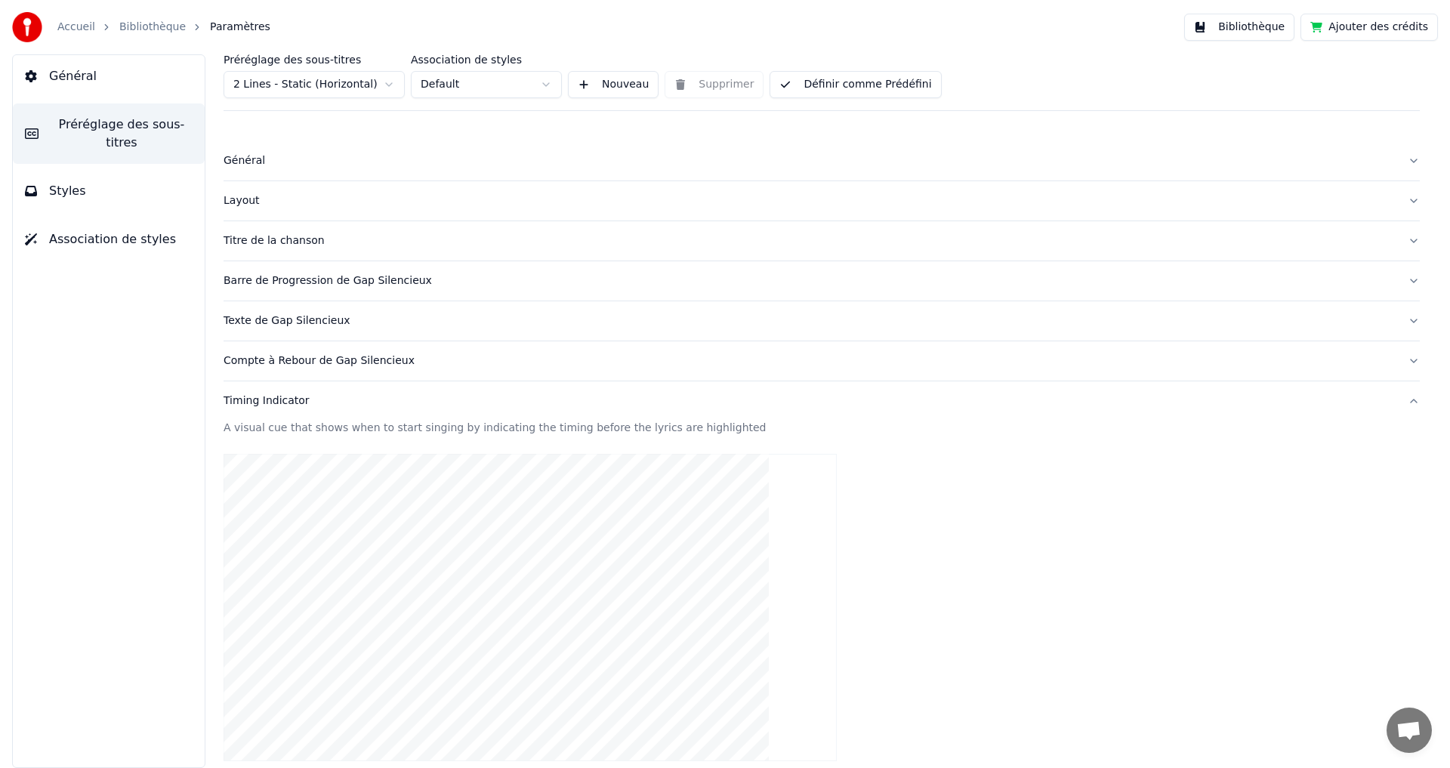
scroll to position [453, 0]
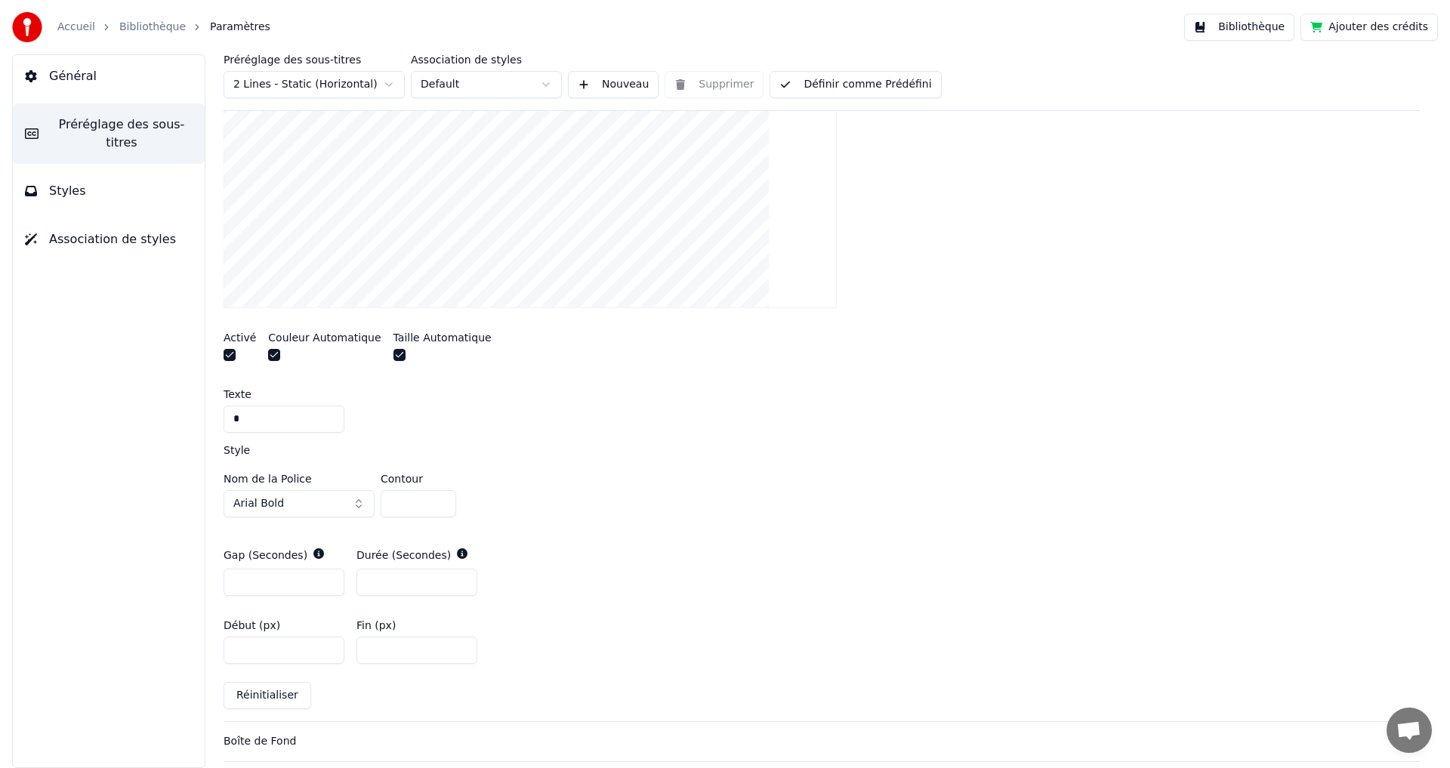
click at [226, 349] on button "button" at bounding box center [229, 355] width 12 height 12
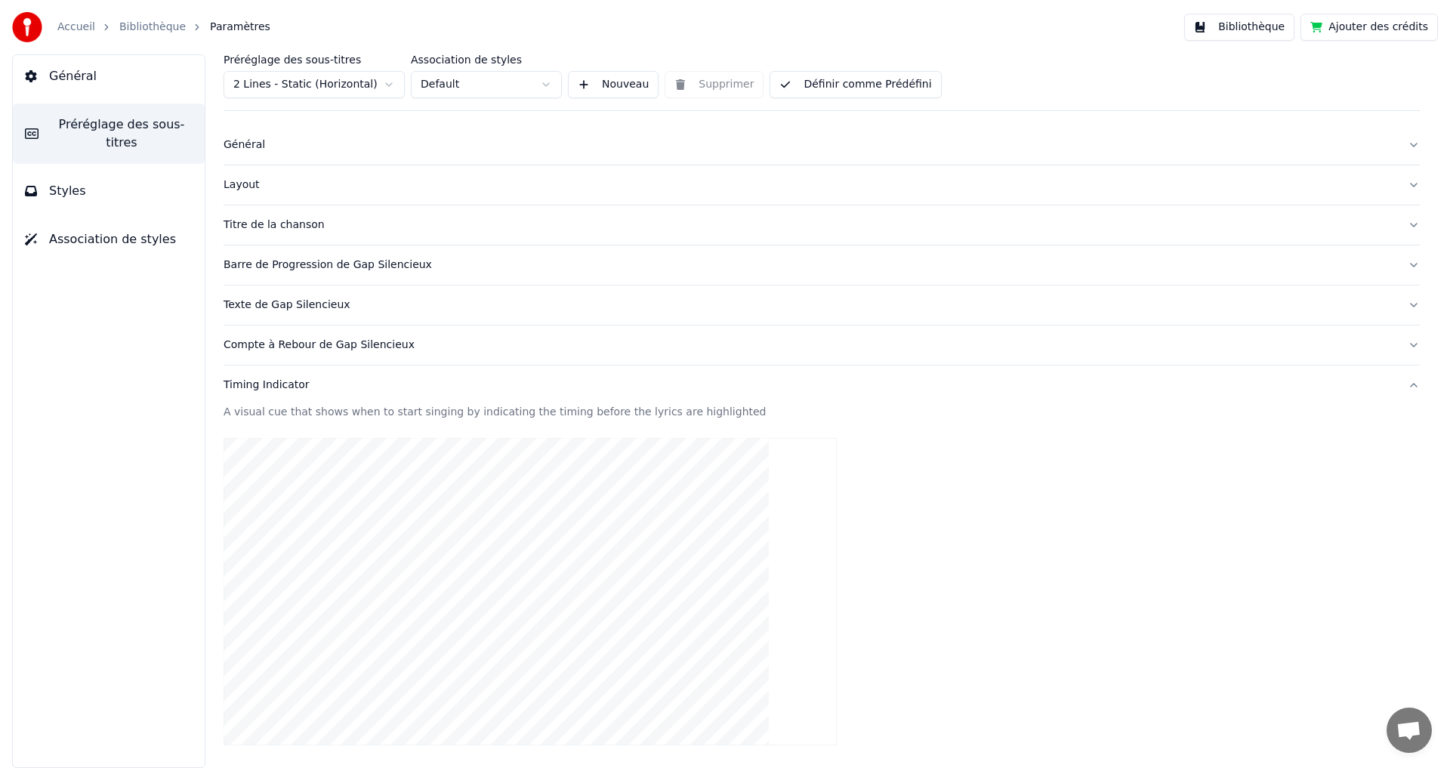
scroll to position [0, 0]
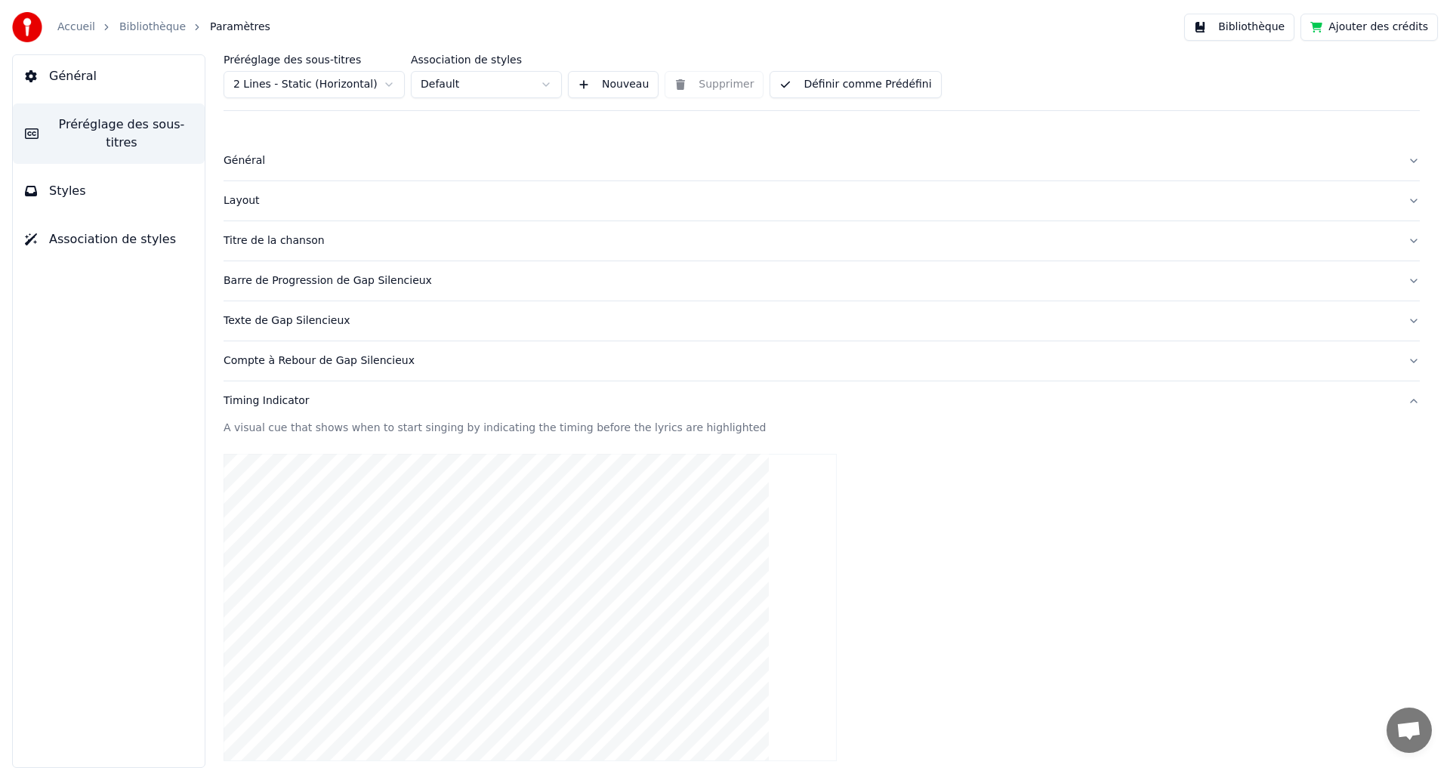
click at [386, 279] on div "Barre de Progression de Gap Silencieux" at bounding box center [809, 280] width 1172 height 15
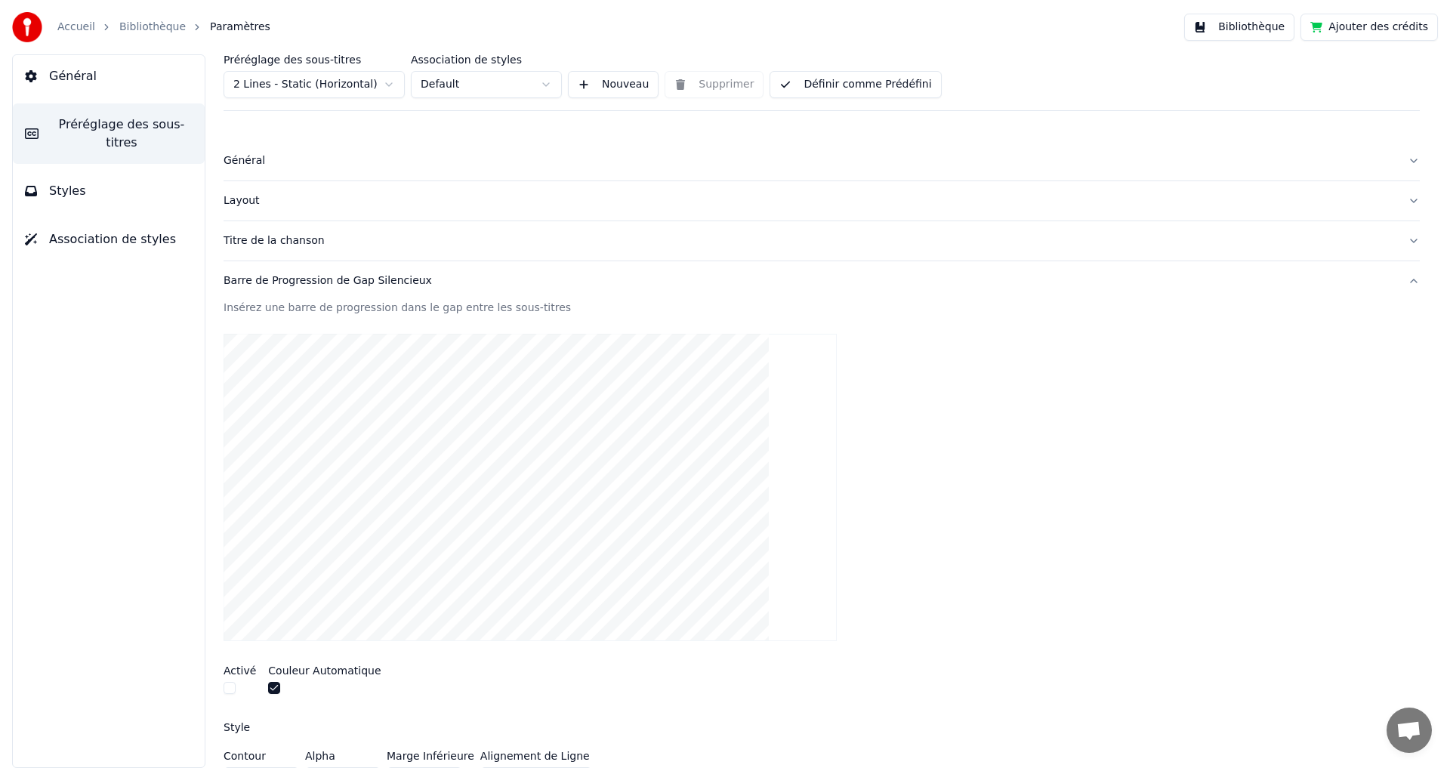
click at [841, 87] on button "Définir comme Prédéfini" at bounding box center [854, 84] width 171 height 27
click at [141, 29] on link "Bibliothèque" at bounding box center [152, 27] width 66 height 15
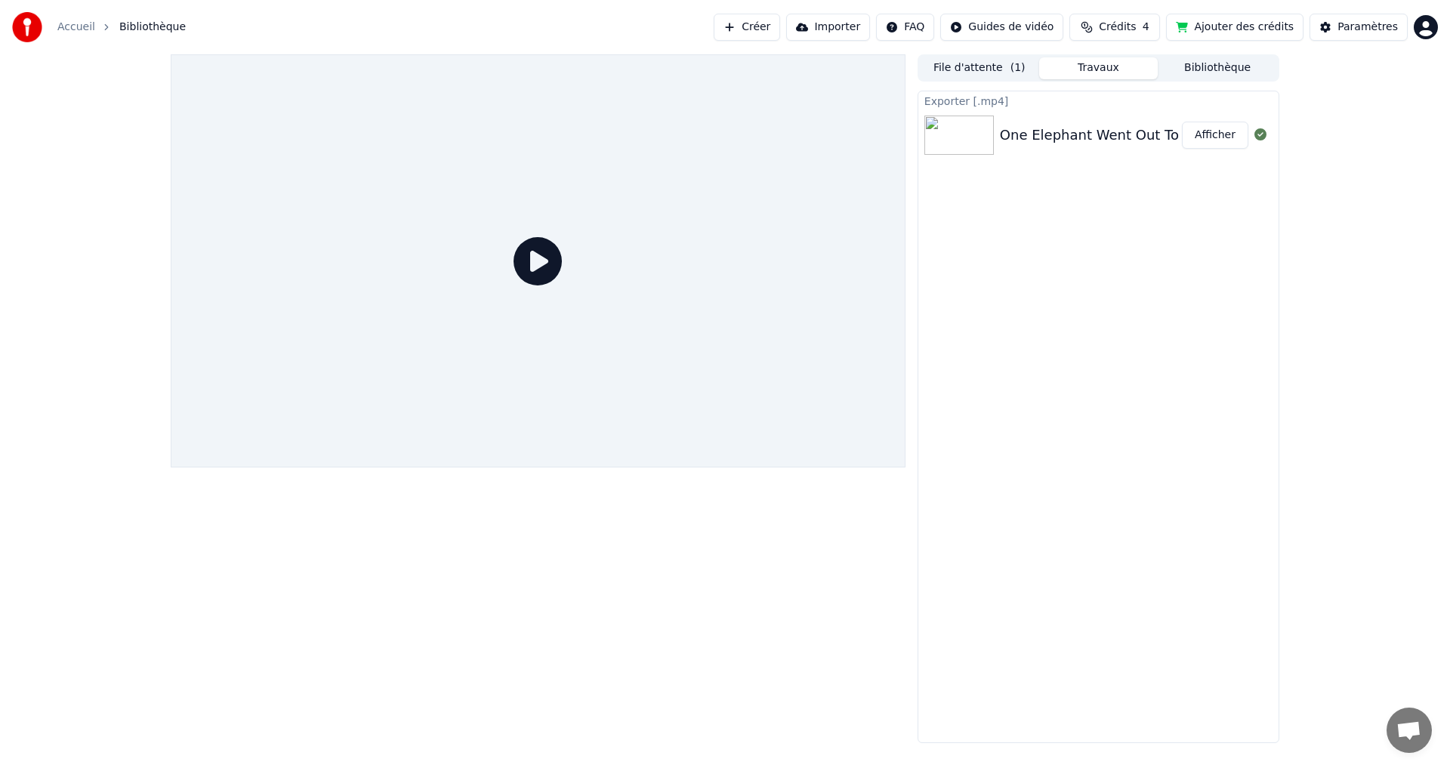
click at [538, 266] on icon at bounding box center [537, 261] width 48 height 48
click at [1216, 140] on button "Afficher" at bounding box center [1215, 135] width 66 height 27
click at [544, 630] on div at bounding box center [538, 398] width 735 height 689
click at [540, 274] on icon at bounding box center [537, 261] width 48 height 48
click at [1222, 138] on button "Afficher" at bounding box center [1215, 135] width 66 height 27
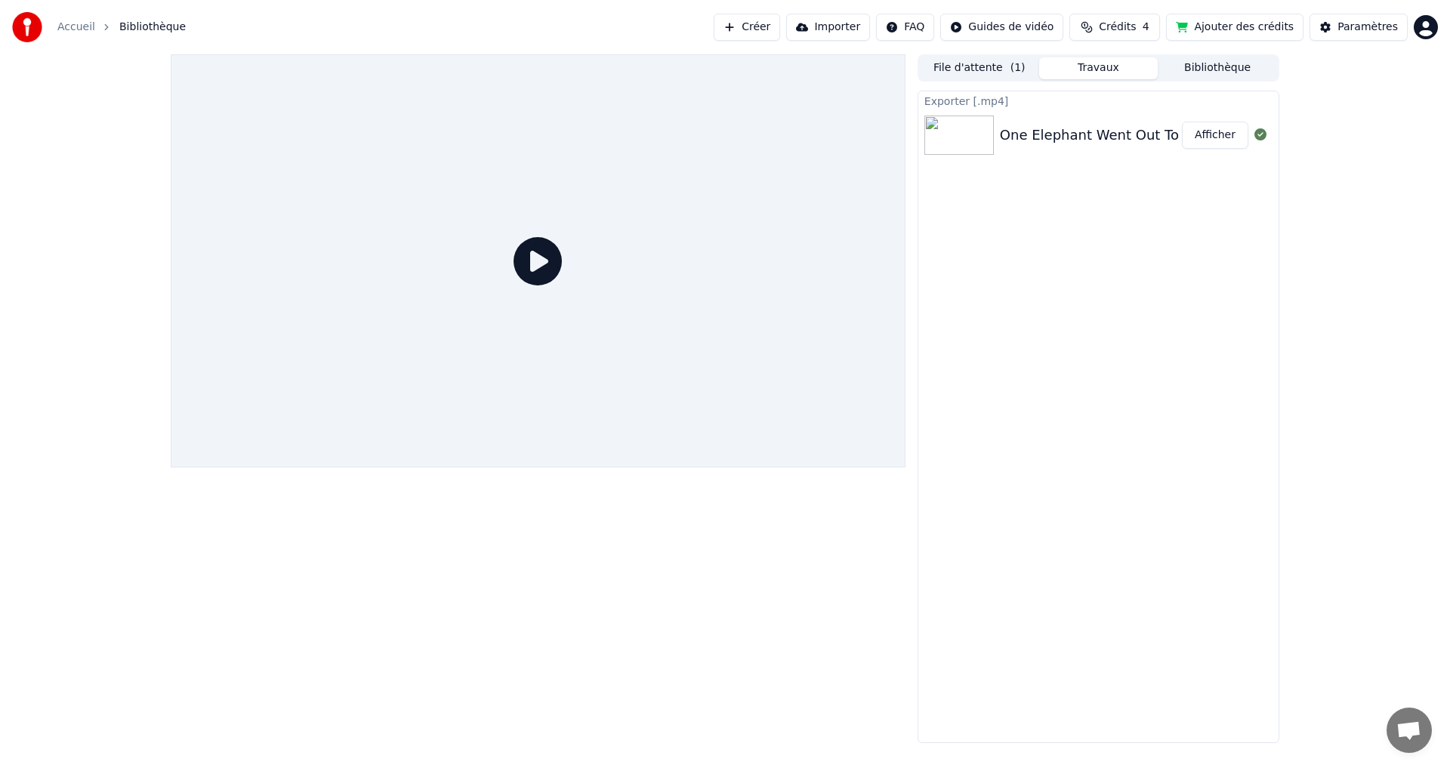
click at [152, 21] on span "Bibliothèque" at bounding box center [152, 27] width 66 height 15
click at [519, 229] on div at bounding box center [538, 260] width 735 height 413
click at [1221, 143] on button "Afficher" at bounding box center [1215, 135] width 66 height 27
drag, startPoint x: 143, startPoint y: 26, endPoint x: 100, endPoint y: 36, distance: 44.1
click at [143, 27] on span "Bibliothèque" at bounding box center [152, 27] width 66 height 15
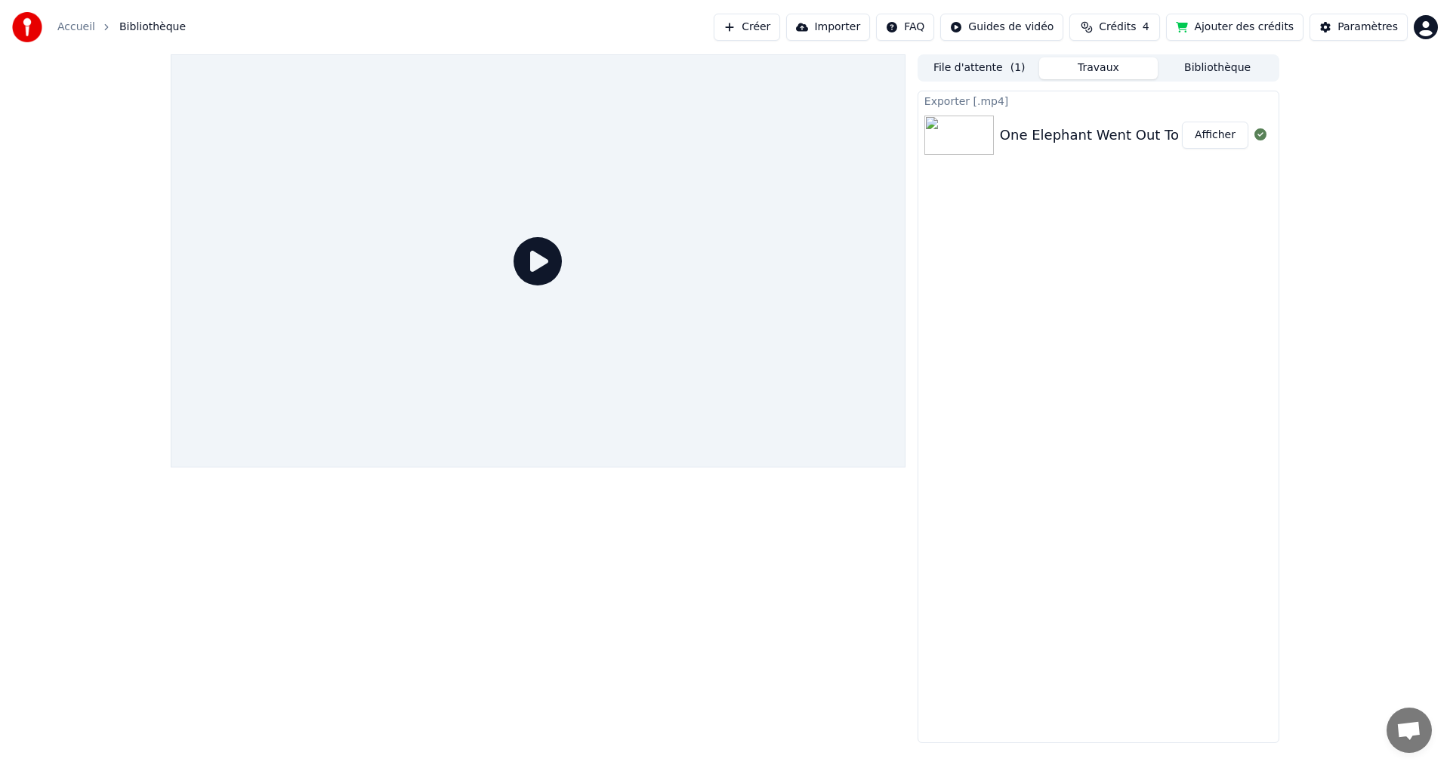
click at [67, 17] on div "Accueil Bibliothèque" at bounding box center [99, 27] width 174 height 30
click at [82, 28] on link "Accueil" at bounding box center [76, 27] width 38 height 15
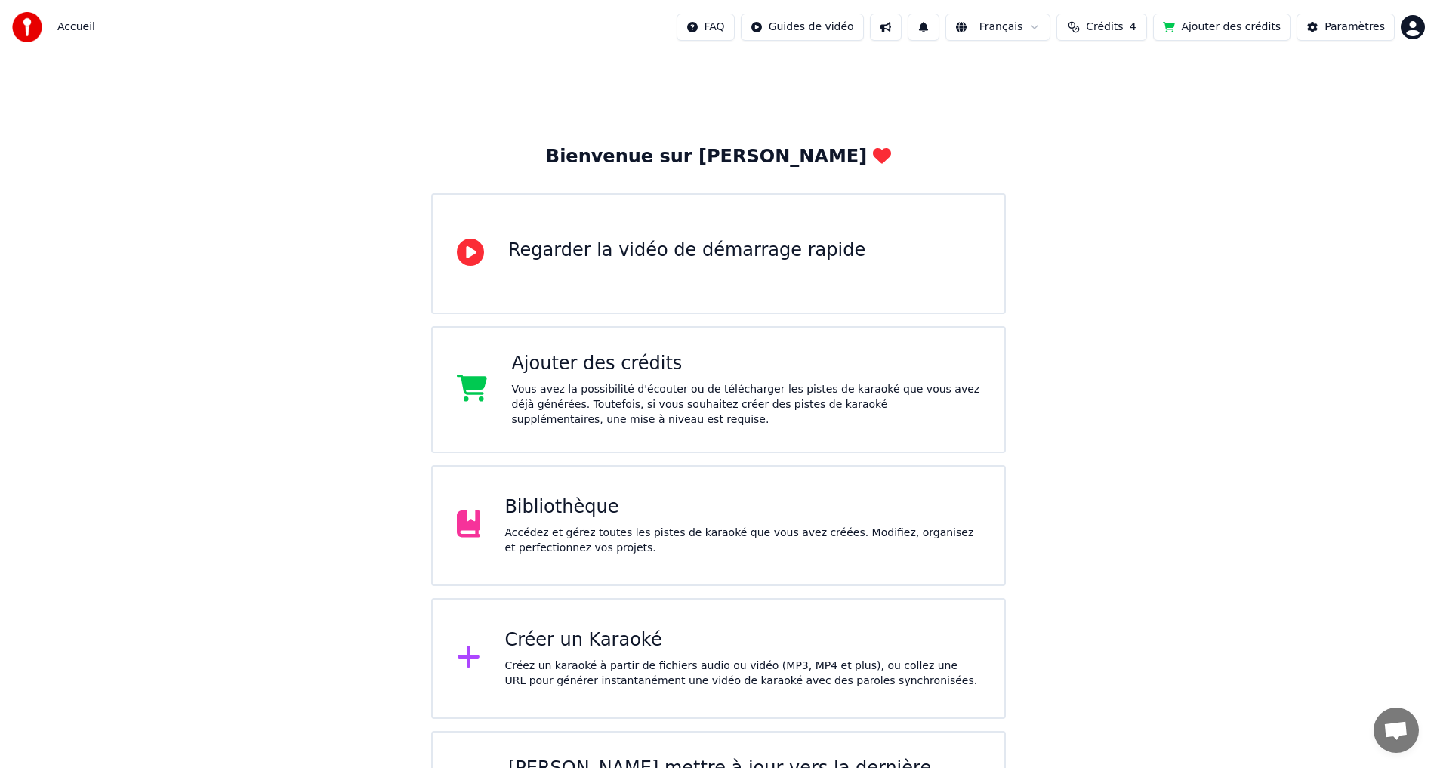
click at [631, 533] on div "Accédez et gérez toutes les pistes de karaoké que vous avez créées. Modifiez, o…" at bounding box center [742, 540] width 476 height 30
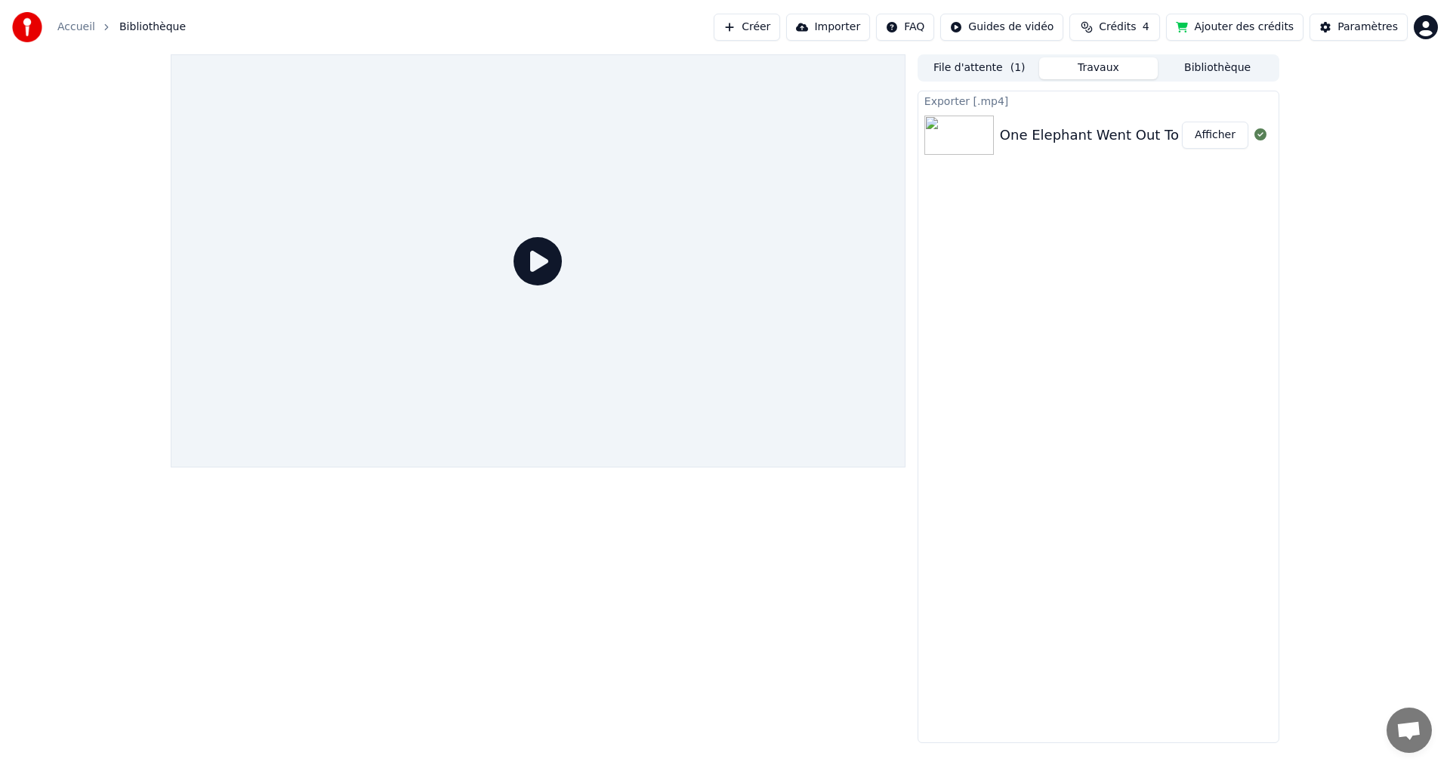
click at [963, 143] on img at bounding box center [958, 135] width 69 height 39
click at [1146, 137] on div "One Elephant Went Out To Play" at bounding box center [1105, 135] width 211 height 21
click at [1216, 137] on button "Afficher" at bounding box center [1215, 135] width 66 height 27
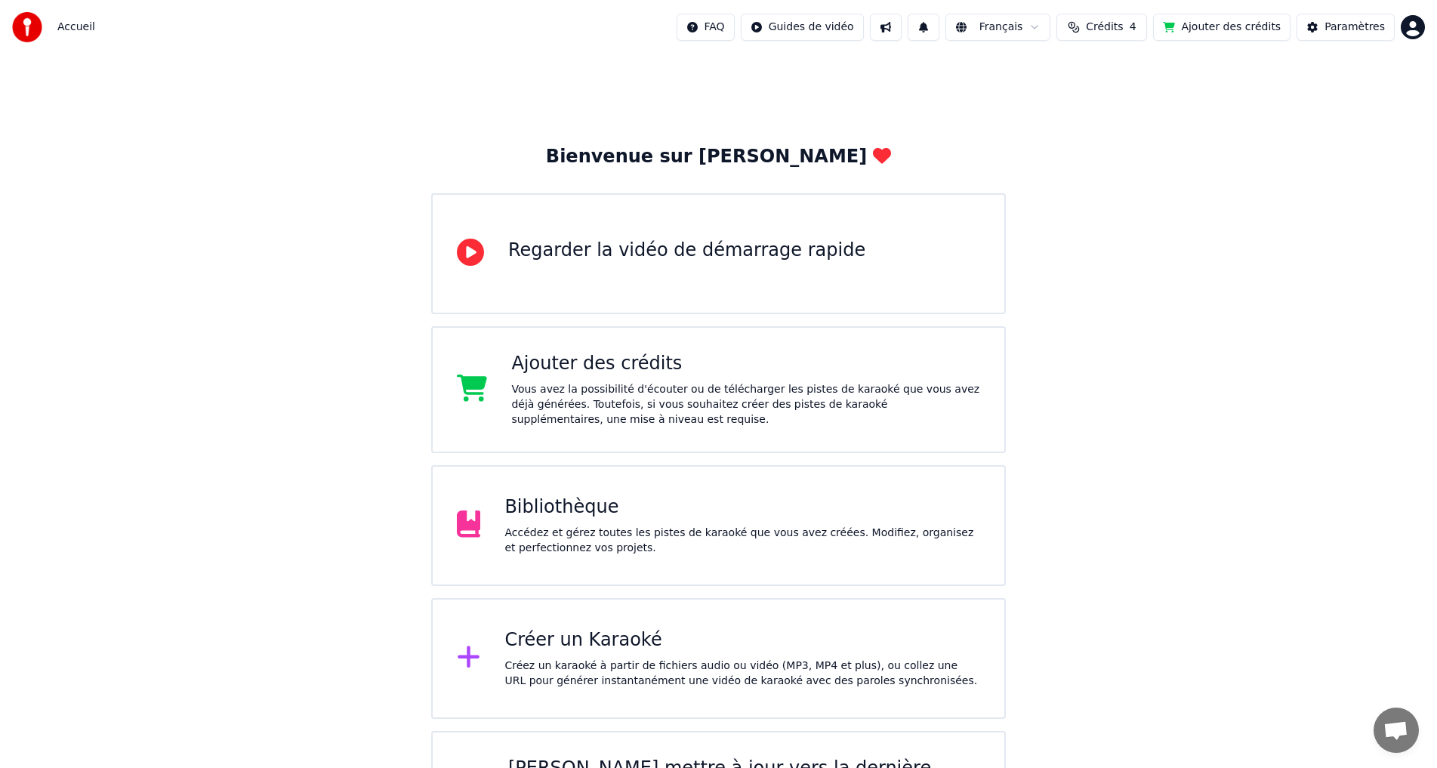
click at [565, 532] on div "Accédez et gérez toutes les pistes de karaoké que vous avez créées. Modifiez, o…" at bounding box center [742, 540] width 476 height 30
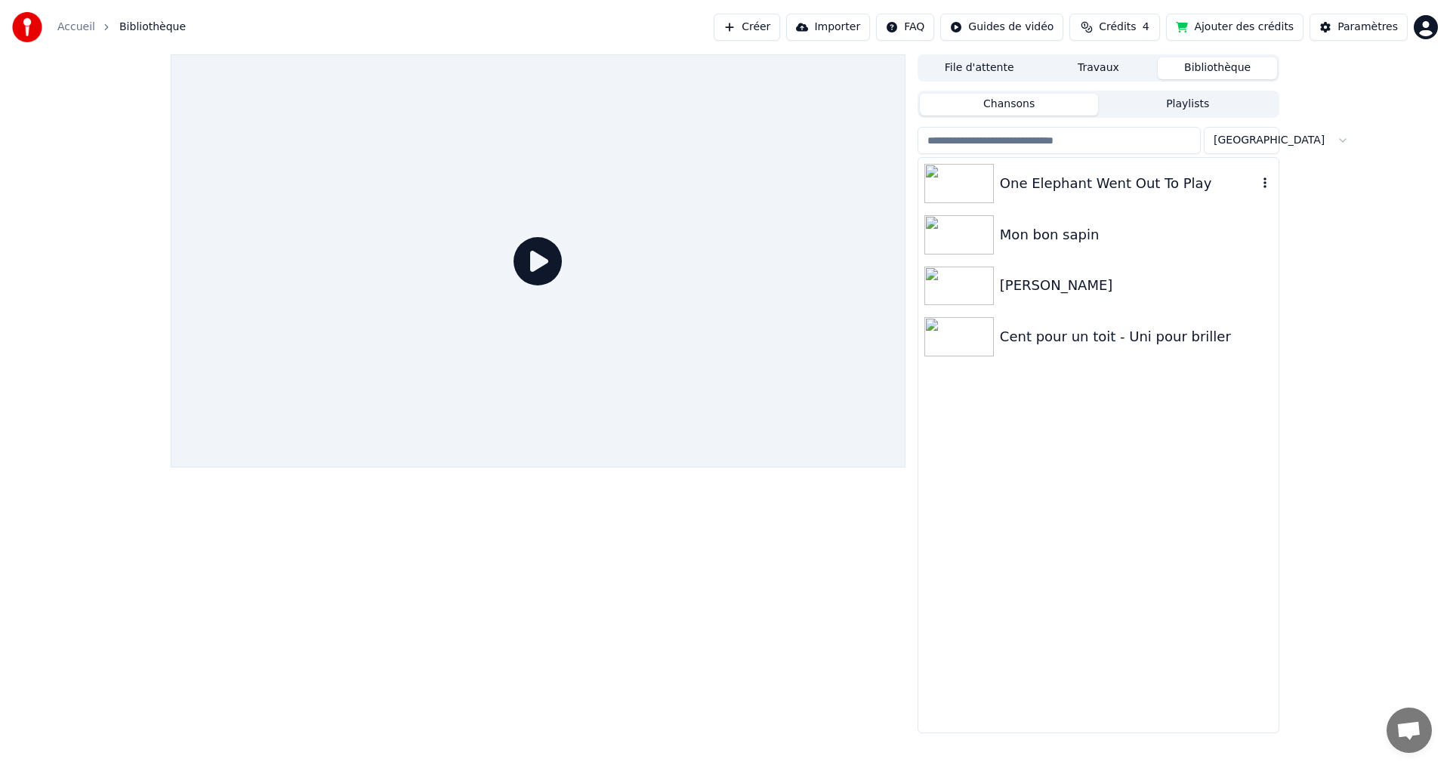
click at [1074, 183] on div "One Elephant Went Out To Play" at bounding box center [1128, 183] width 257 height 21
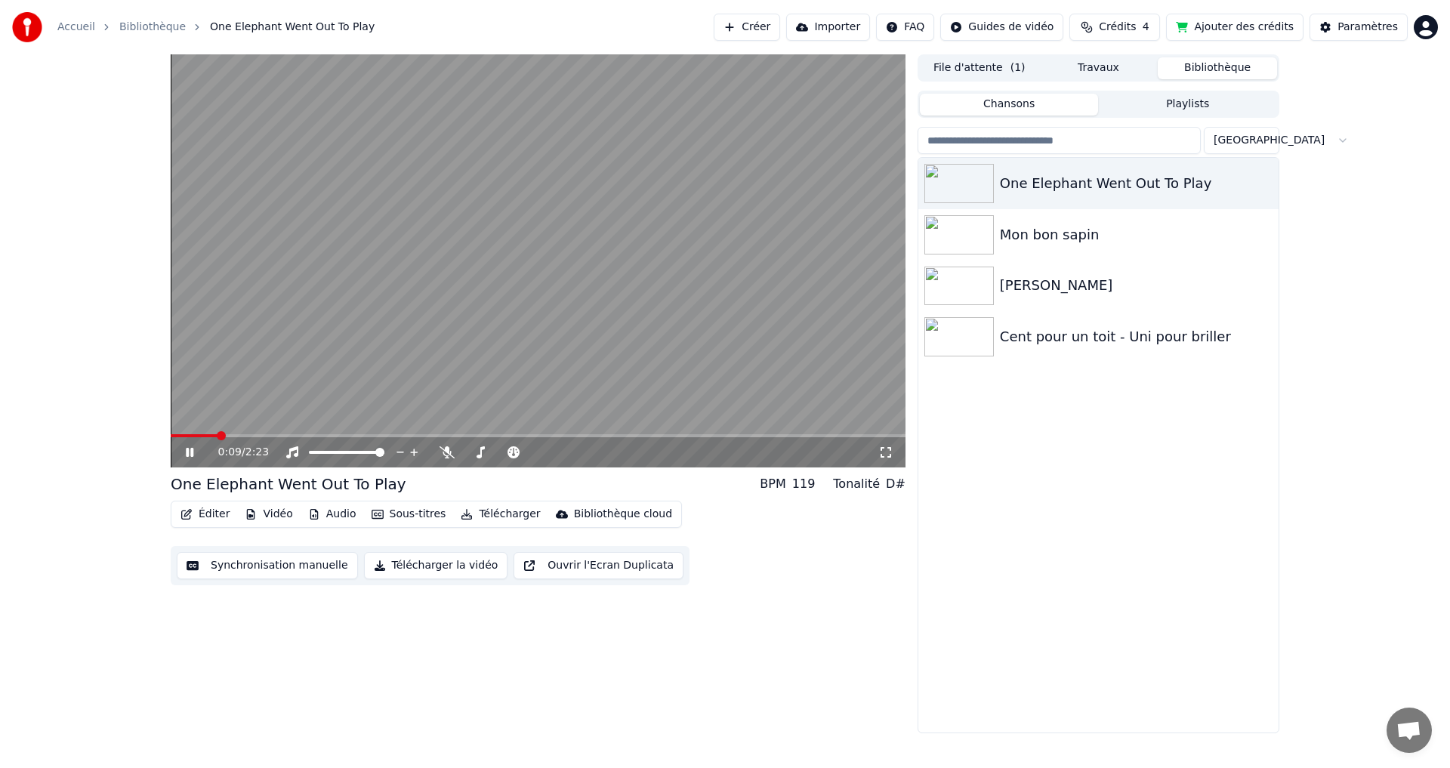
drag, startPoint x: 215, startPoint y: 439, endPoint x: 119, endPoint y: 438, distance: 95.9
click at [119, 438] on div "0:09 / 2:23 One Elephant Went Out To Play BPM 119 Tonalité D# Éditer Vidéo Audi…" at bounding box center [725, 393] width 1450 height 679
click at [443, 450] on icon at bounding box center [446, 452] width 15 height 12
click at [181, 435] on span at bounding box center [176, 435] width 11 height 3
click at [188, 455] on icon at bounding box center [189, 452] width 9 height 11
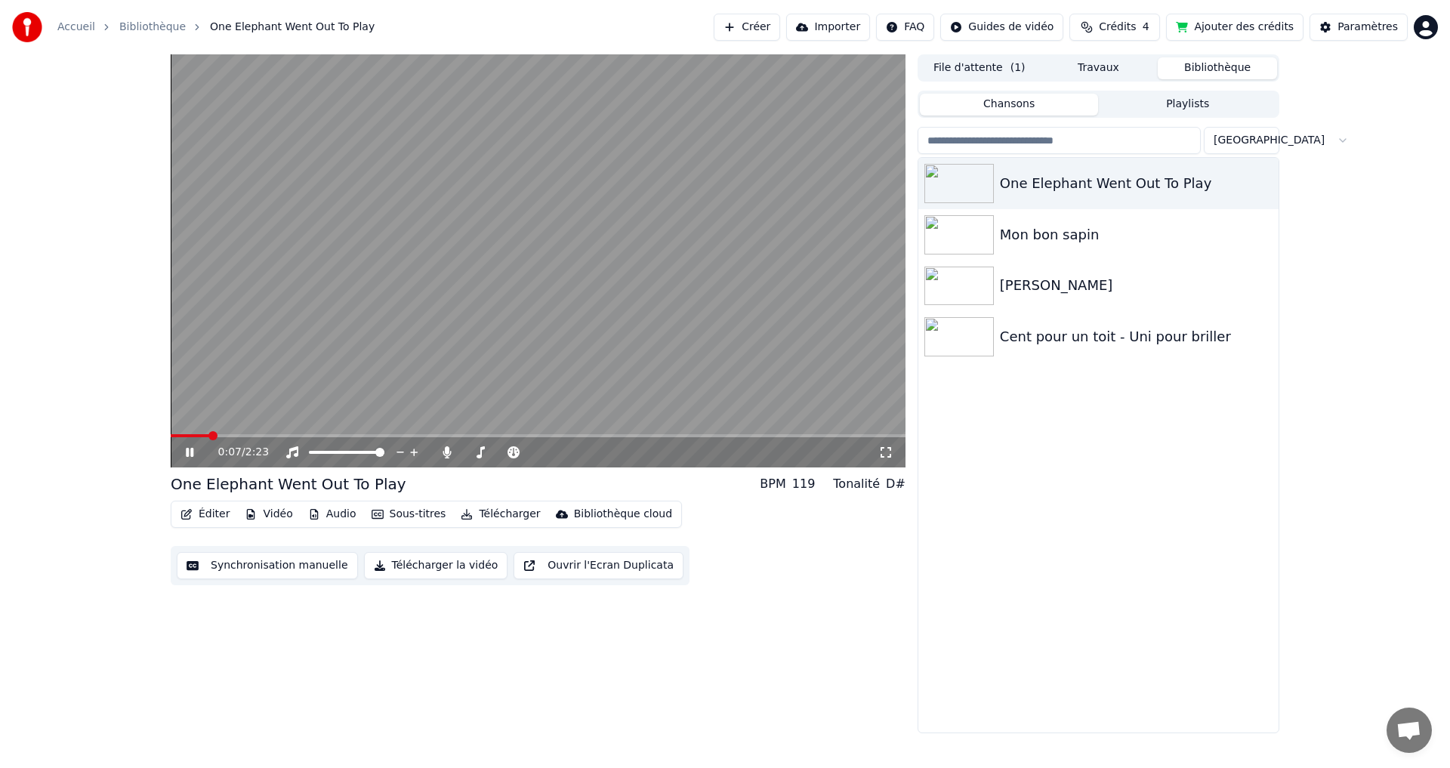
click at [189, 455] on icon at bounding box center [190, 452] width 8 height 9
click at [189, 455] on icon at bounding box center [189, 452] width 9 height 11
click at [193, 454] on icon at bounding box center [190, 452] width 8 height 9
click at [428, 565] on button "Télécharger la vidéo" at bounding box center [436, 565] width 144 height 27
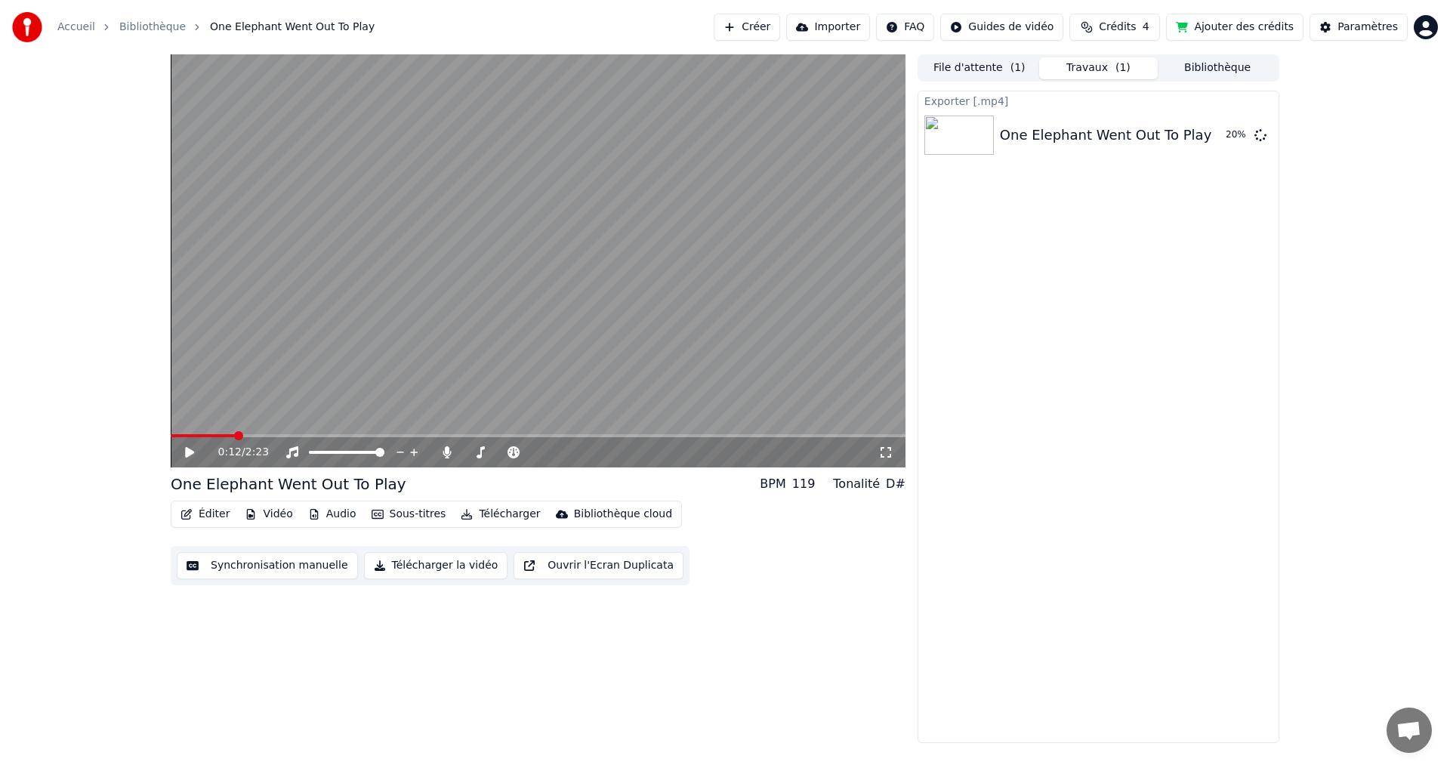
click at [23, 573] on div "0:12 / 2:23 One Elephant Went Out To Play BPM 119 Tonalité D# Éditer Vidéo Audi…" at bounding box center [725, 398] width 1450 height 689
click at [401, 519] on button "Sous-titres" at bounding box center [408, 514] width 87 height 21
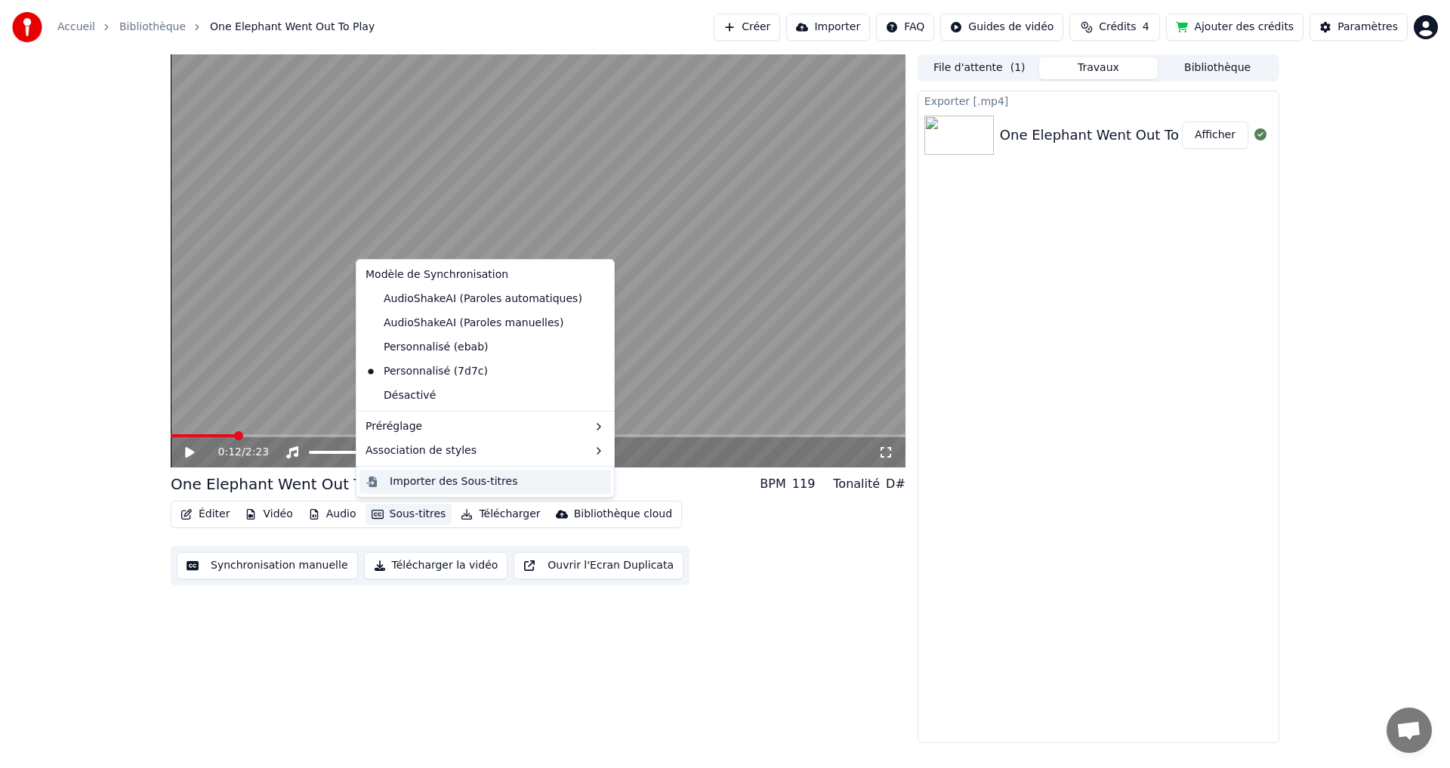
click at [498, 480] on div "Importer des Sous-titres" at bounding box center [454, 481] width 128 height 15
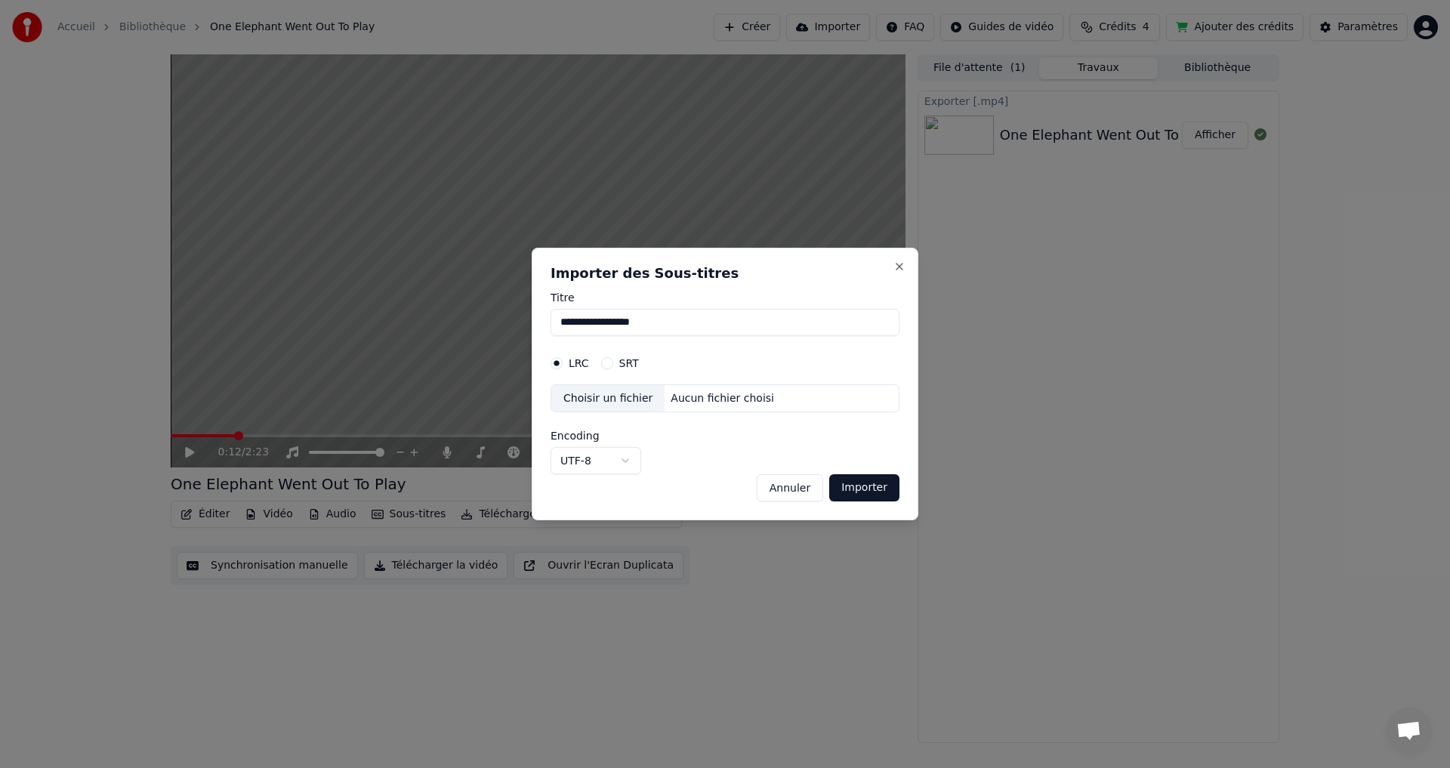
click at [898, 273] on h2 "Importer des Sous-titres" at bounding box center [724, 274] width 349 height 14
click at [899, 266] on button "Close" at bounding box center [899, 266] width 12 height 12
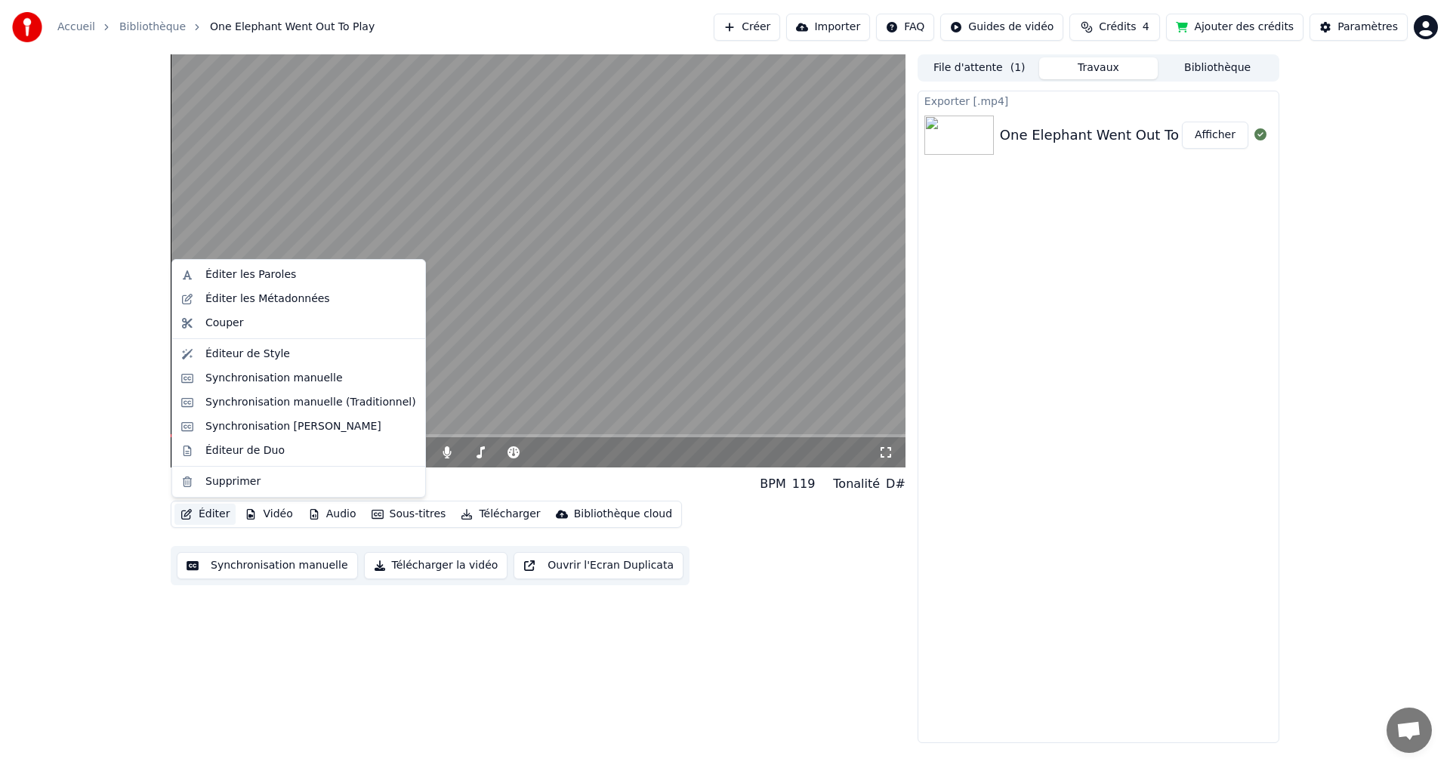
click at [202, 513] on button "Éditer" at bounding box center [204, 514] width 61 height 21
click at [294, 274] on div "Éditer les Paroles" at bounding box center [310, 274] width 211 height 15
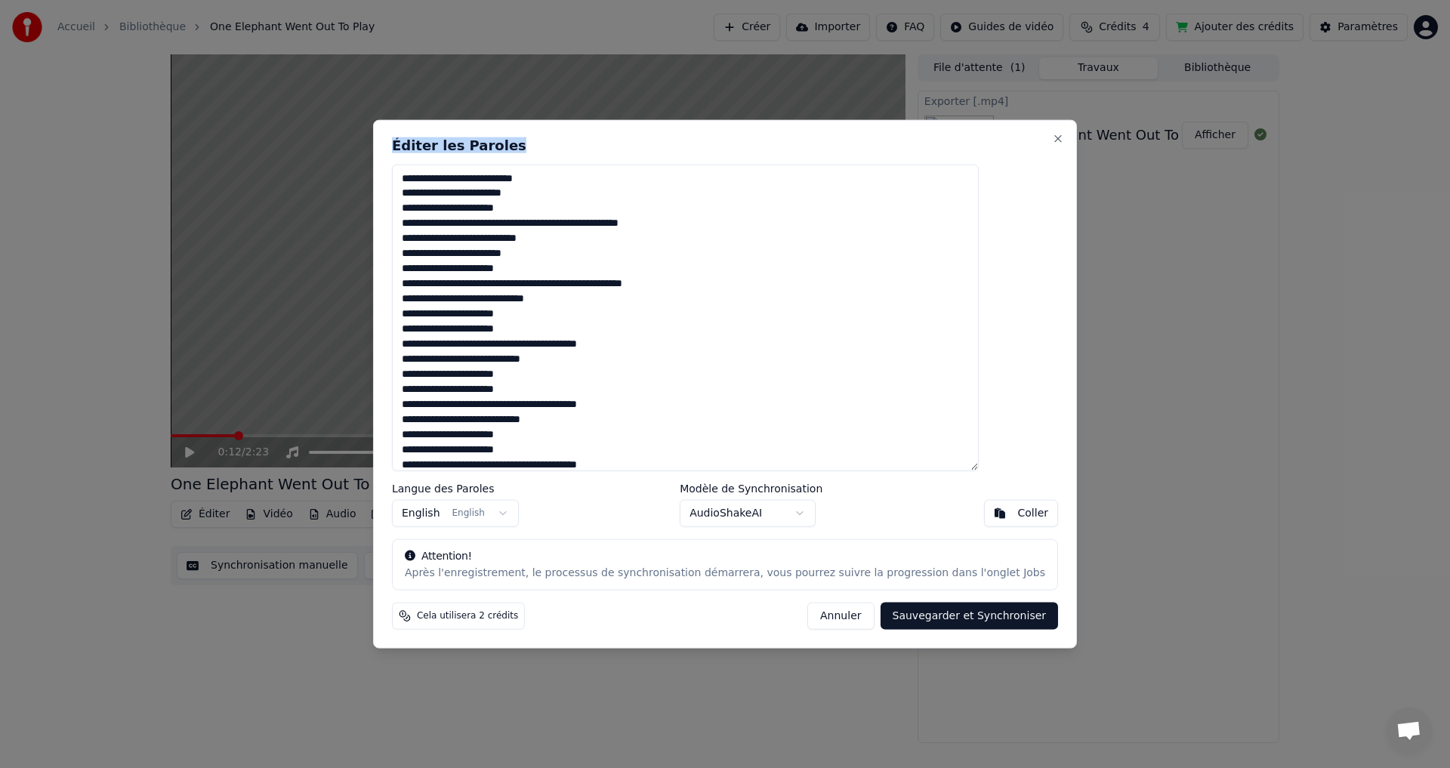
drag, startPoint x: 771, startPoint y: 147, endPoint x: 782, endPoint y: 204, distance: 57.7
click at [790, 260] on div "**********" at bounding box center [725, 383] width 704 height 529
click at [1052, 143] on button "Close" at bounding box center [1058, 138] width 12 height 12
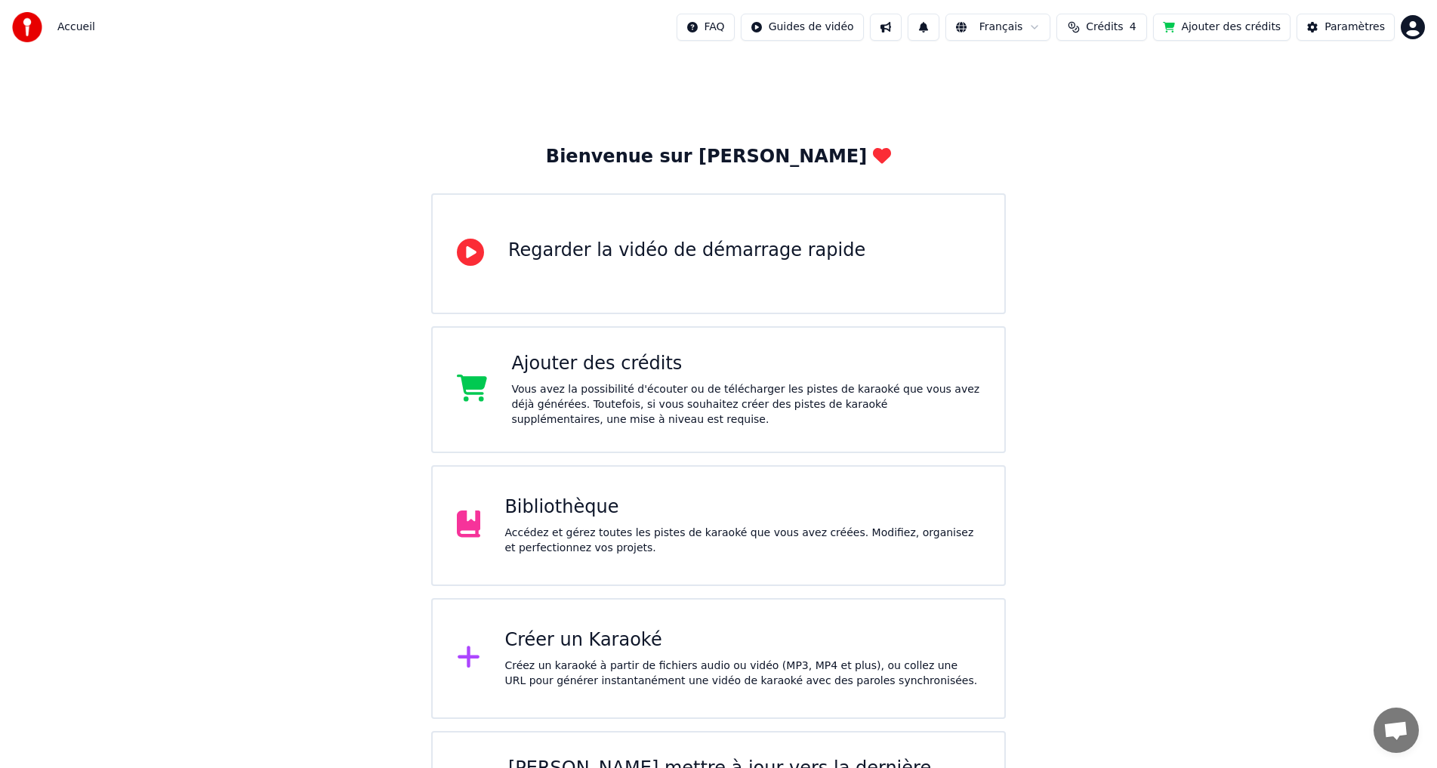
click at [640, 532] on div "Accédez et gérez toutes les pistes de karaoké que vous avez créées. Modifiez, o…" at bounding box center [742, 540] width 476 height 30
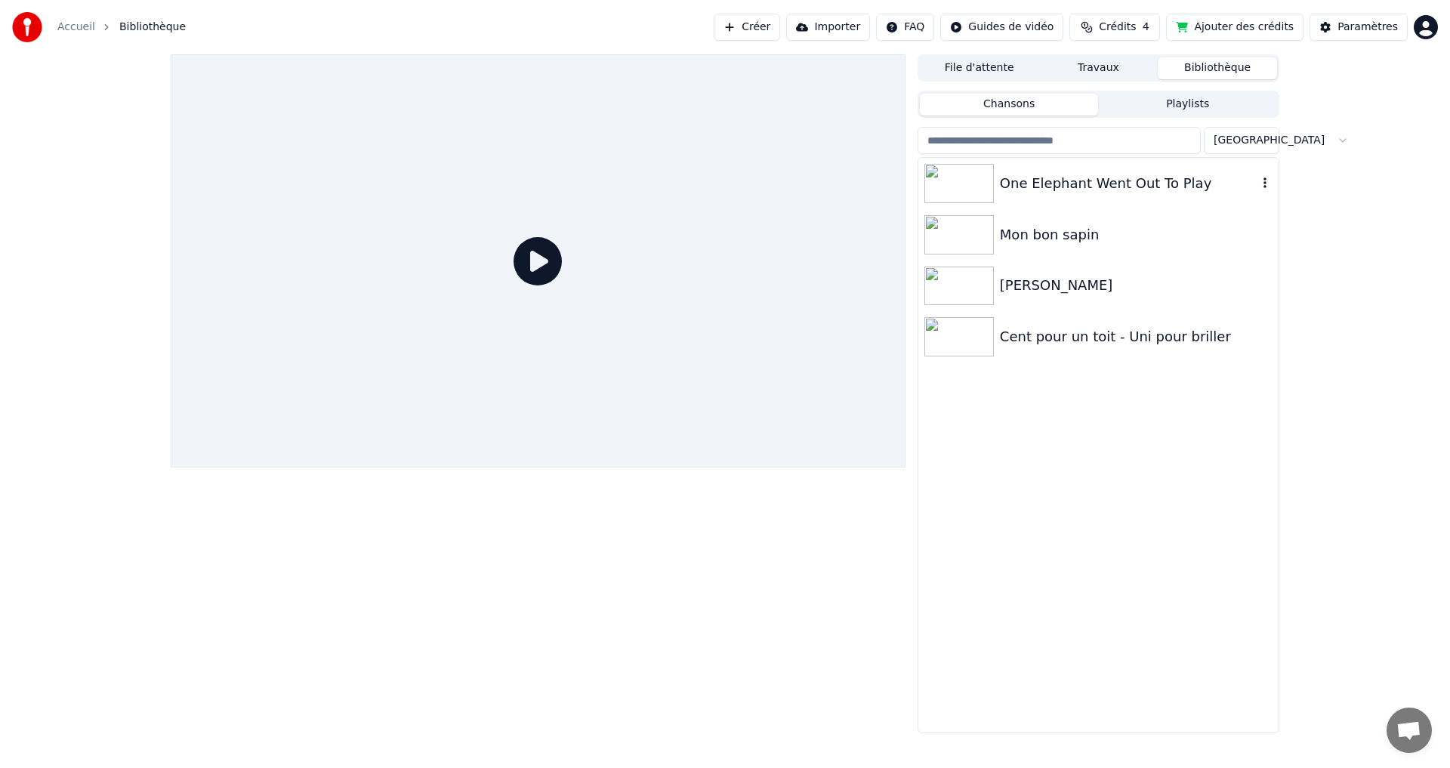
click at [1048, 190] on div "One Elephant Went Out To Play" at bounding box center [1128, 183] width 257 height 21
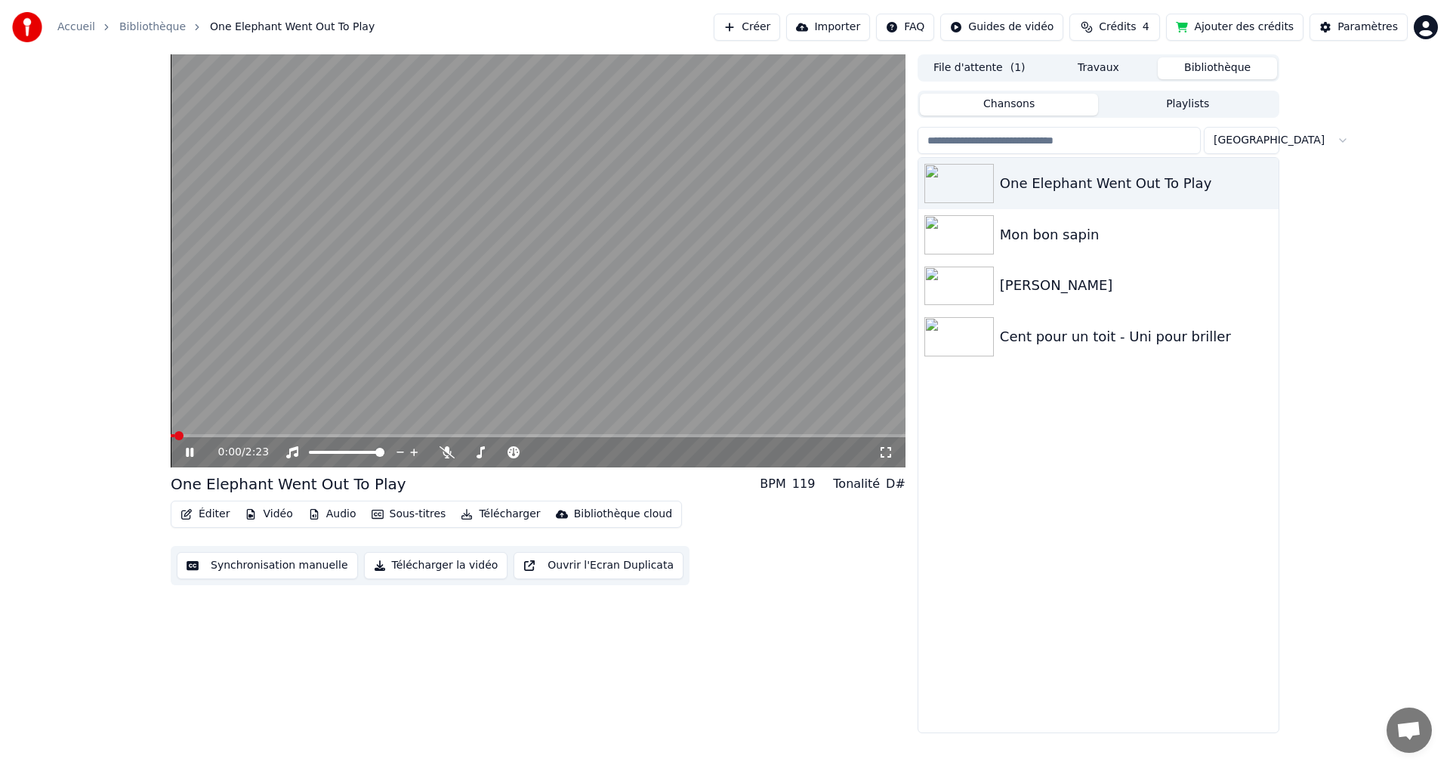
click at [211, 520] on button "Éditer" at bounding box center [204, 514] width 61 height 21
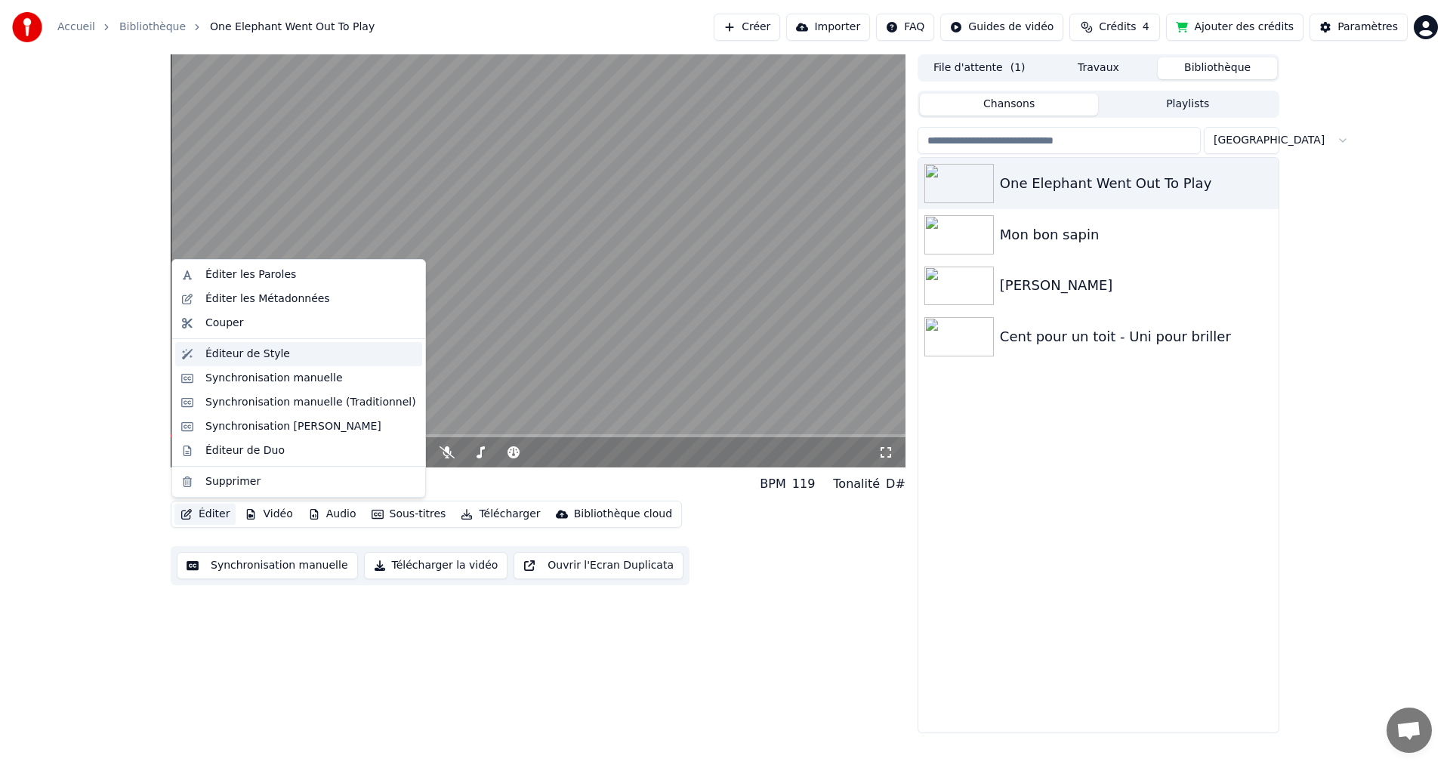
click at [257, 356] on div "Éditeur de Style" at bounding box center [247, 354] width 85 height 15
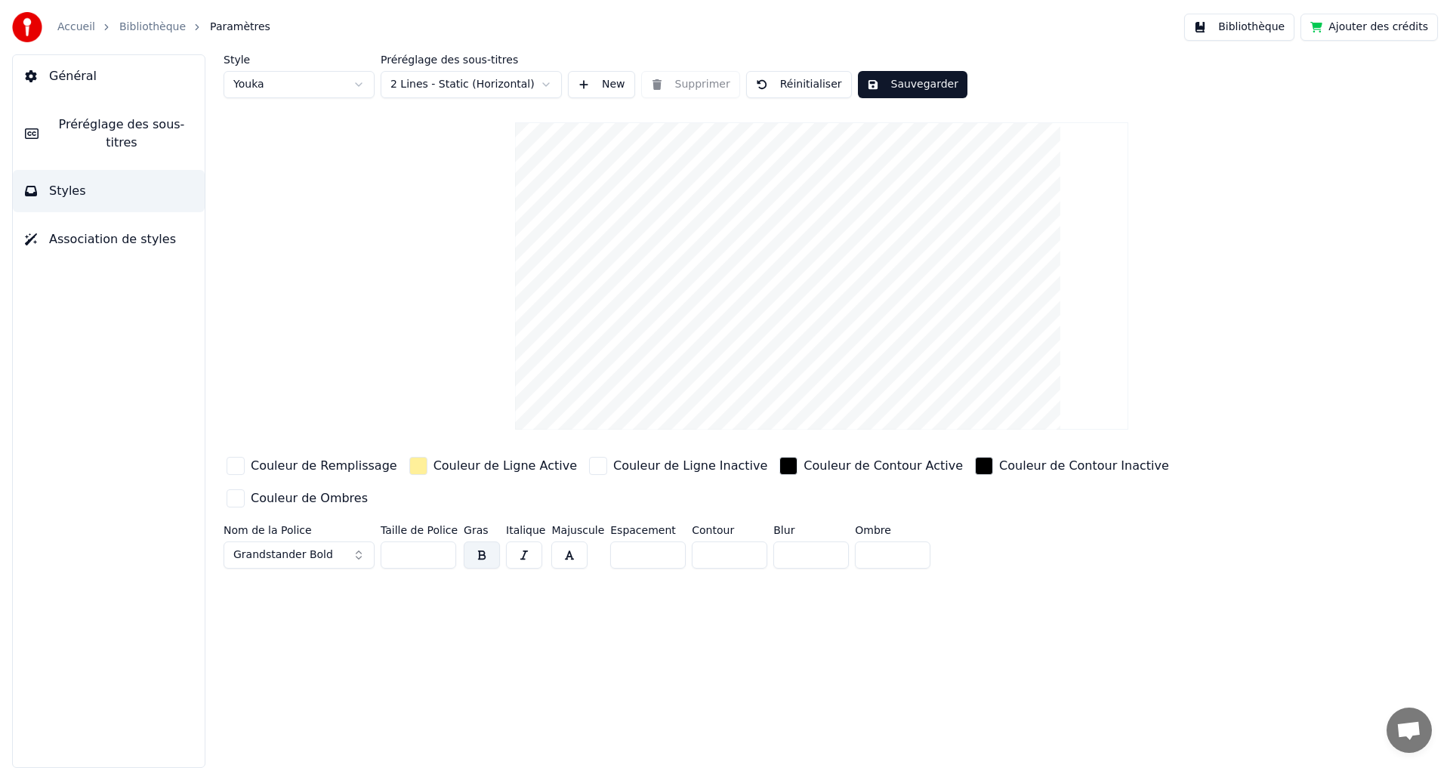
click at [103, 124] on span "Préréglage des sous-titres" at bounding box center [122, 134] width 142 height 36
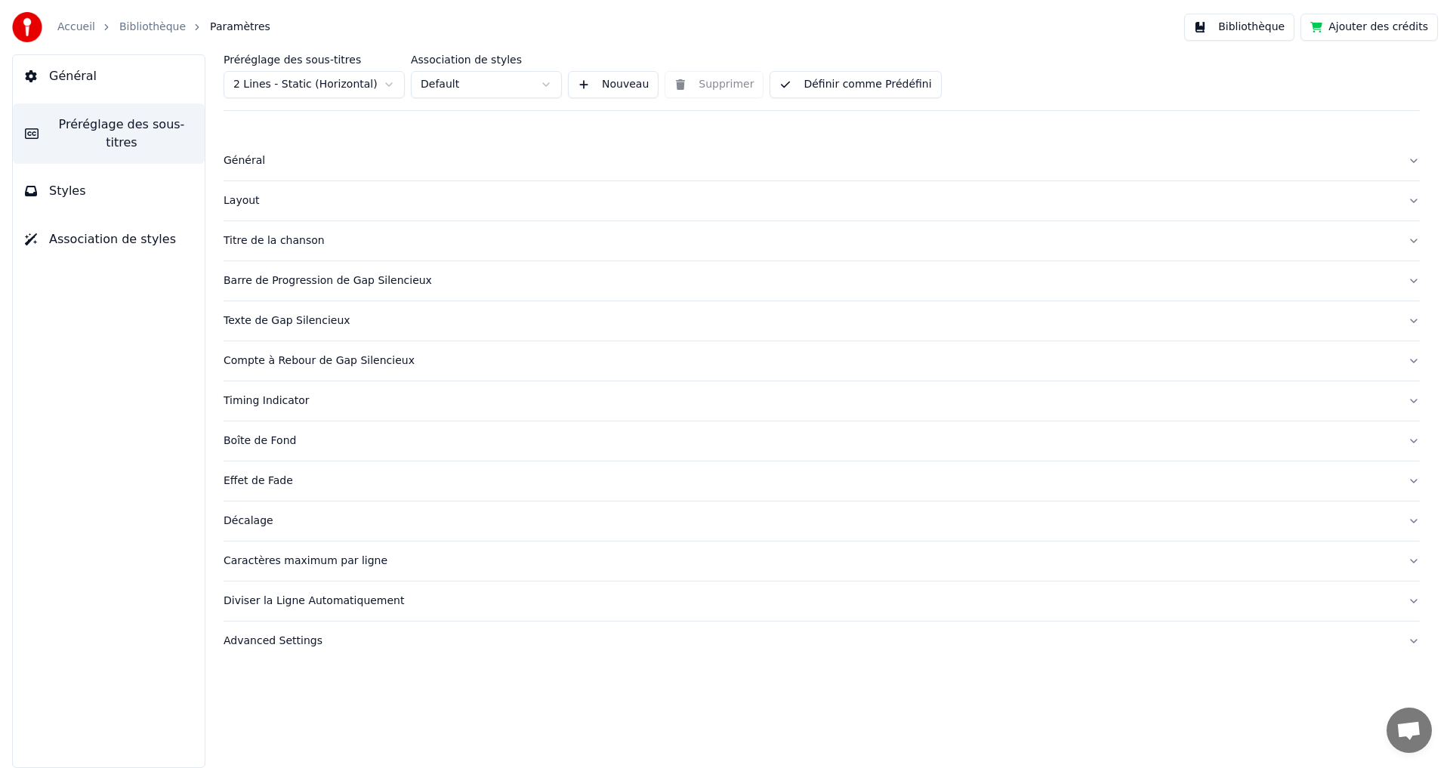
click at [80, 170] on button "Styles" at bounding box center [109, 191] width 192 height 42
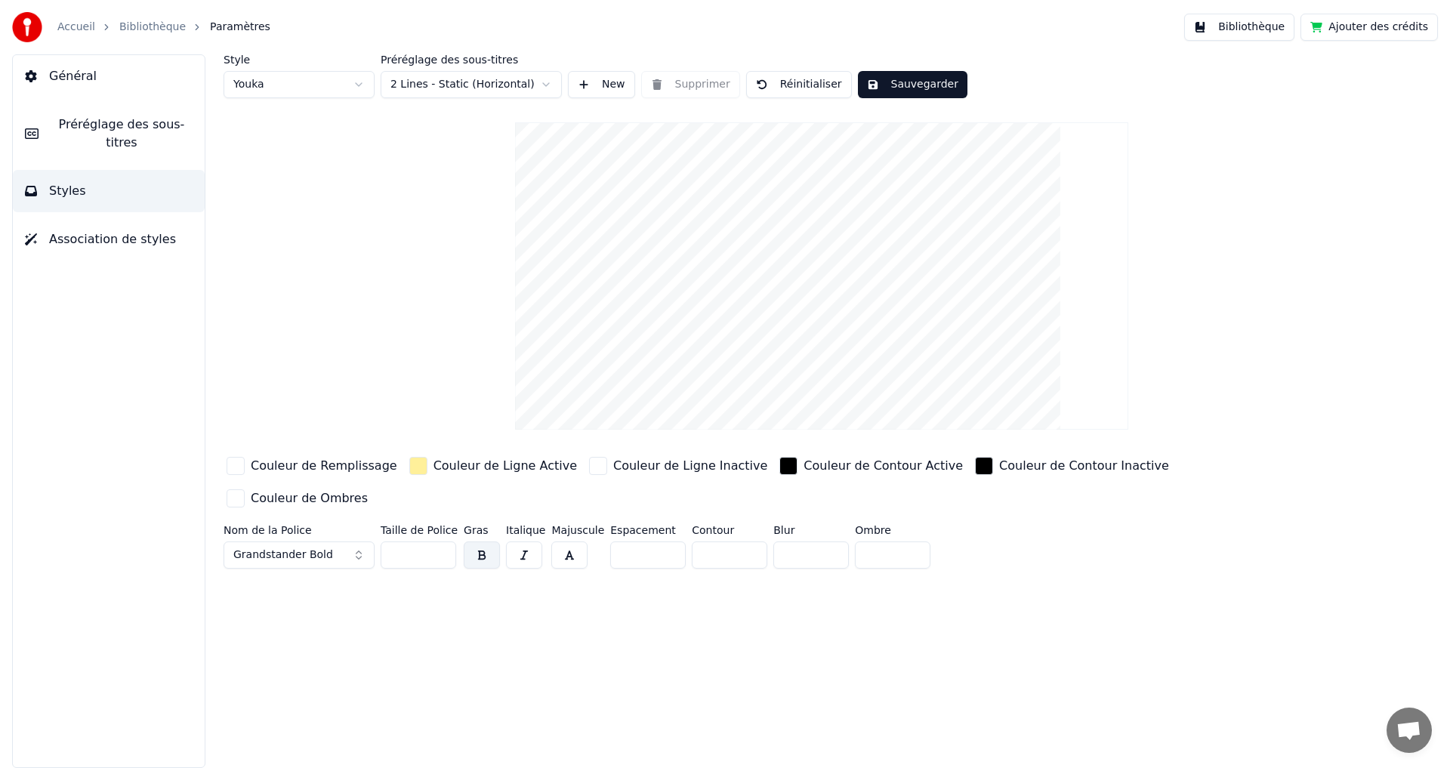
click at [139, 136] on button "Préréglage des sous-titres" at bounding box center [109, 133] width 192 height 60
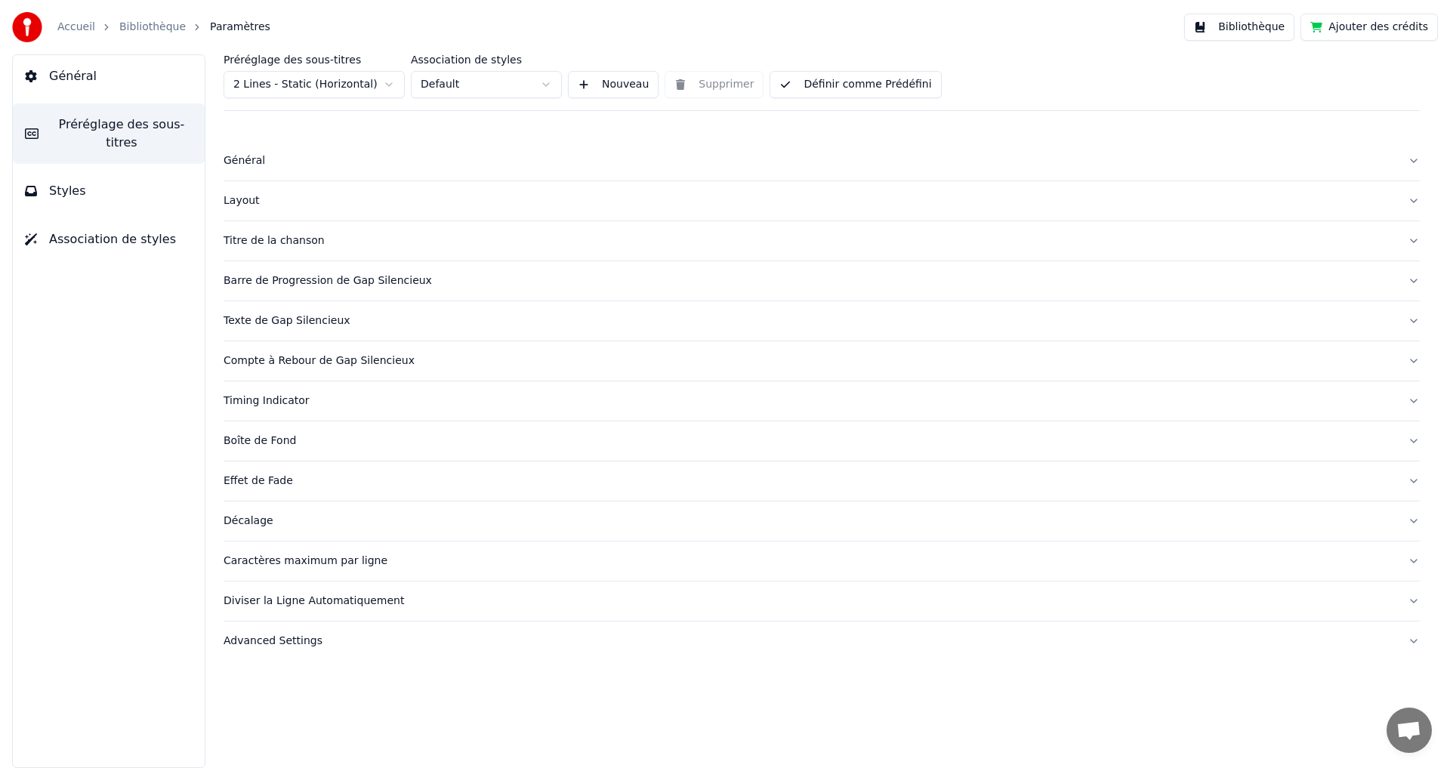
click at [88, 170] on button "Styles" at bounding box center [109, 191] width 192 height 42
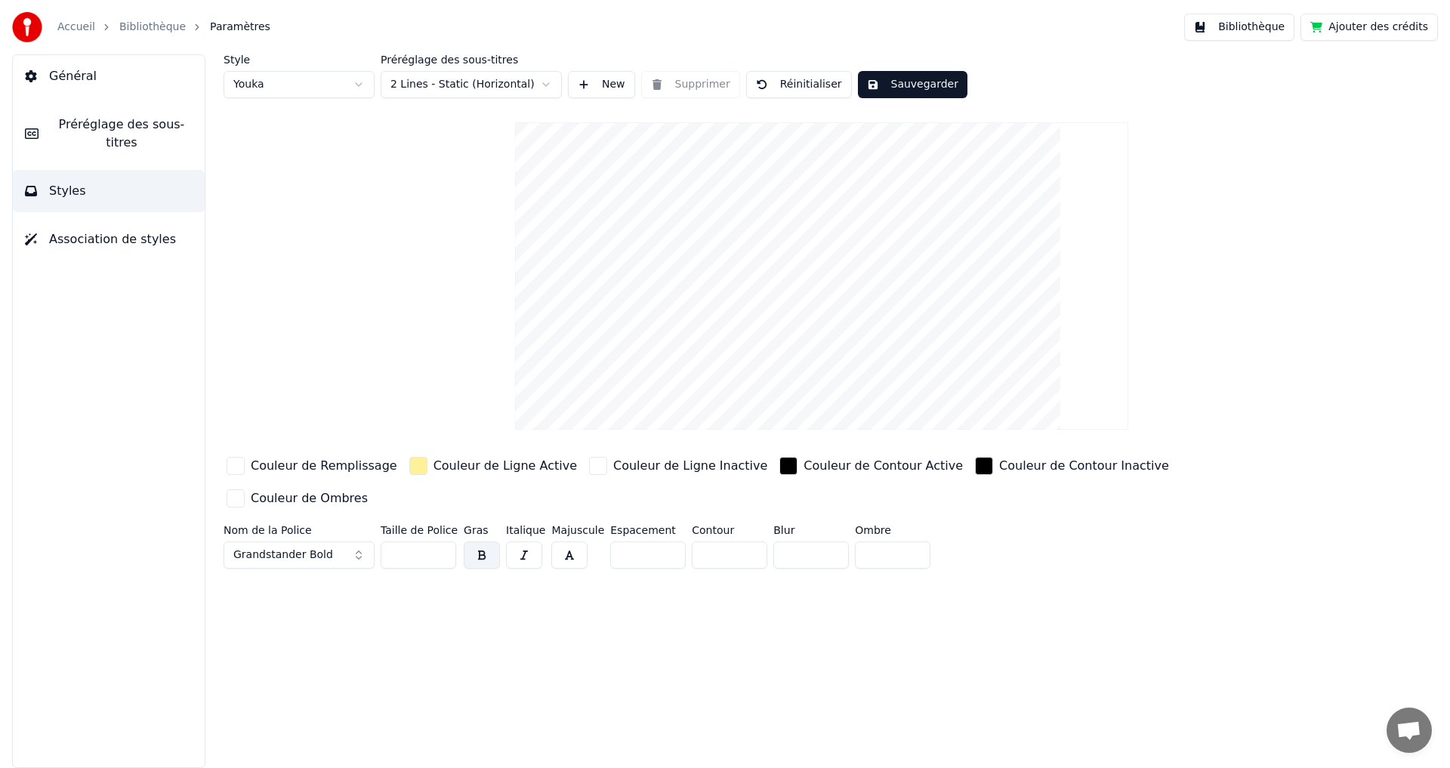
click at [100, 134] on button "Préréglage des sous-titres" at bounding box center [109, 133] width 192 height 60
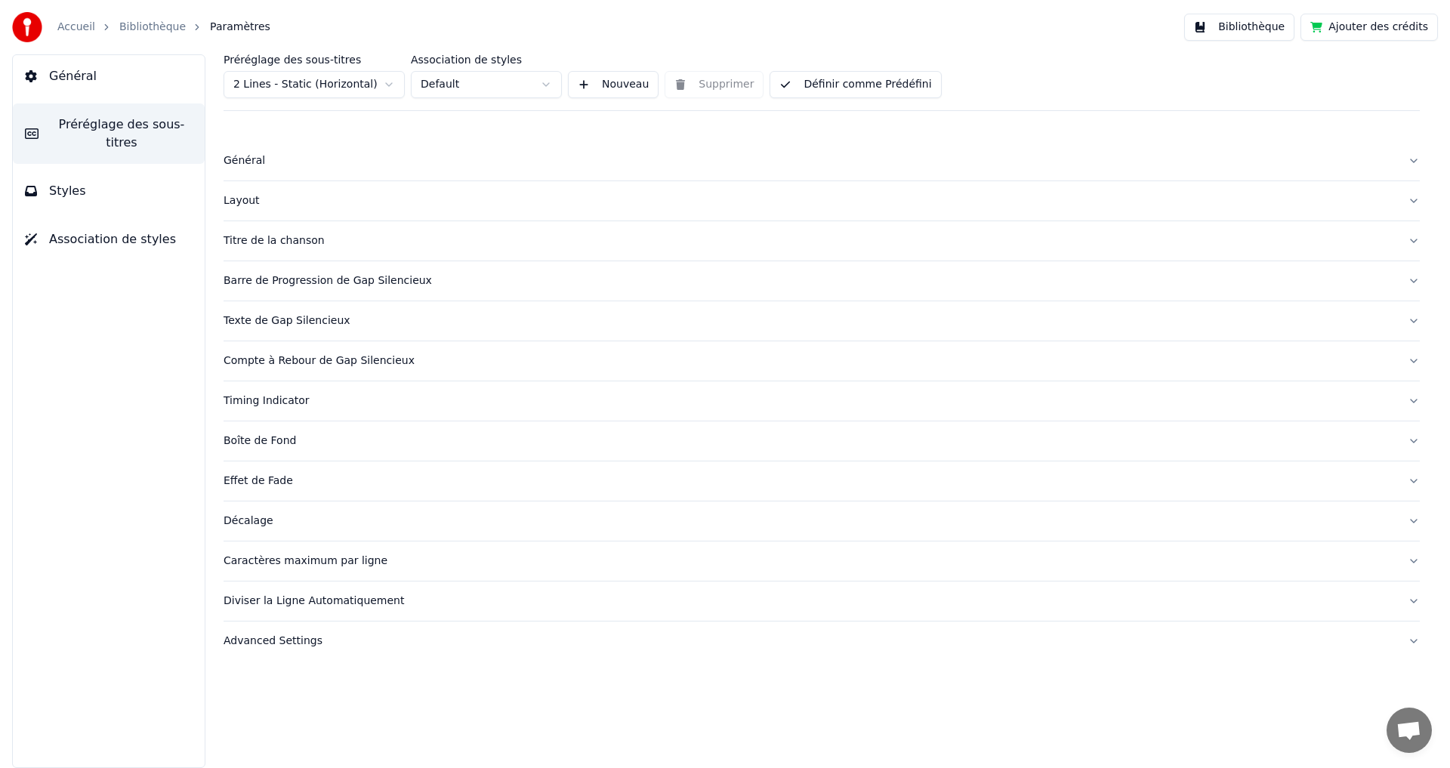
click at [278, 433] on div "Boîte de Fond" at bounding box center [809, 440] width 1172 height 15
click at [300, 391] on button "Timing Indicator" at bounding box center [821, 400] width 1196 height 39
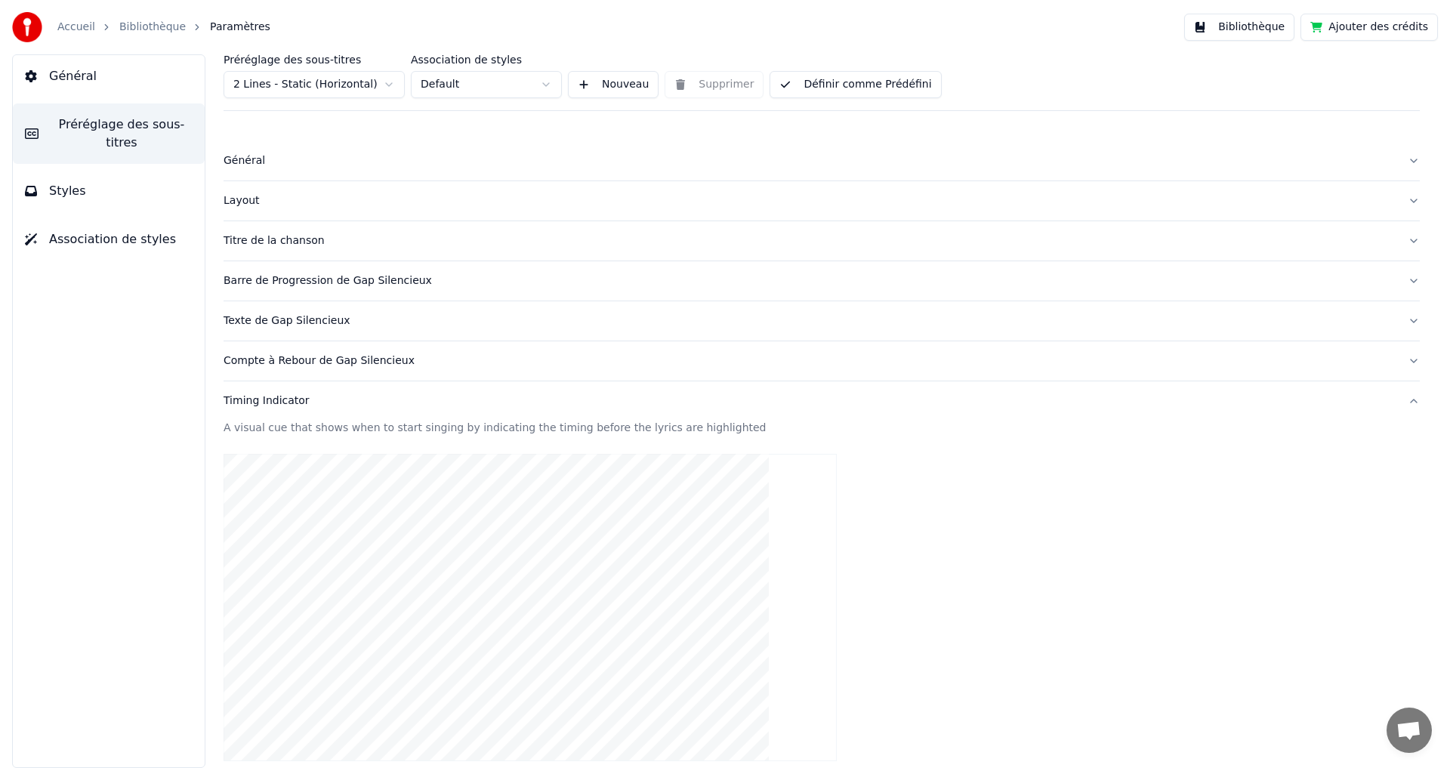
click at [365, 364] on div "Compte à Rebour de Gap Silencieux" at bounding box center [809, 360] width 1172 height 15
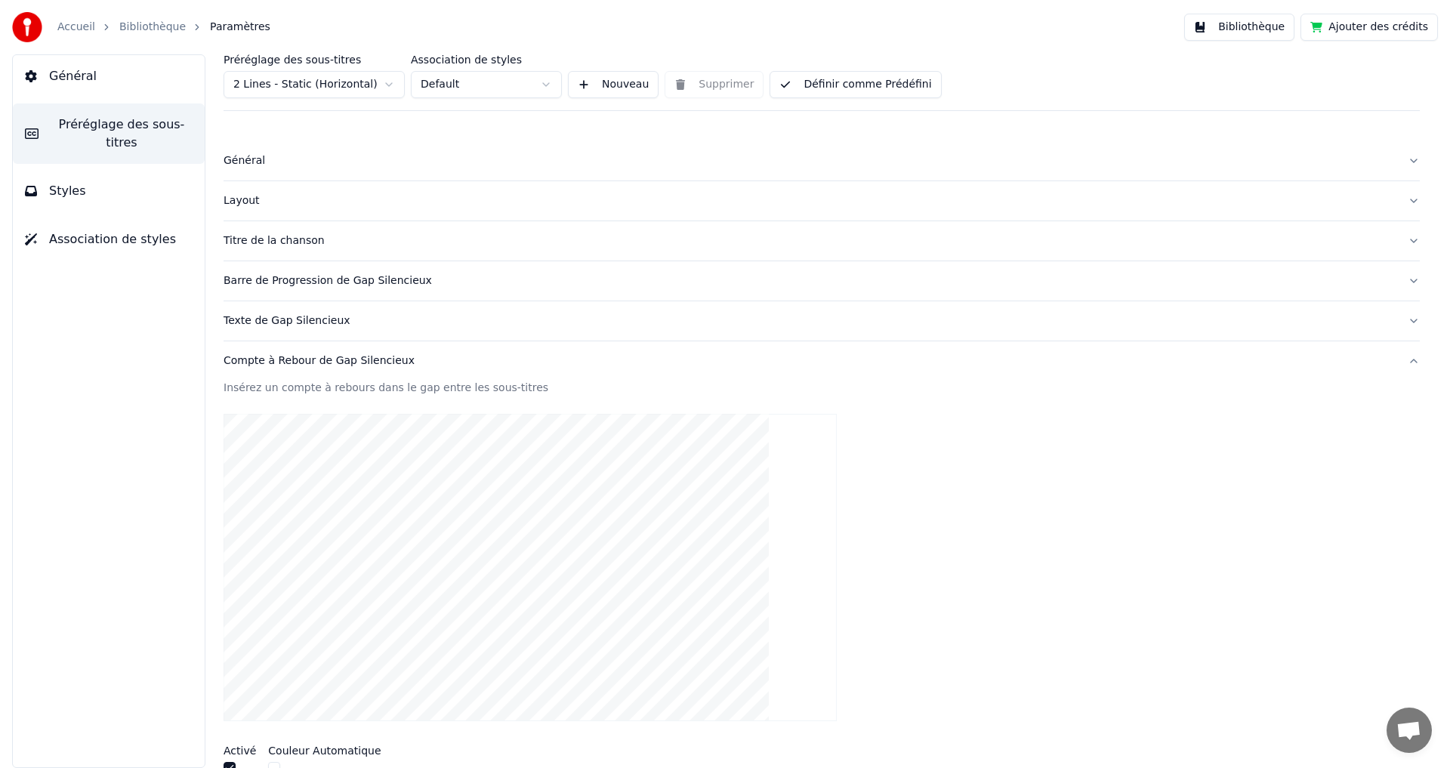
click at [330, 314] on div "Texte de Gap Silencieux" at bounding box center [809, 320] width 1172 height 15
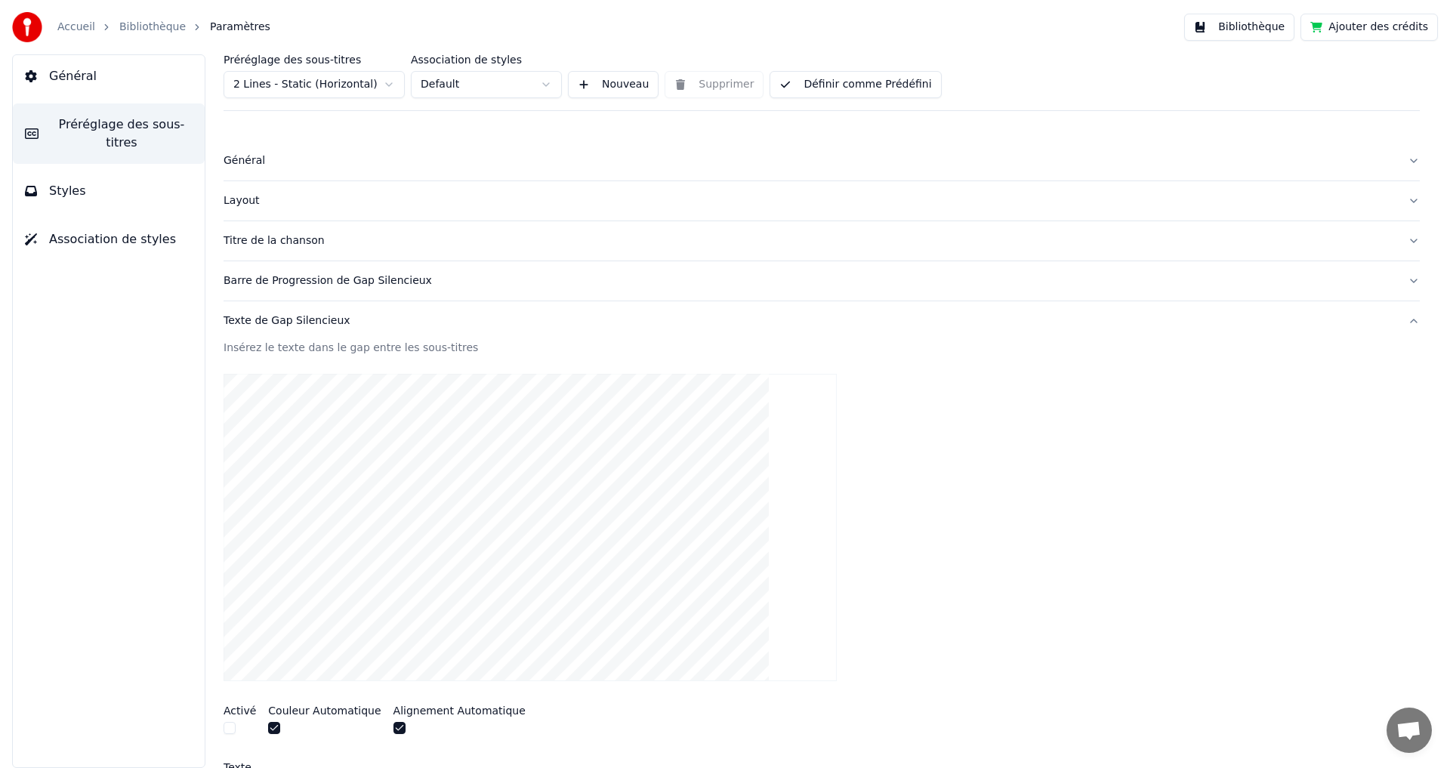
click at [350, 285] on div "Barre de Progression de Gap Silencieux" at bounding box center [809, 280] width 1172 height 15
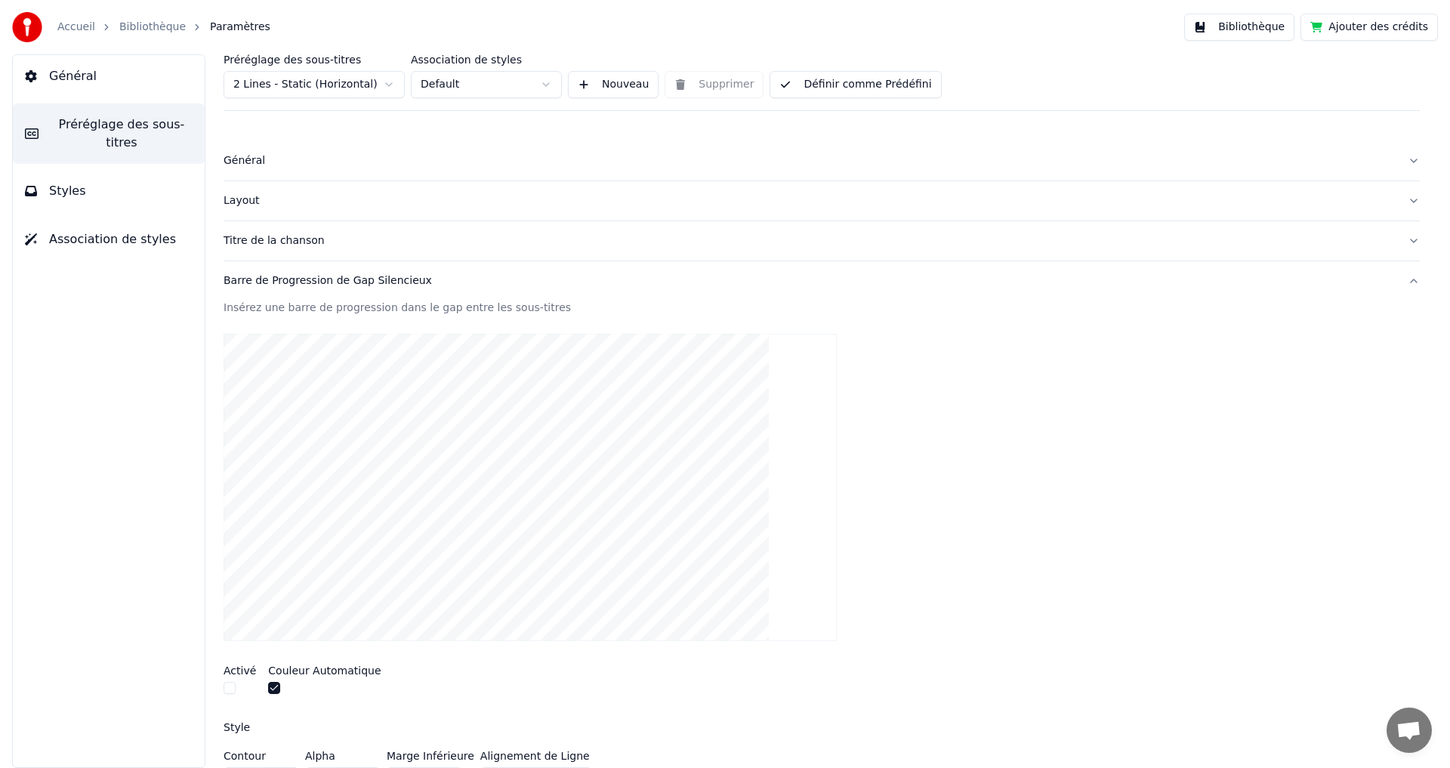
click at [316, 237] on div "Titre de la chanson" at bounding box center [809, 240] width 1172 height 15
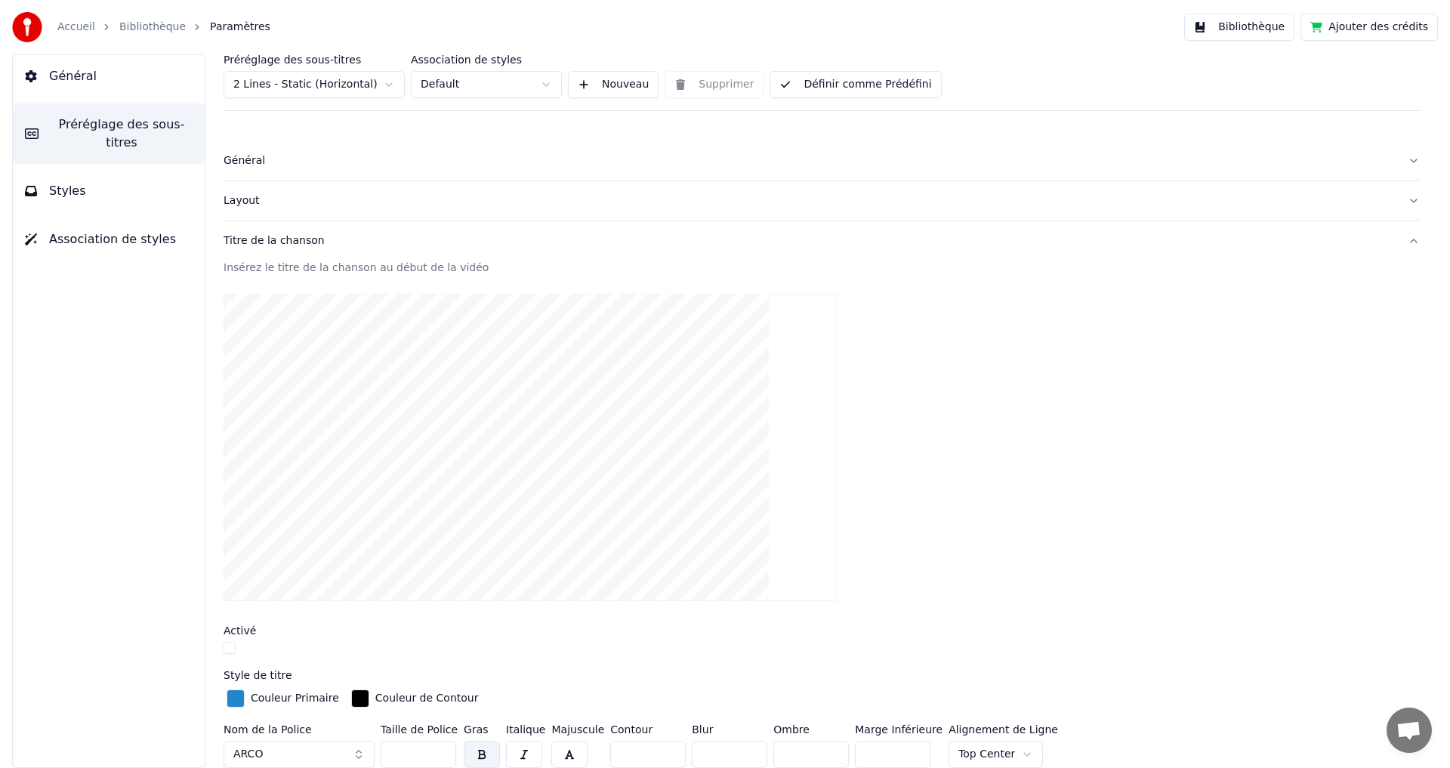
click at [83, 182] on button "Styles" at bounding box center [109, 191] width 192 height 42
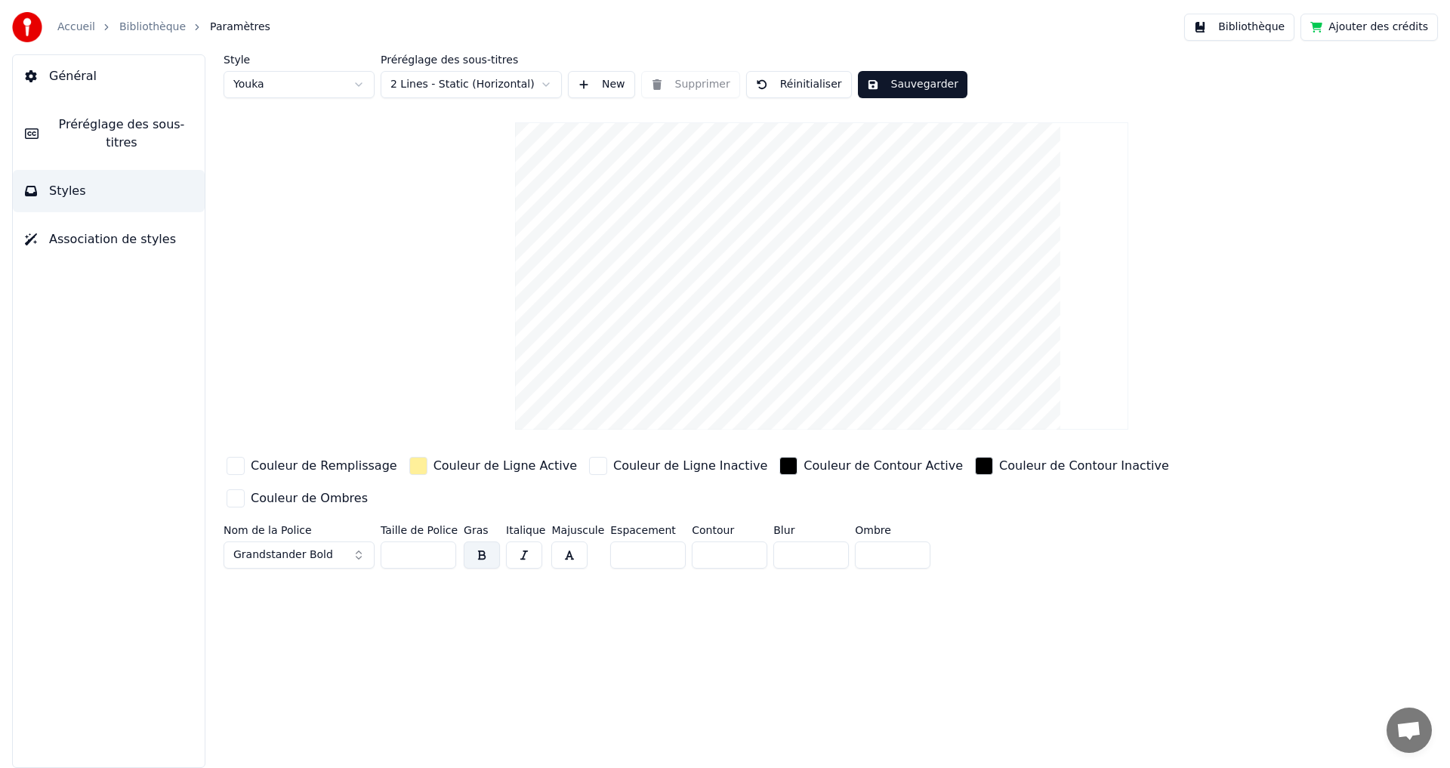
click at [680, 649] on div "Style Youka Préréglage des sous-titres 2 Lines - Static (Horizontal) New Suppri…" at bounding box center [821, 410] width 1256 height 713
drag, startPoint x: 116, startPoint y: 414, endPoint x: 132, endPoint y: 439, distance: 30.6
click at [116, 415] on div "Général Préréglage des sous-titres Styles Association de styles" at bounding box center [108, 410] width 193 height 713
